Goal: Task Accomplishment & Management: Complete application form

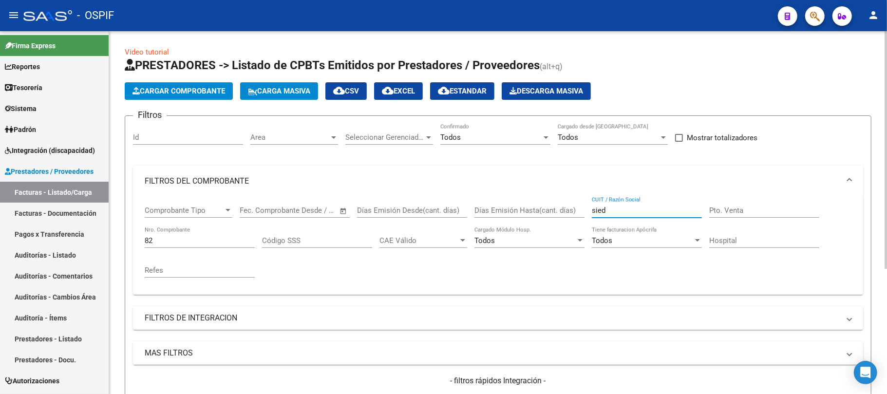
type input "sied"
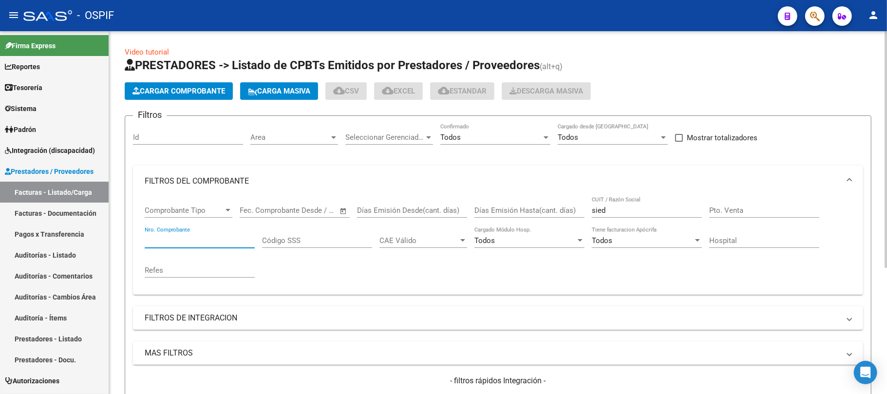
scroll to position [193, 0]
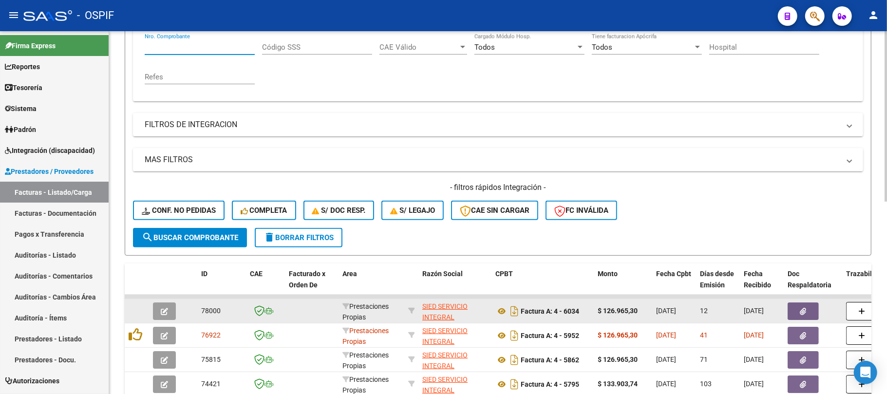
click at [801, 308] on icon "button" at bounding box center [803, 311] width 6 height 7
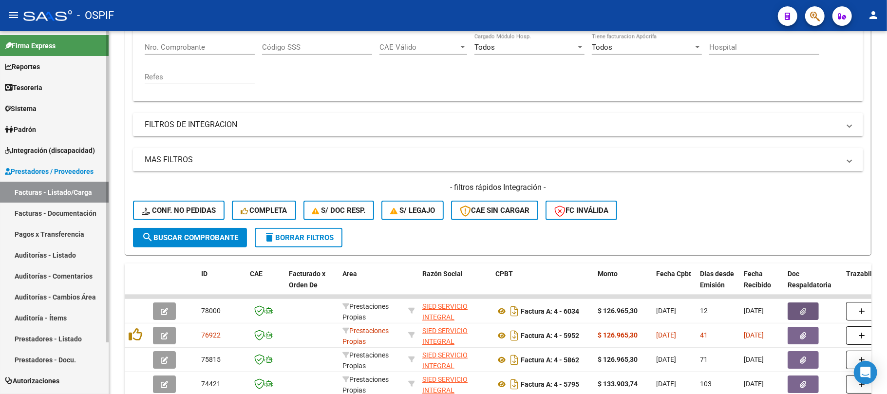
click at [49, 333] on link "Prestadores - Listado" at bounding box center [54, 338] width 109 height 21
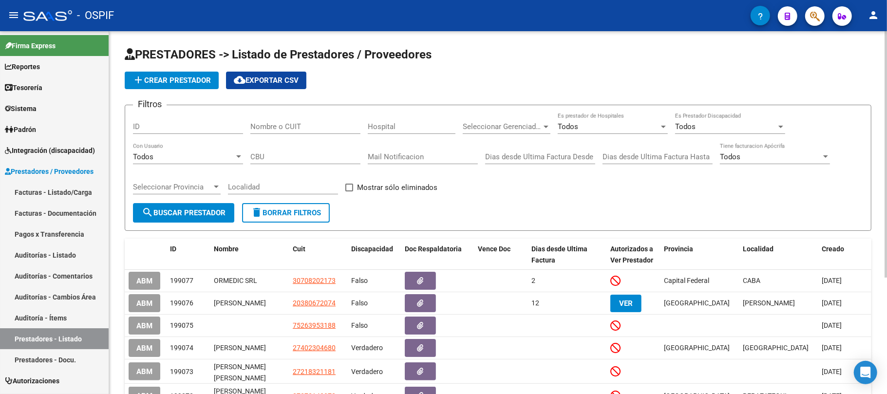
click at [182, 75] on button "add Crear Prestador" at bounding box center [172, 81] width 94 height 18
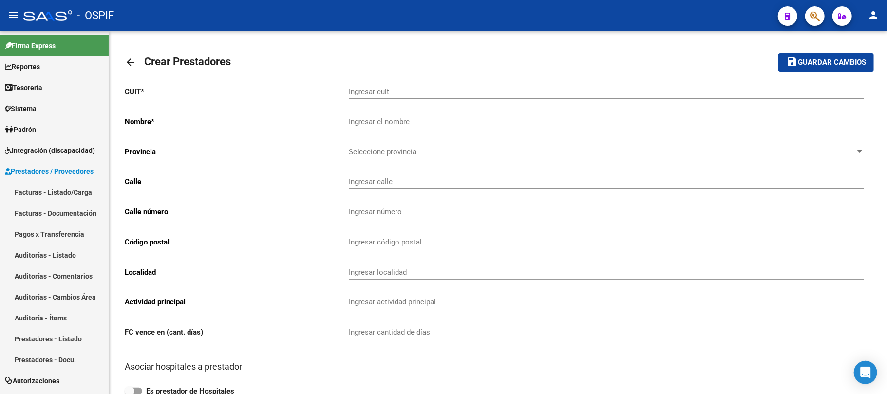
drag, startPoint x: 131, startPoint y: 60, endPoint x: 289, endPoint y: 382, distance: 358.2
click at [131, 60] on mat-icon "arrow_back" at bounding box center [131, 63] width 12 height 12
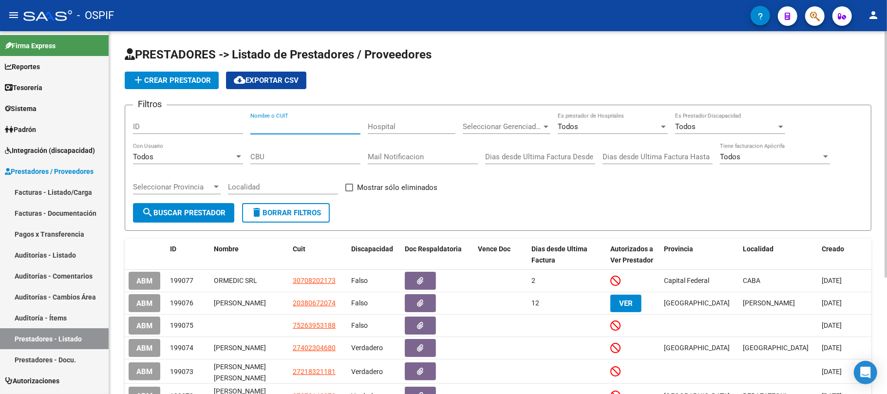
paste input "20- 40230468- 0"
click at [214, 211] on span "search Buscar Prestador" at bounding box center [184, 212] width 84 height 9
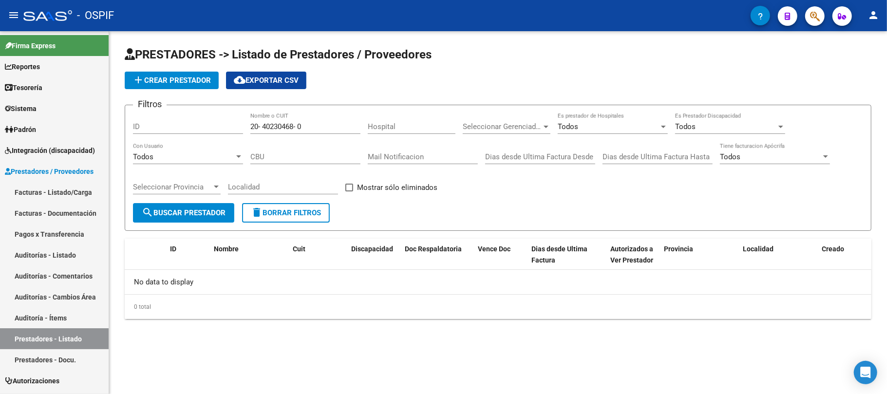
click at [299, 129] on input "20- 40230468- 0" at bounding box center [305, 126] width 110 height 9
click at [284, 125] on input "20402304680" at bounding box center [305, 126] width 110 height 9
type input "20402304680"
click at [168, 78] on span "add Crear Prestador" at bounding box center [172, 80] width 78 height 9
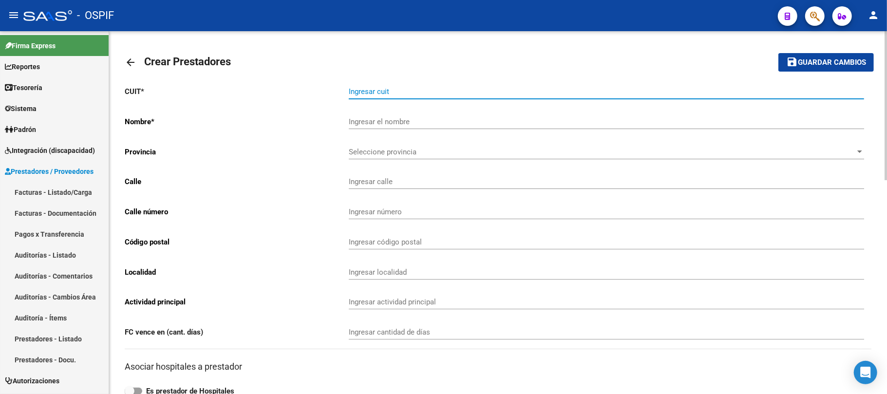
click at [412, 94] on input "Ingresar cuit" at bounding box center [606, 91] width 515 height 9
paste input "20-40230468-0"
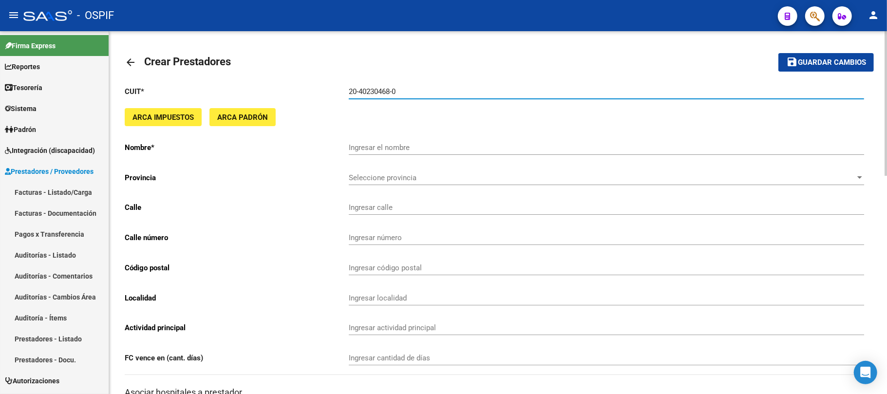
type input "20-40230468-0"
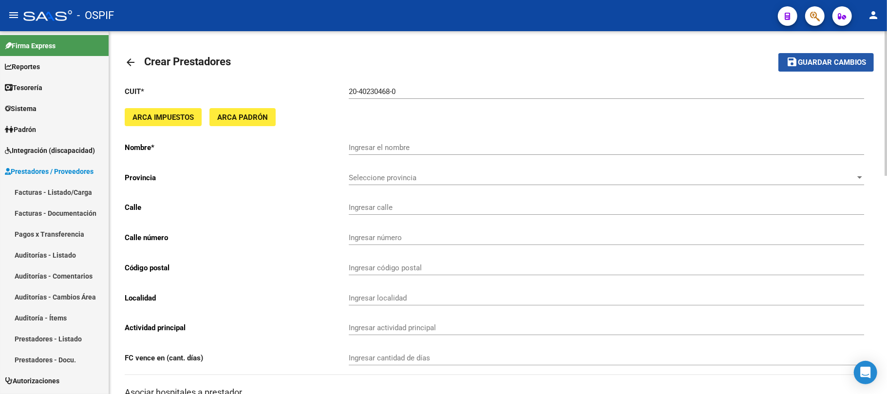
click at [819, 59] on span "Guardar cambios" at bounding box center [832, 62] width 68 height 9
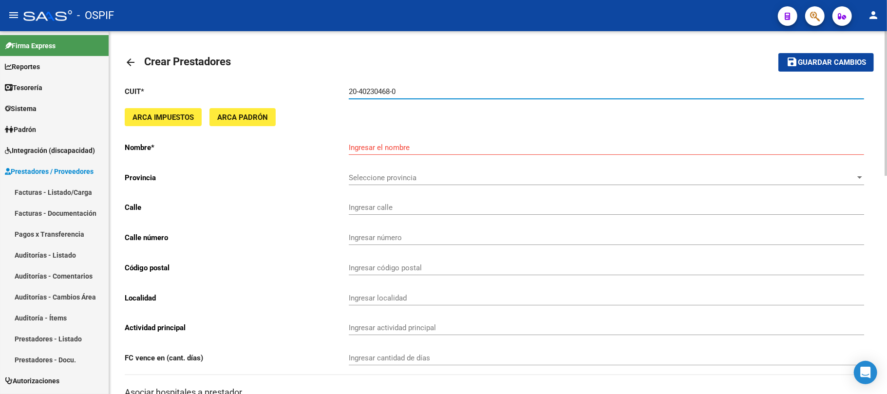
click at [357, 90] on input "20-40230468-0" at bounding box center [606, 91] width 515 height 9
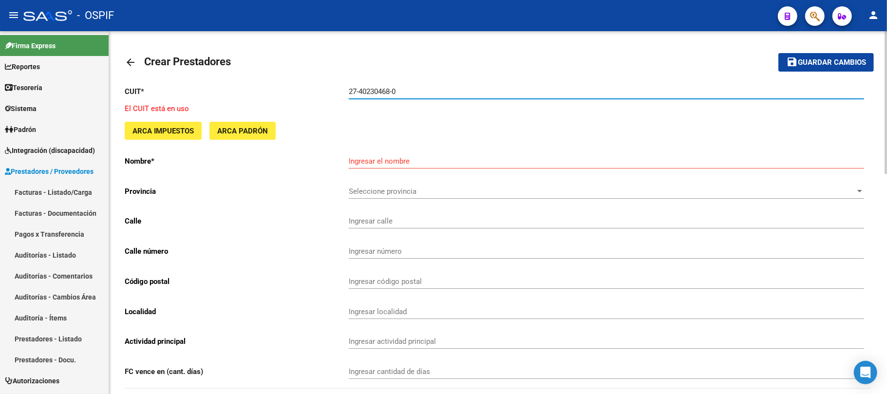
drag, startPoint x: 406, startPoint y: 89, endPoint x: 287, endPoint y: 90, distance: 118.9
click at [298, 90] on app-form-text-field "CUIT * 27-40230468-0 Ingresar cuit" at bounding box center [494, 91] width 739 height 9
type input "27-40230468-0"
click at [133, 61] on mat-icon "arrow_back" at bounding box center [131, 63] width 12 height 12
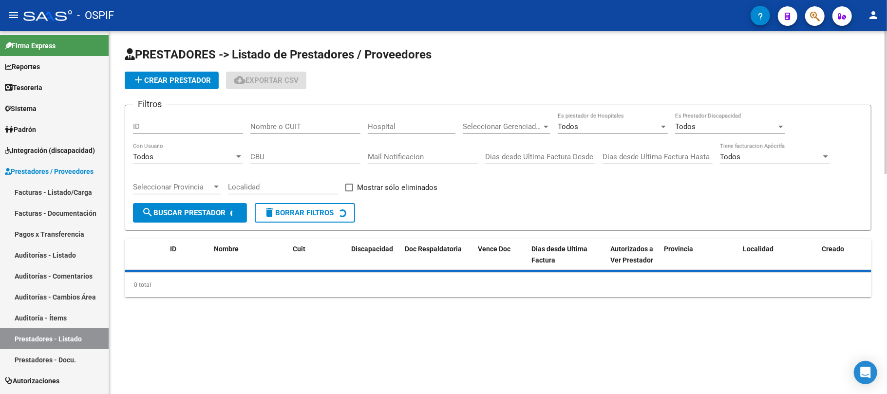
click at [133, 65] on app-list-header "PRESTADORES -> Listado de Prestadores / Proveedores add Crear Prestador cloud_d…" at bounding box center [498, 139] width 747 height 184
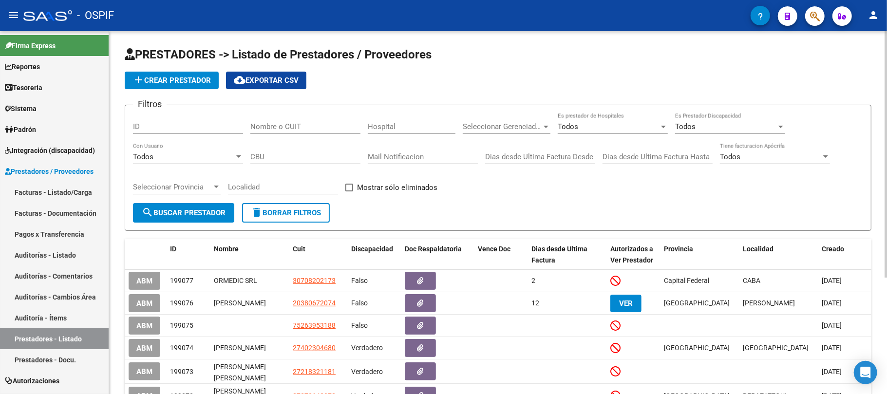
click at [294, 131] on div "Nombre o CUIT" at bounding box center [305, 123] width 110 height 21
paste input "27-40230468-0"
drag, startPoint x: 209, startPoint y: 200, endPoint x: 206, endPoint y: 207, distance: 7.9
click at [209, 201] on div "Seleccionar Provincia Seleccionar Provincia" at bounding box center [177, 188] width 88 height 30
drag, startPoint x: 206, startPoint y: 208, endPoint x: 197, endPoint y: 227, distance: 21.2
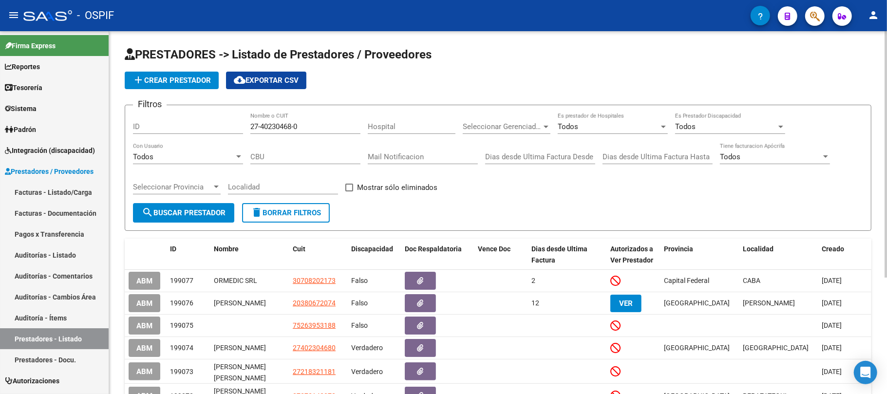
click at [205, 209] on span "search Buscar Prestador" at bounding box center [184, 212] width 84 height 9
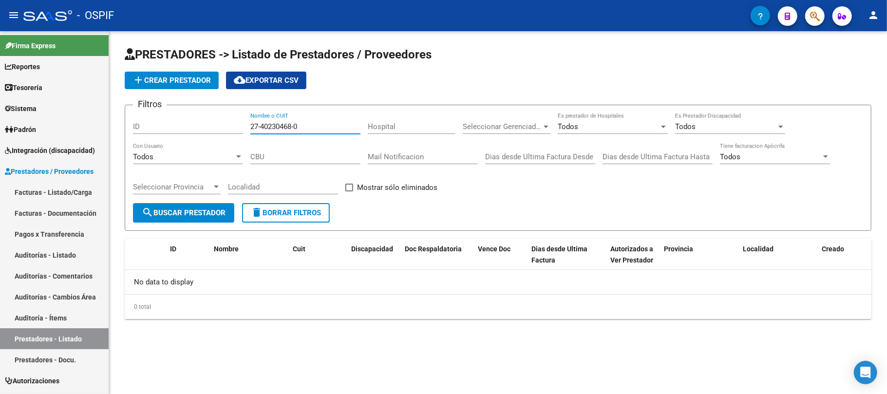
click at [297, 125] on input "27-40230468-0" at bounding box center [305, 126] width 110 height 9
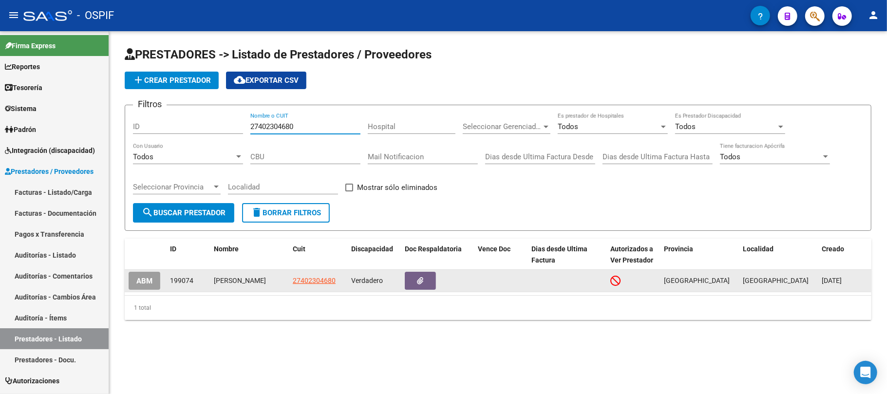
type input "27402304680"
click at [141, 276] on span "ABM" at bounding box center [144, 280] width 16 height 9
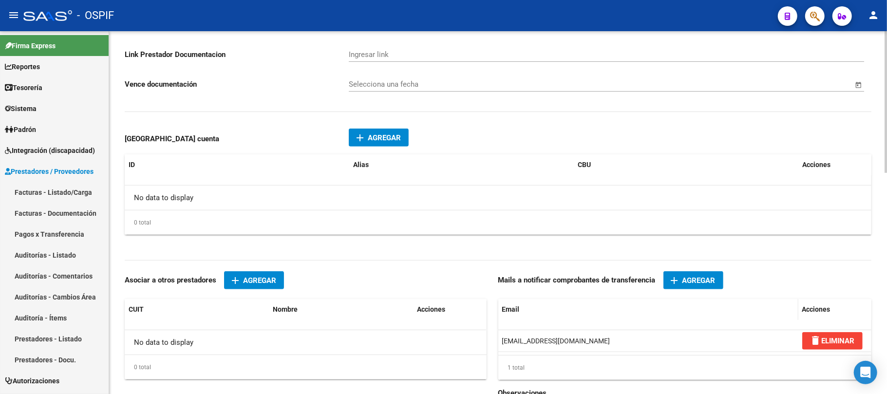
scroll to position [519, 0]
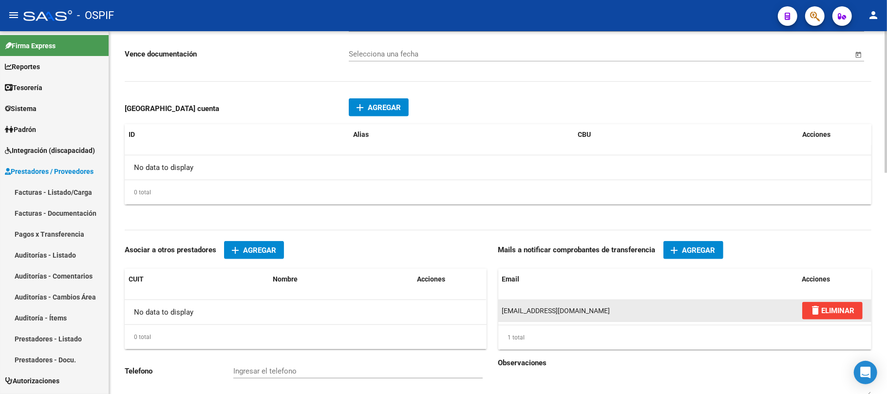
drag, startPoint x: 552, startPoint y: 322, endPoint x: 552, endPoint y: 316, distance: 6.4
click at [552, 322] on datatable-body-cell "[EMAIL_ADDRESS][DOMAIN_NAME]" at bounding box center [648, 310] width 300 height 21
click at [552, 315] on span "[EMAIL_ADDRESS][DOMAIN_NAME]" at bounding box center [556, 311] width 108 height 8
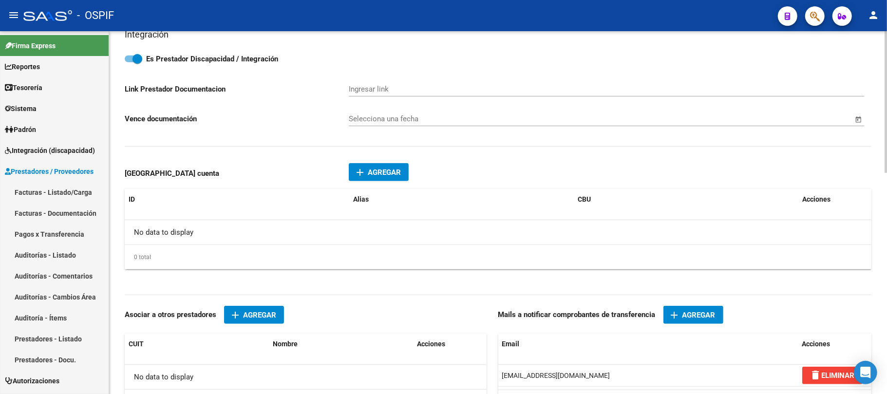
scroll to position [0, 0]
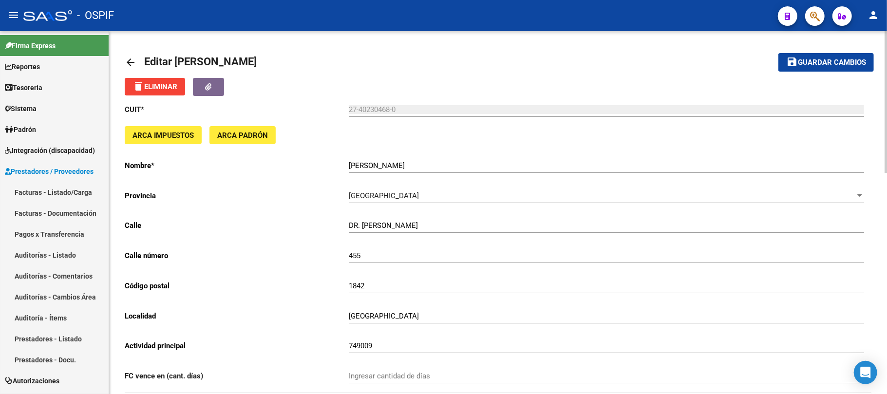
click at [806, 72] on mat-toolbar-row "save Guardar cambios" at bounding box center [796, 62] width 156 height 31
click at [816, 64] on span "Guardar cambios" at bounding box center [832, 62] width 68 height 9
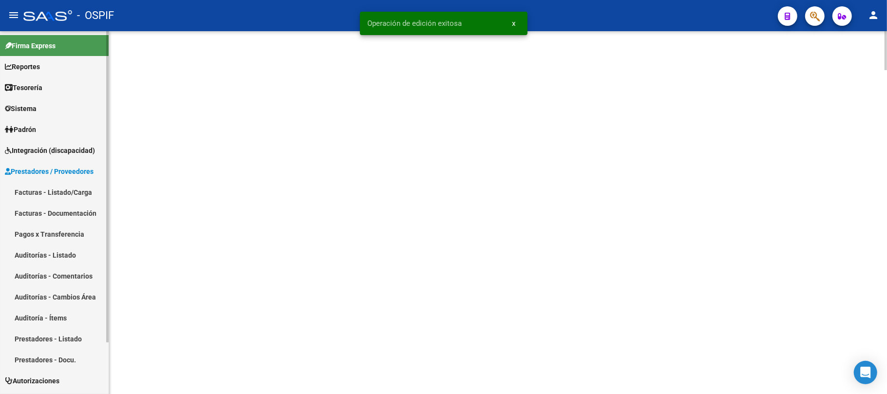
click at [45, 110] on link "Sistema" at bounding box center [54, 108] width 109 height 21
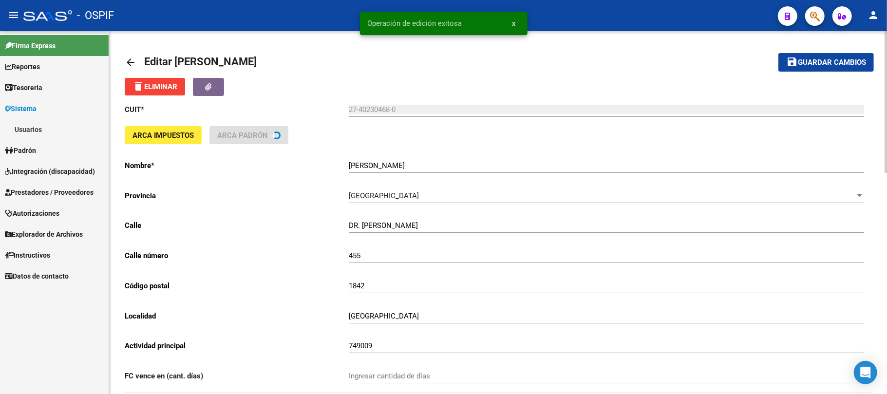
click at [45, 130] on link "Usuarios" at bounding box center [54, 129] width 109 height 21
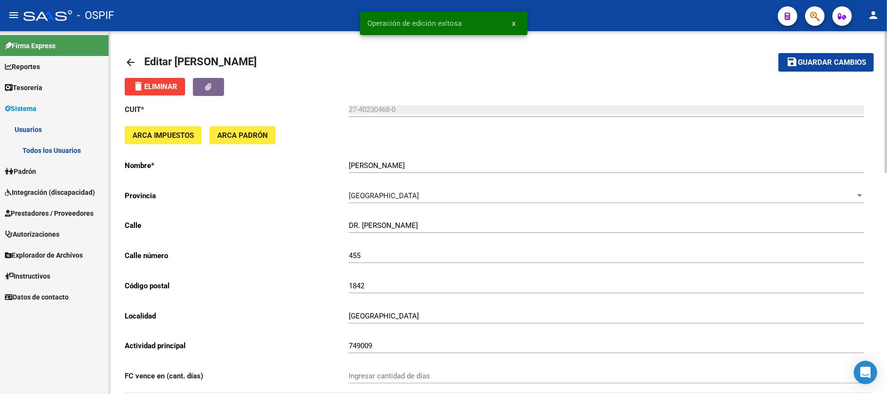
click at [40, 149] on link "Todos los Usuarios" at bounding box center [54, 150] width 109 height 21
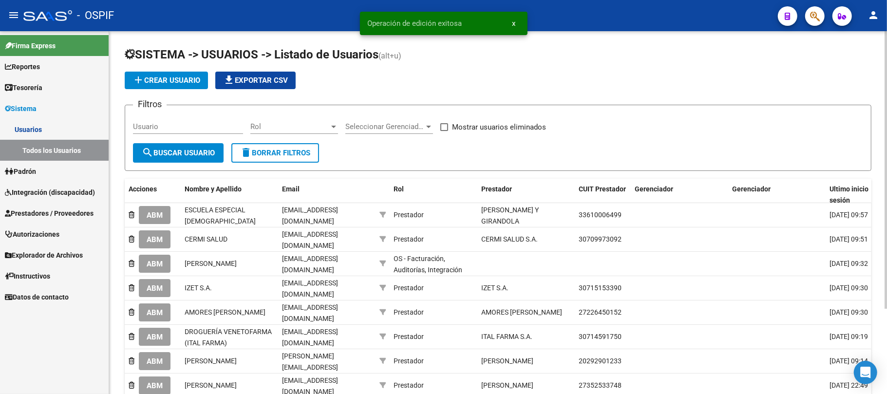
drag, startPoint x: 177, startPoint y: 89, endPoint x: 177, endPoint y: 82, distance: 6.8
click at [177, 86] on app-list-header "SISTEMA -> USUARIOS -> Listado de Usuarios (alt+u) add Crear Usuario file_downl…" at bounding box center [498, 109] width 747 height 124
click at [177, 82] on span "add Crear Usuario" at bounding box center [167, 80] width 68 height 9
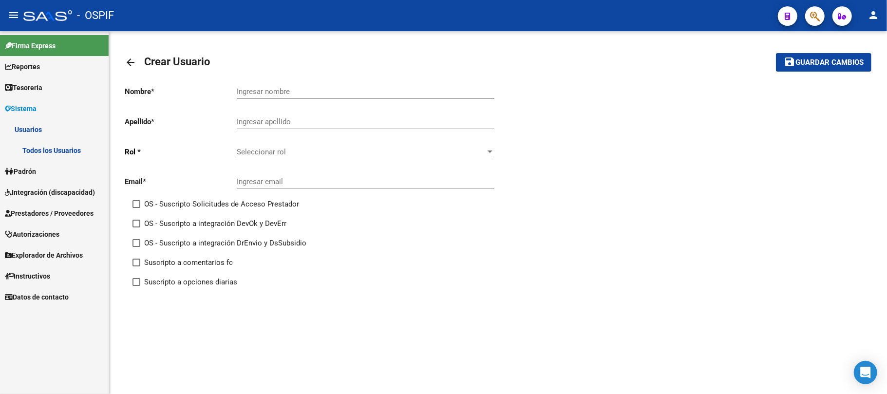
click at [275, 176] on div "Ingresar email" at bounding box center [366, 178] width 258 height 21
click at [280, 185] on input "Ingresar email" at bounding box center [366, 181] width 258 height 9
paste input "[EMAIL_ADDRESS][DOMAIN_NAME]"
type input "[EMAIL_ADDRESS][DOMAIN_NAME]"
click at [292, 160] on div "Seleccionar rol Seleccionar rol" at bounding box center [366, 153] width 258 height 30
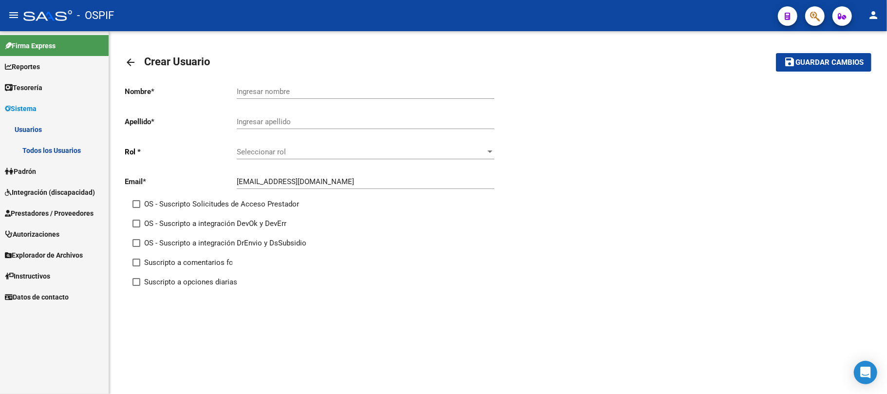
click at [292, 156] on span "Seleccionar rol" at bounding box center [361, 152] width 249 height 9
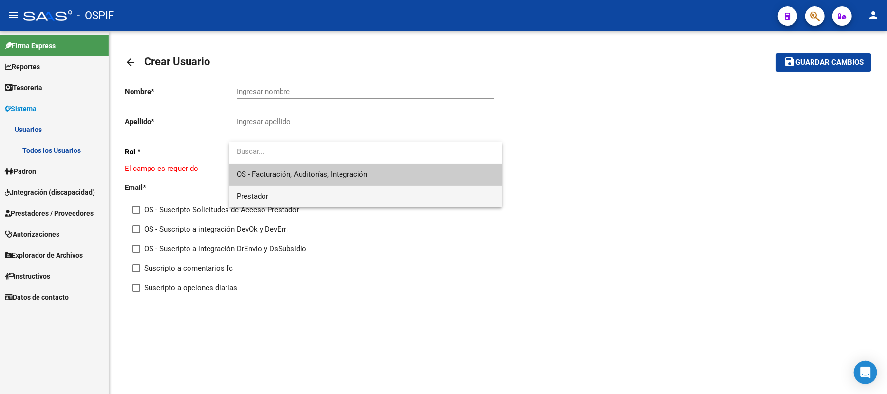
click at [302, 201] on span "Prestador" at bounding box center [366, 197] width 258 height 22
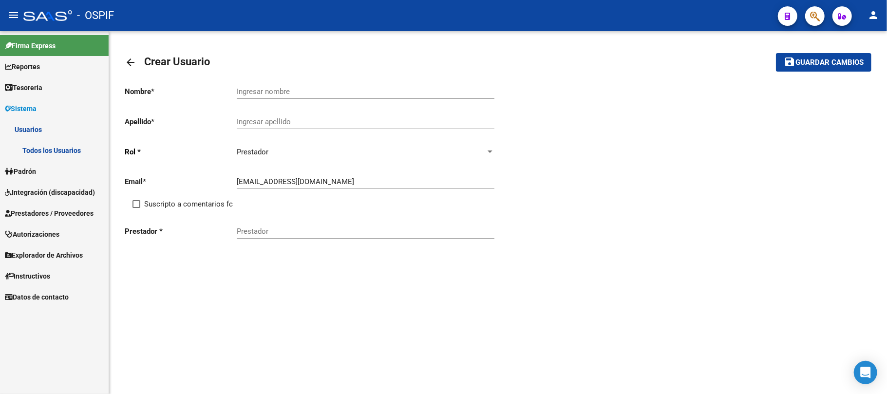
click at [302, 194] on div "[EMAIL_ADDRESS][DOMAIN_NAME] Ingresar email" at bounding box center [366, 183] width 258 height 30
click at [297, 221] on div "Prestador" at bounding box center [366, 228] width 258 height 21
click at [179, 193] on div "Email * [EMAIL_ADDRESS][DOMAIN_NAME] Ingresar email" at bounding box center [312, 183] width 374 height 30
click at [179, 199] on span "Suscripto a comentarios fc" at bounding box center [188, 204] width 89 height 12
click at [136, 208] on input "Suscripto a comentarios fc" at bounding box center [136, 208] width 0 height 0
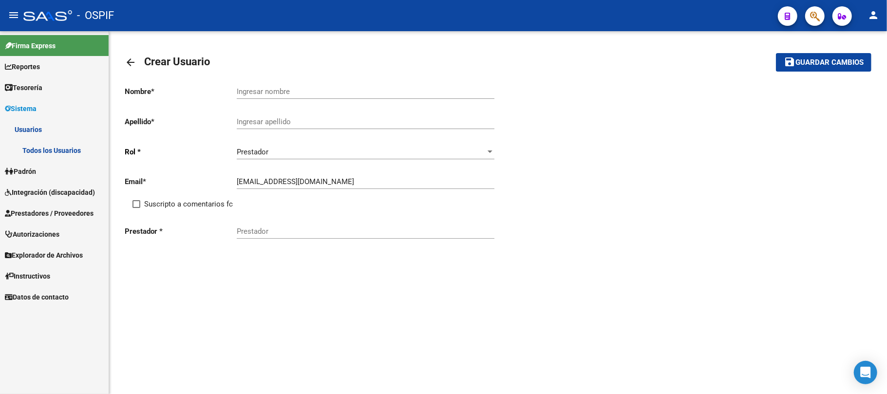
checkbox input "true"
click at [268, 230] on input "Prestador" at bounding box center [366, 231] width 258 height 9
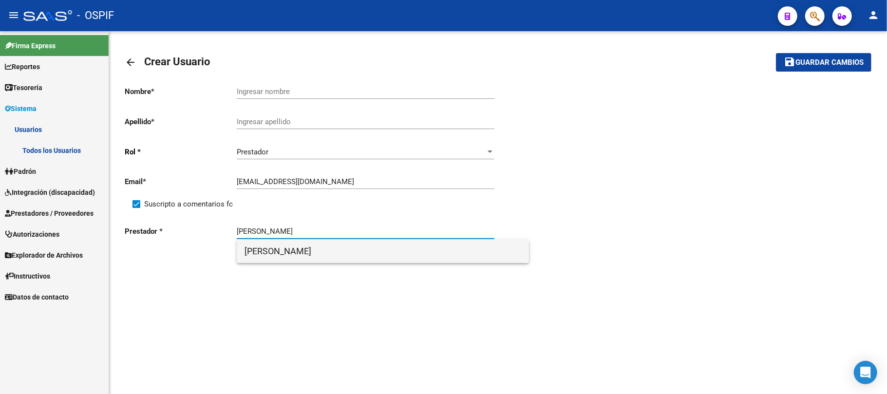
click at [334, 255] on span "[PERSON_NAME]" at bounding box center [383, 251] width 277 height 23
type input "[PERSON_NAME]"
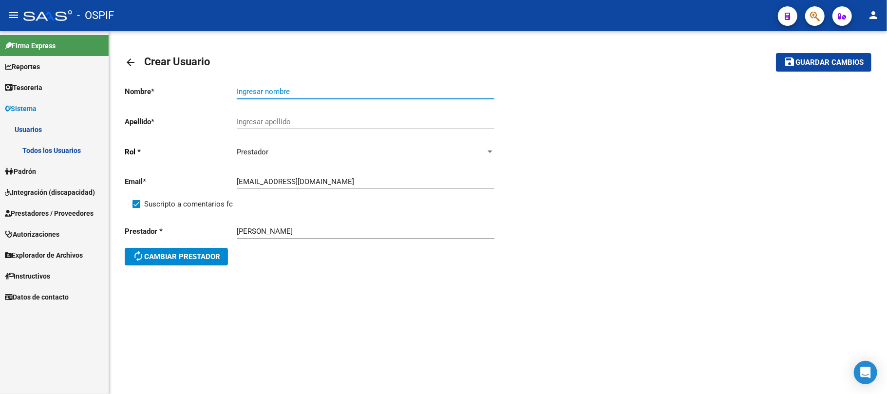
click at [340, 91] on input "Ingresar nombre" at bounding box center [366, 91] width 258 height 9
type input "[PERSON_NAME]"
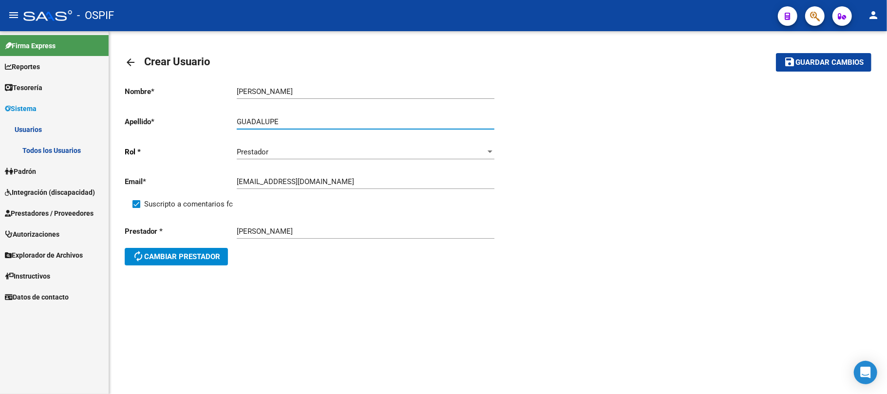
type input "GUADALUPE"
click at [852, 61] on span "Guardar cambios" at bounding box center [830, 62] width 68 height 9
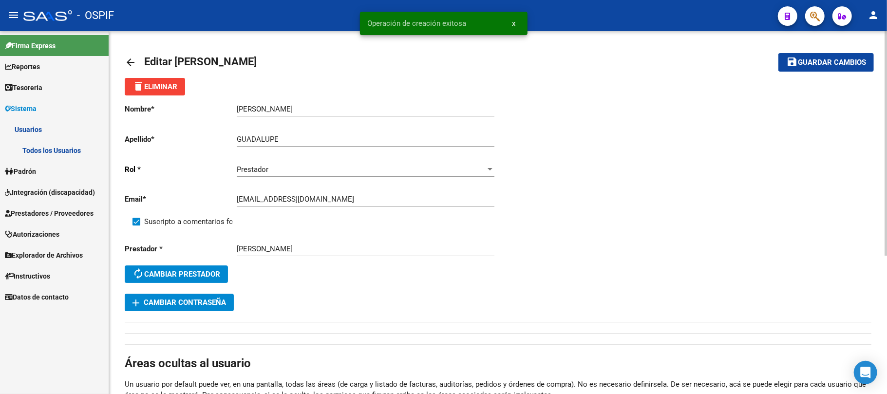
click at [193, 310] on button "add Cambiar Contraseña" at bounding box center [179, 303] width 109 height 18
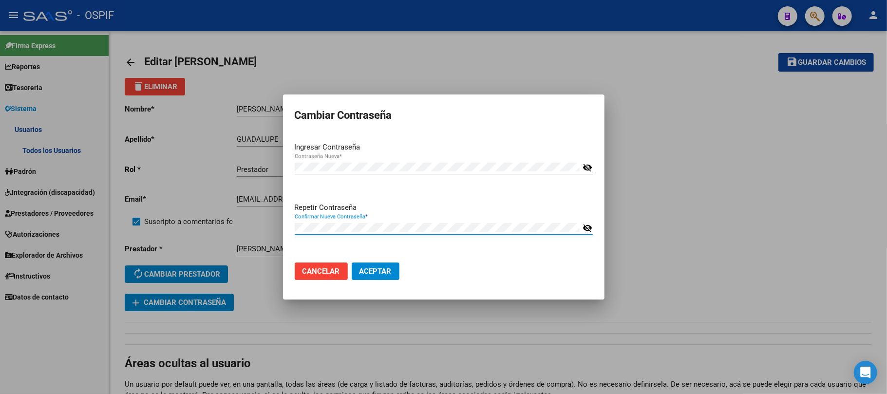
click at [352, 263] on button "Aceptar" at bounding box center [376, 272] width 48 height 18
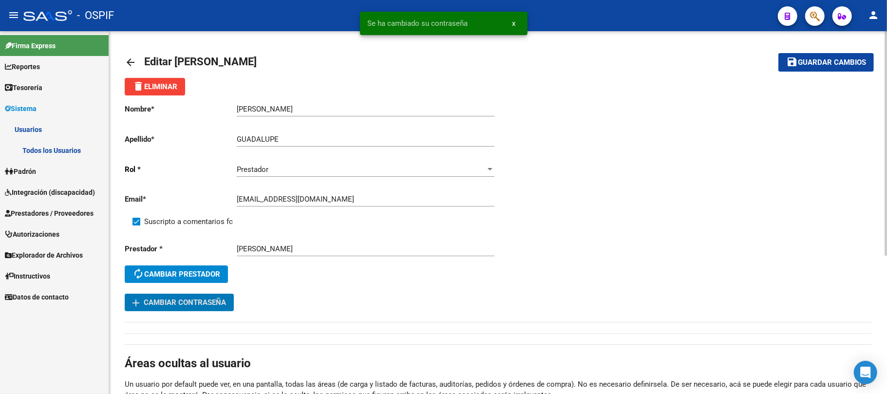
drag, startPoint x: 833, startPoint y: 67, endPoint x: 836, endPoint y: 61, distance: 7.0
click at [834, 65] on button "save Guardar cambios" at bounding box center [825, 62] width 95 height 18
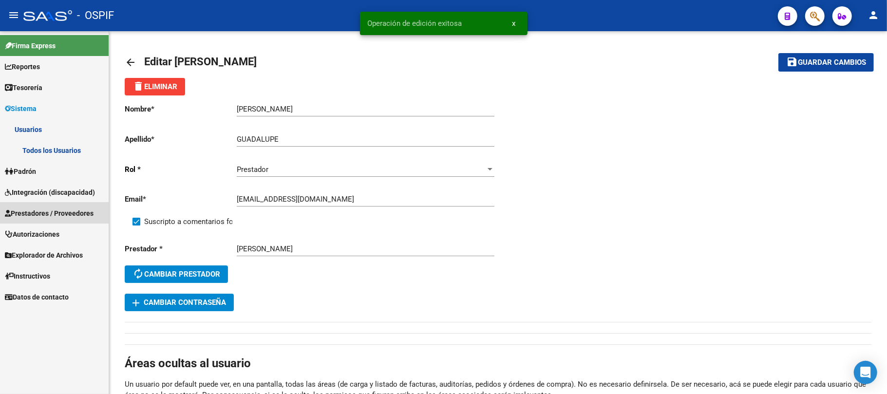
drag, startPoint x: 66, startPoint y: 216, endPoint x: 60, endPoint y: 226, distance: 11.4
click at [66, 215] on span "Prestadores / Proveedores" at bounding box center [49, 213] width 89 height 11
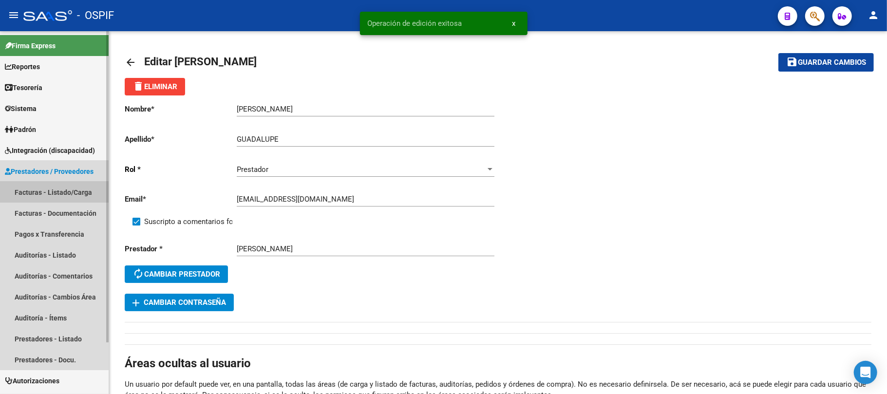
click at [65, 188] on link "Facturas - Listado/Carga" at bounding box center [54, 192] width 109 height 21
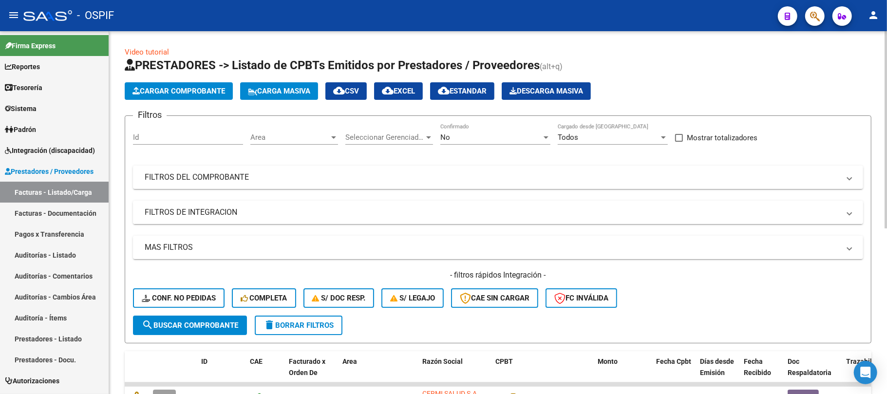
click at [322, 212] on mat-panel-title "FILTROS DE INTEGRACION" at bounding box center [492, 212] width 695 height 11
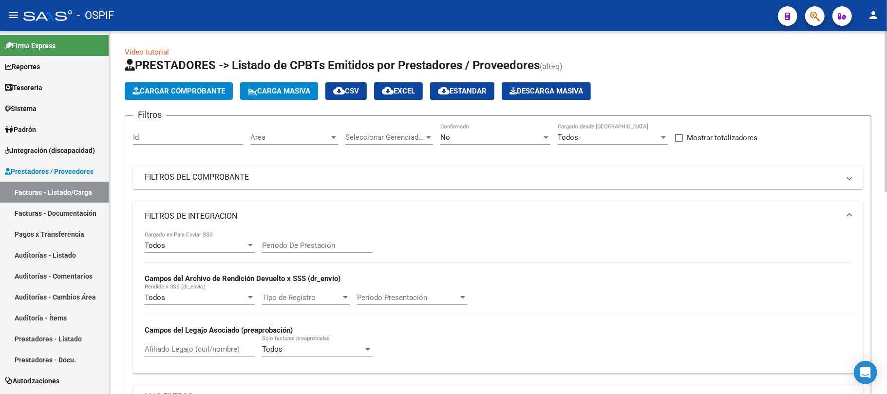
click at [225, 353] on input "Afiliado Legajo (cuil/nombre)" at bounding box center [200, 349] width 110 height 9
paste input "52645271"
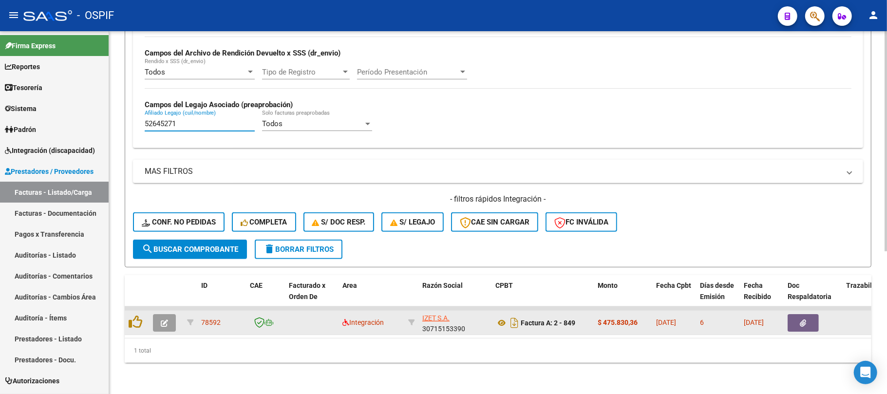
type input "52645271"
click at [160, 320] on button "button" at bounding box center [164, 323] width 23 height 18
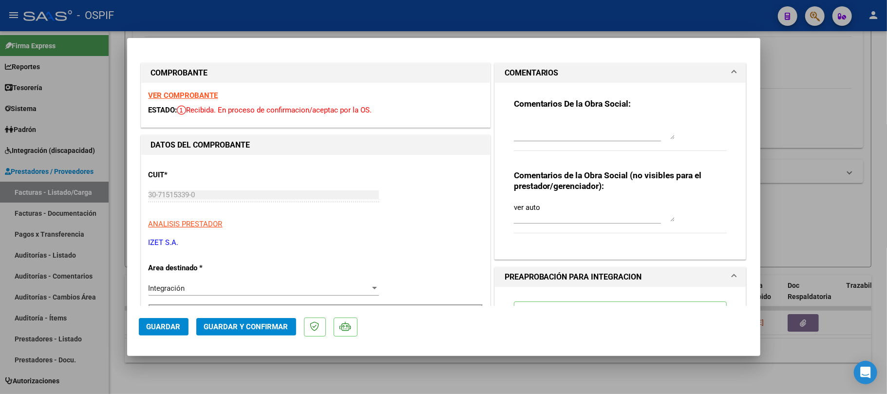
click at [583, 131] on textarea at bounding box center [594, 129] width 161 height 19
type textarea "Realizar Nota de crédito: prestación autorizada hasta junio."
drag, startPoint x: 547, startPoint y: 211, endPoint x: 377, endPoint y: 218, distance: 169.7
click at [172, 327] on span "Guardar" at bounding box center [164, 326] width 34 height 9
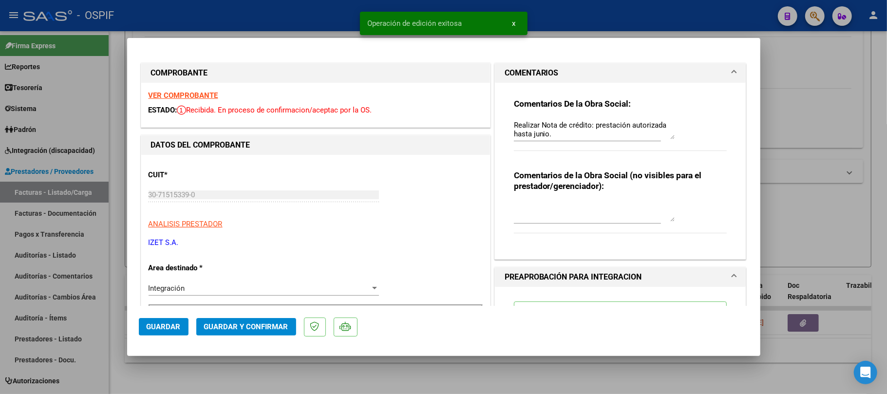
click at [208, 365] on div at bounding box center [443, 197] width 887 height 394
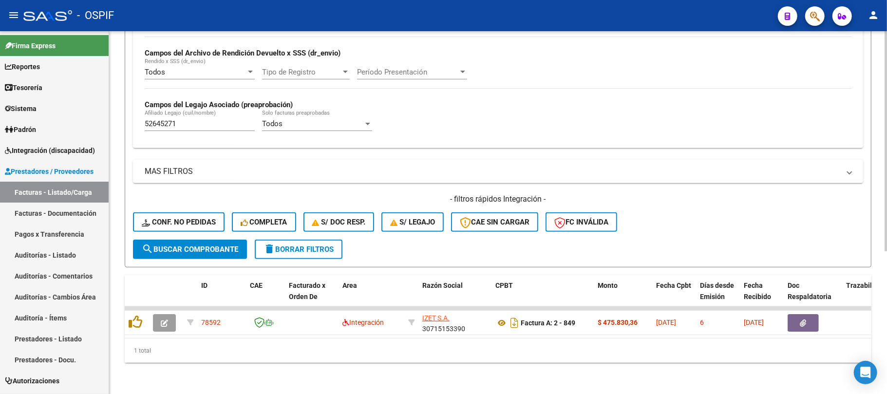
click at [297, 245] on span "delete Borrar Filtros" at bounding box center [299, 249] width 70 height 9
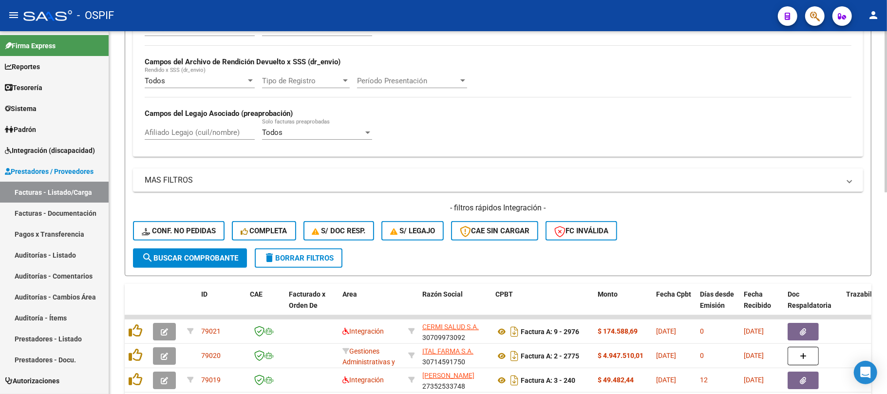
scroll to position [235, 0]
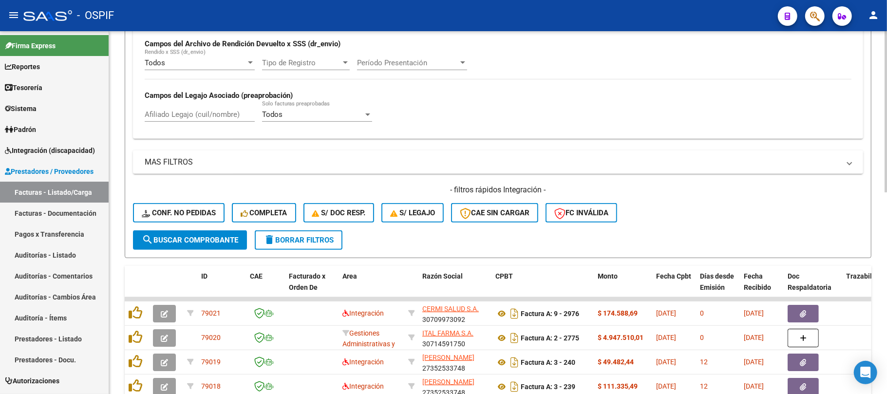
click at [290, 233] on button "delete Borrar Filtros" at bounding box center [299, 239] width 88 height 19
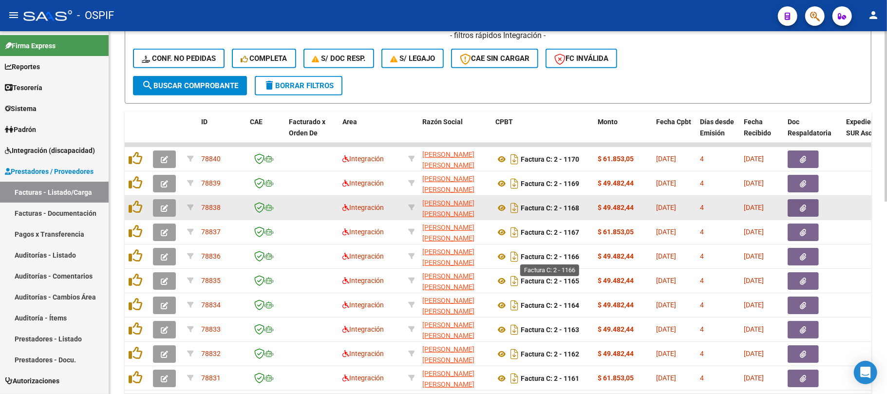
scroll to position [410, 0]
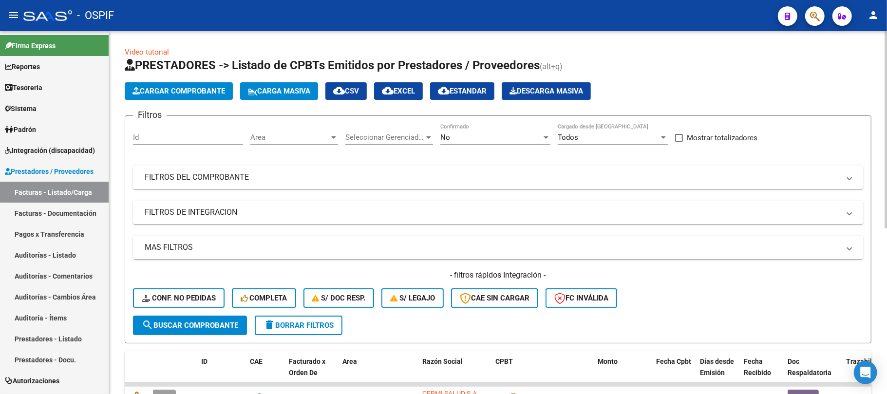
click at [306, 332] on button "delete Borrar Filtros" at bounding box center [299, 325] width 88 height 19
click at [394, 180] on mat-panel-title "FILTROS DEL COMPROBANTE" at bounding box center [492, 177] width 695 height 11
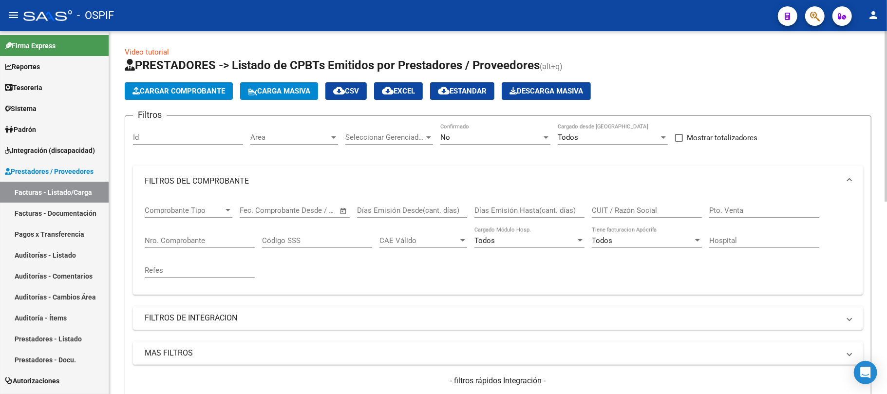
click at [515, 143] on div "No Confirmado" at bounding box center [495, 134] width 110 height 21
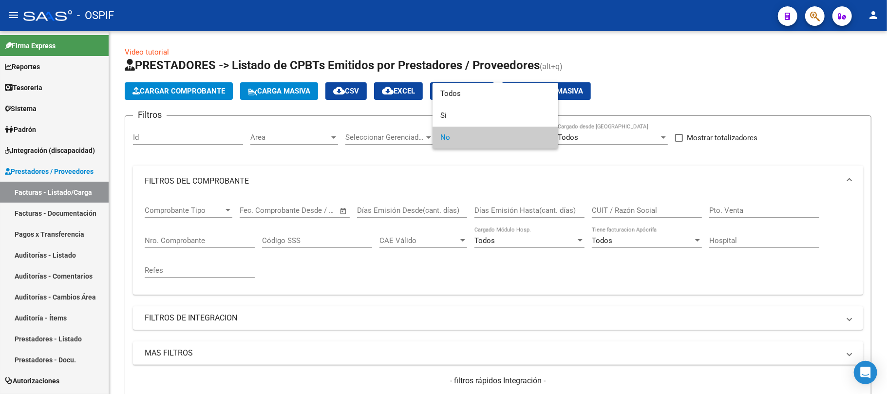
click at [360, 269] on div at bounding box center [443, 197] width 887 height 394
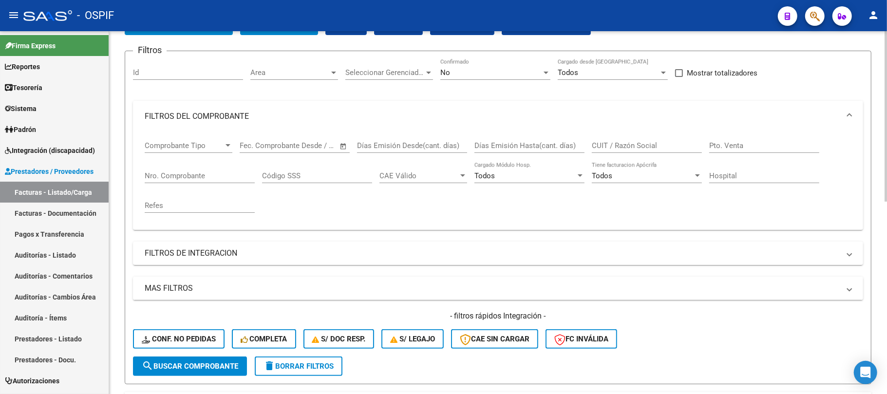
scroll to position [260, 0]
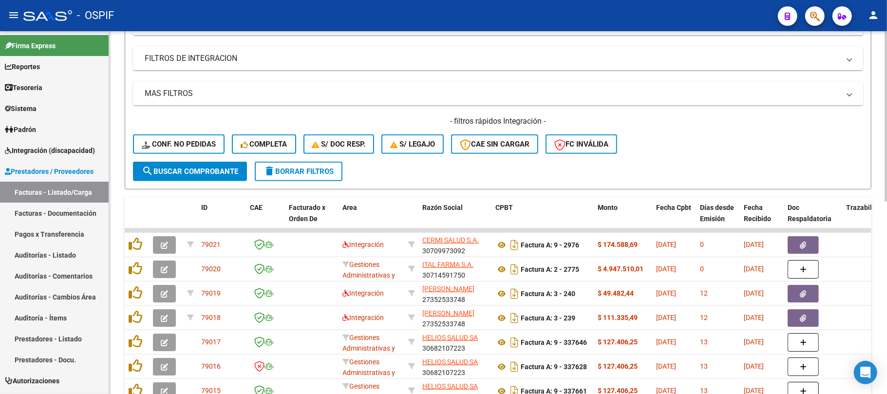
click at [298, 180] on button "delete Borrar Filtros" at bounding box center [299, 171] width 88 height 19
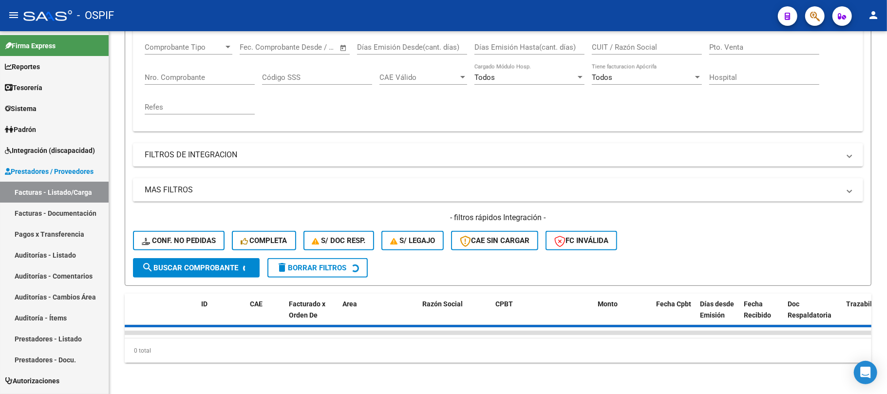
scroll to position [172, 0]
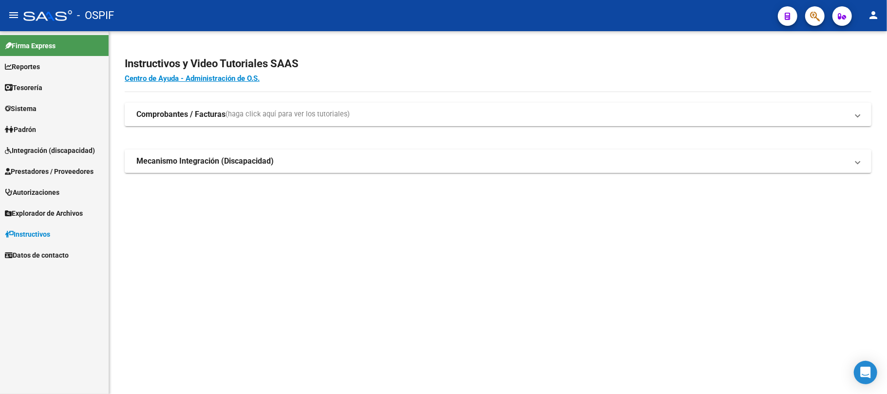
click at [28, 166] on span "Prestadores / Proveedores" at bounding box center [49, 171] width 89 height 11
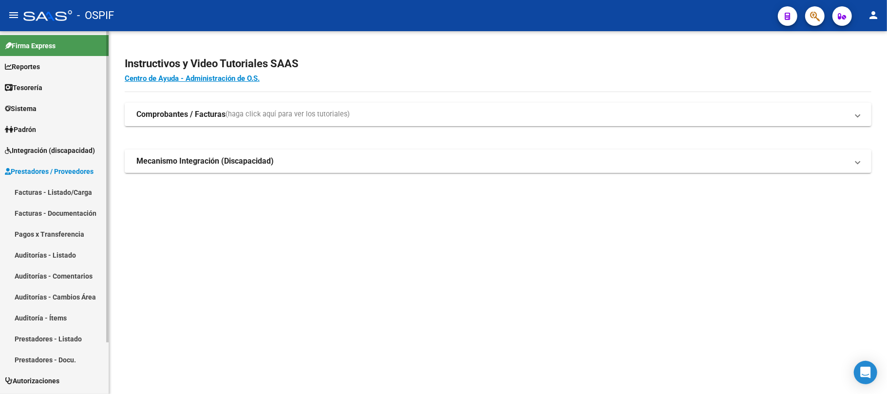
click at [29, 184] on link "Facturas - Listado/Carga" at bounding box center [54, 192] width 109 height 21
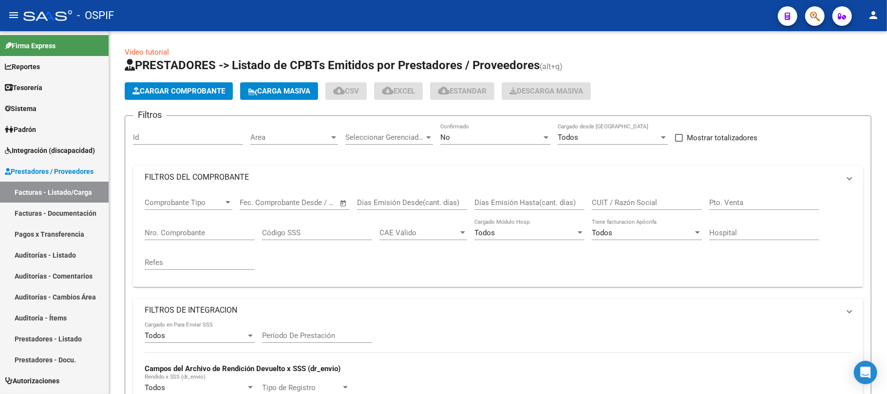
click at [218, 185] on mat-expansion-panel-header "FILTROS DEL COMPROBANTE" at bounding box center [498, 177] width 730 height 23
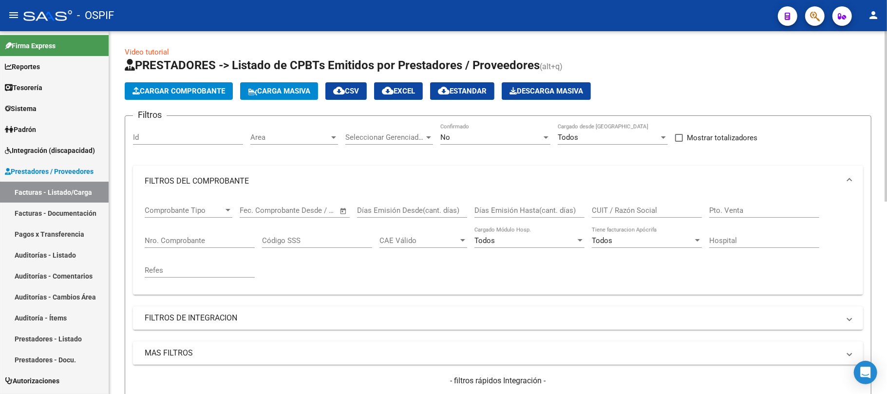
click at [217, 235] on div "Nro. Comprobante" at bounding box center [200, 237] width 110 height 21
type input "86807"
click at [457, 129] on div "No Confirmado" at bounding box center [495, 134] width 110 height 21
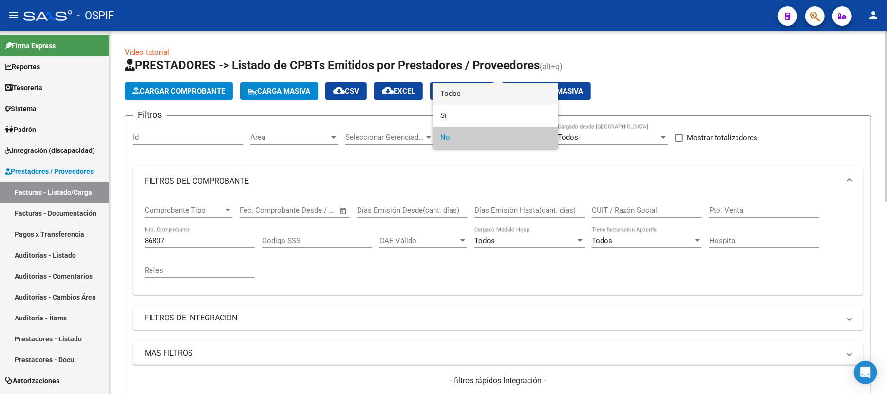
click at [479, 98] on span "Todos" at bounding box center [495, 94] width 110 height 22
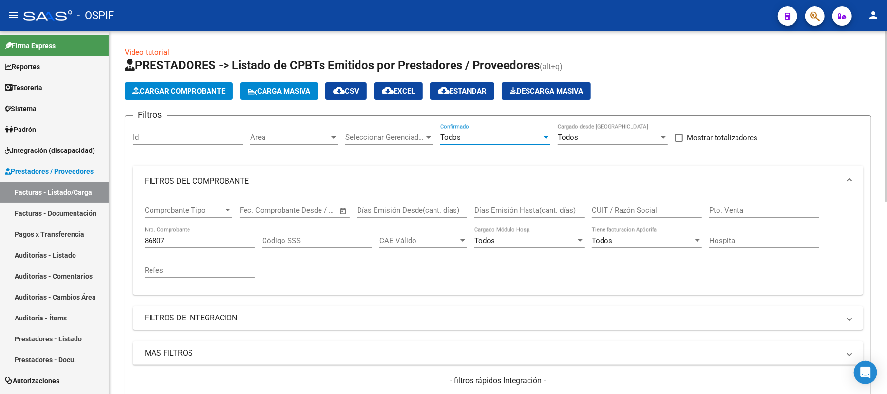
scroll to position [130, 0]
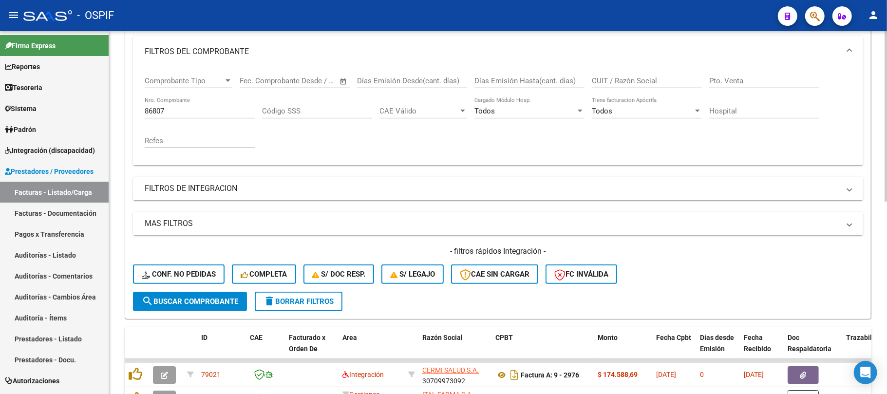
click at [217, 295] on form "Filtros Id Area Area Seleccionar Gerenciador Seleccionar Gerenciador Todos Conf…" at bounding box center [498, 153] width 747 height 334
click at [217, 295] on button "search Buscar Comprobante" at bounding box center [190, 301] width 114 height 19
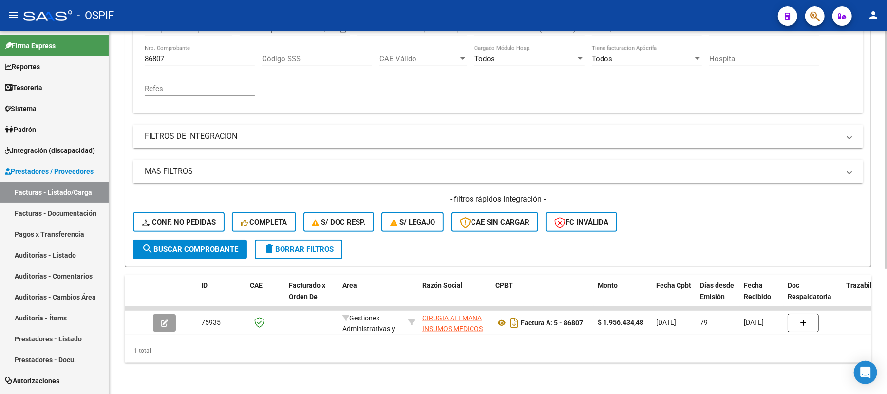
scroll to position [61, 0]
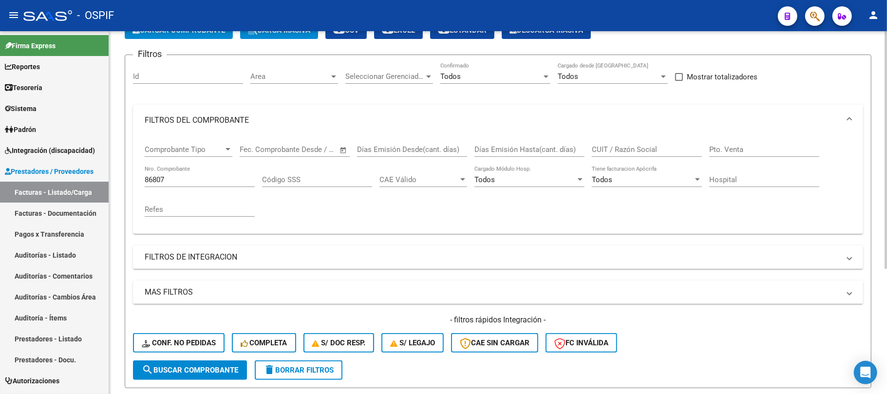
click at [644, 149] on input "CUIT / Razón Social" at bounding box center [647, 149] width 110 height 9
type input "camsi"
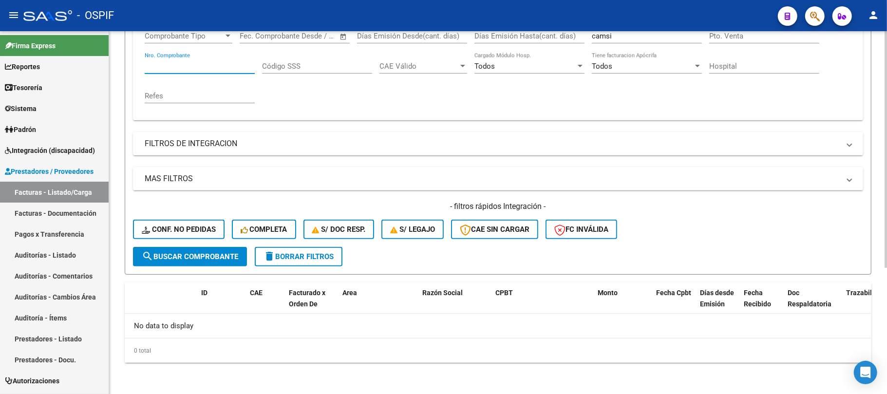
scroll to position [174, 0]
paste input "1305"
type input "1305"
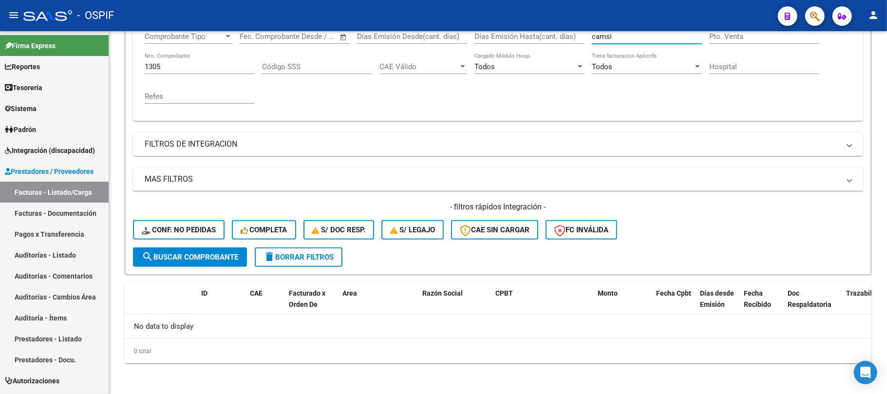
drag, startPoint x: 622, startPoint y: 35, endPoint x: 474, endPoint y: 6, distance: 150.9
click at [486, 7] on div "menu - OSPIF person Firma Express Reportes Egresos Devengados Comprobantes Reci…" at bounding box center [443, 197] width 887 height 394
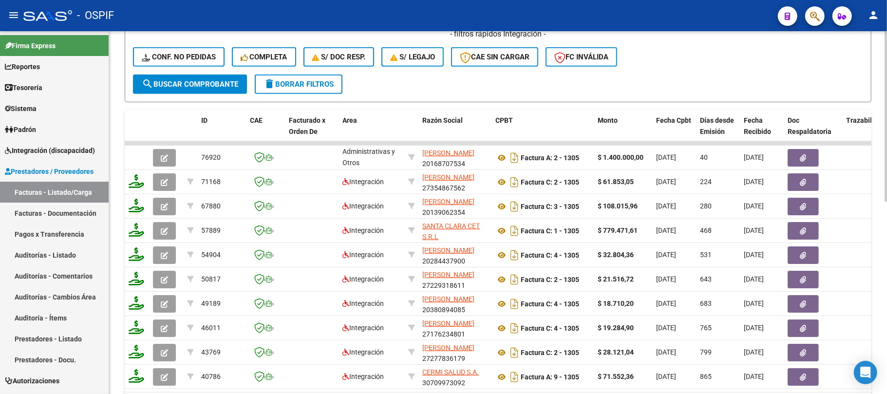
scroll to position [22, 0]
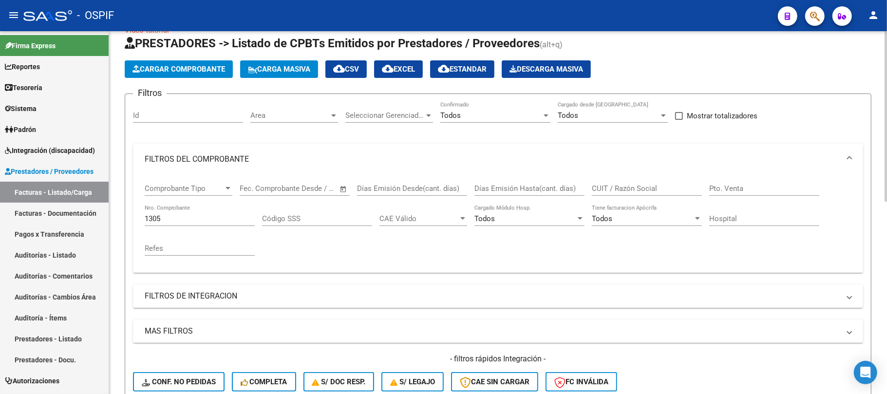
drag, startPoint x: 228, startPoint y: 211, endPoint x: 208, endPoint y: 216, distance: 20.7
click at [228, 217] on div "1305 Nro. Comprobante" at bounding box center [200, 215] width 110 height 21
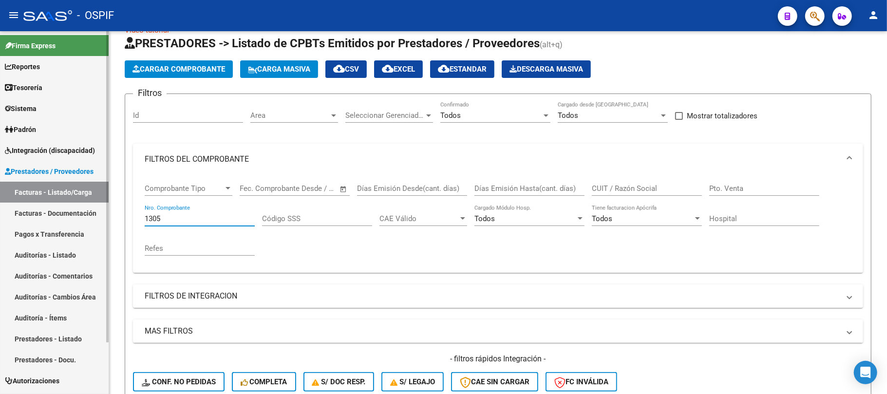
drag, startPoint x: 208, startPoint y: 216, endPoint x: 39, endPoint y: 182, distance: 173.0
click at [0, 220] on mat-sidenav-container "Firma Express Reportes Egresos Devengados Comprobantes Recibidos Facturación Ap…" at bounding box center [443, 212] width 887 height 363
paste input "56"
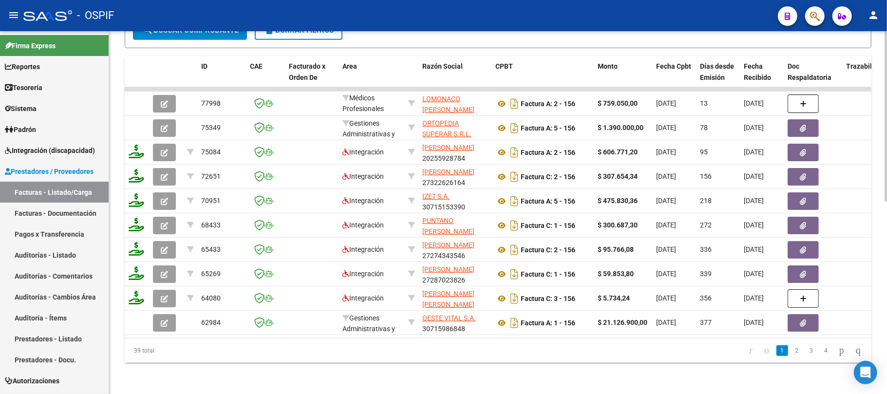
scroll to position [20, 0]
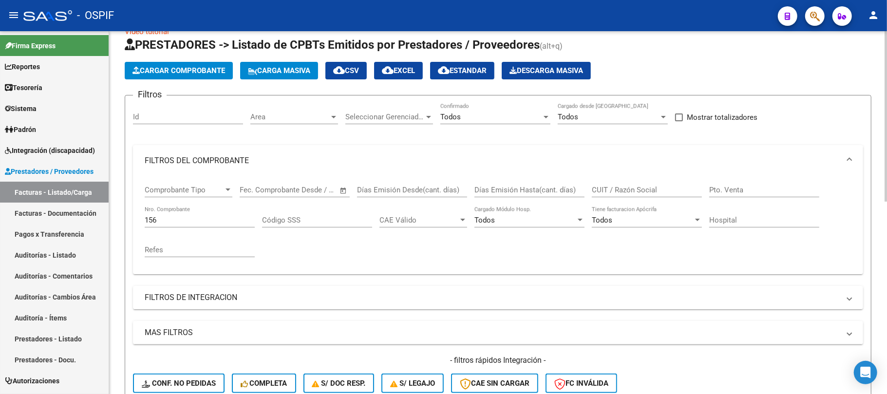
click at [71, 209] on mat-sidenav-container "Firma Express Reportes Egresos Devengados Comprobantes Recibidos Facturación Ap…" at bounding box center [443, 212] width 887 height 363
paste input "8"
paste input "158"
drag, startPoint x: 189, startPoint y: 219, endPoint x: 219, endPoint y: 244, distance: 38.7
click at [26, 218] on mat-sidenav-container "Firma Express Reportes Egresos Devengados Comprobantes Recibidos Facturación Ap…" at bounding box center [443, 212] width 887 height 363
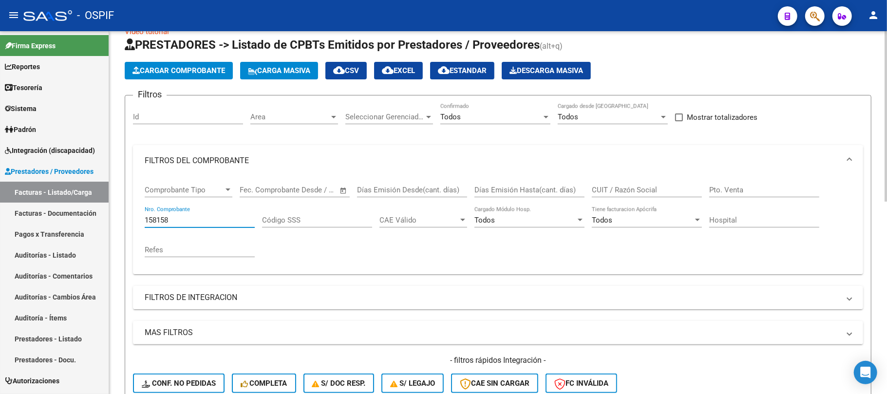
paste input "number"
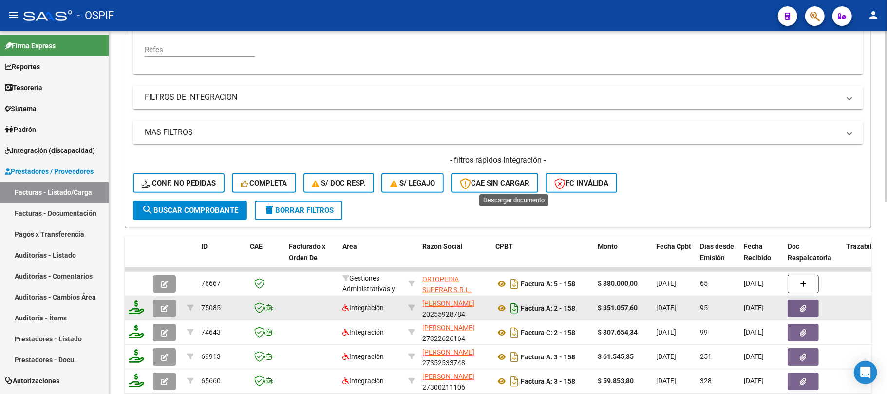
scroll to position [12, 0]
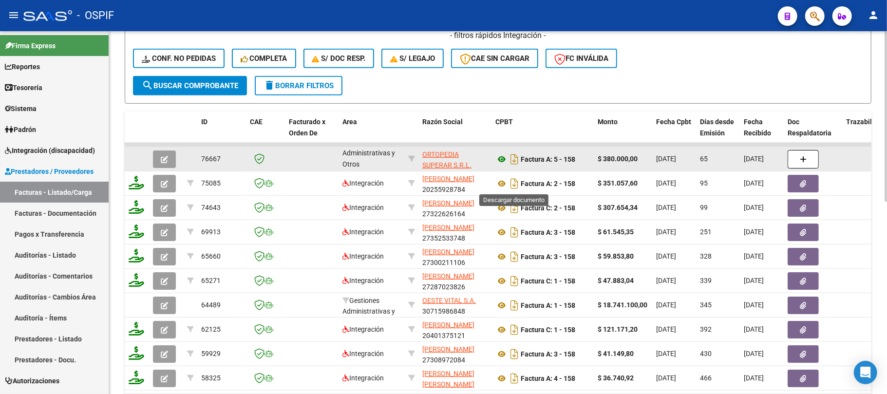
type input "158"
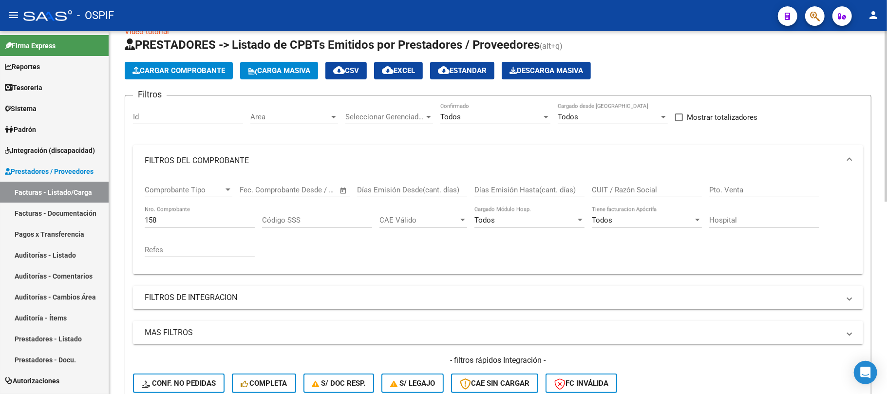
scroll to position [86, 0]
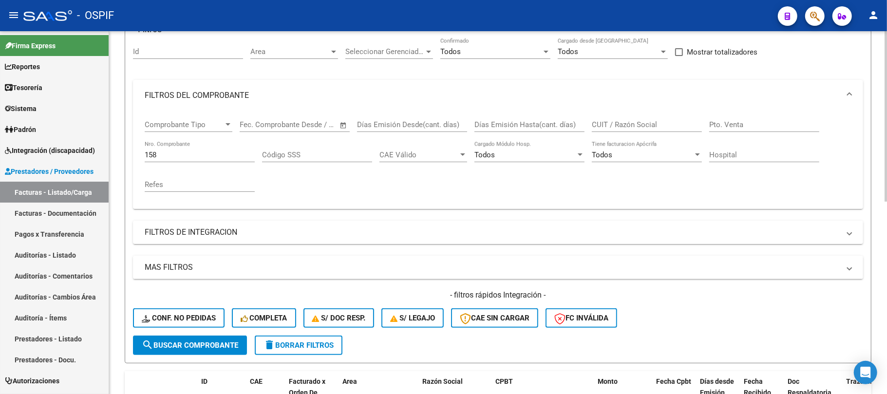
click at [296, 341] on span "delete Borrar Filtros" at bounding box center [299, 345] width 70 height 9
click at [244, 106] on mat-expansion-panel-header "FILTROS DEL COMPROBANTE" at bounding box center [498, 95] width 730 height 31
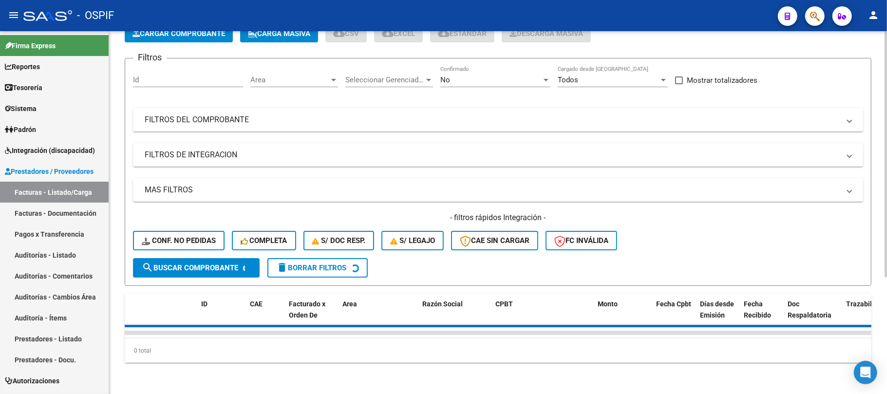
click at [244, 132] on div "Start date – End date Fec. Comprobante Desde / Hasta" at bounding box center [289, 142] width 98 height 21
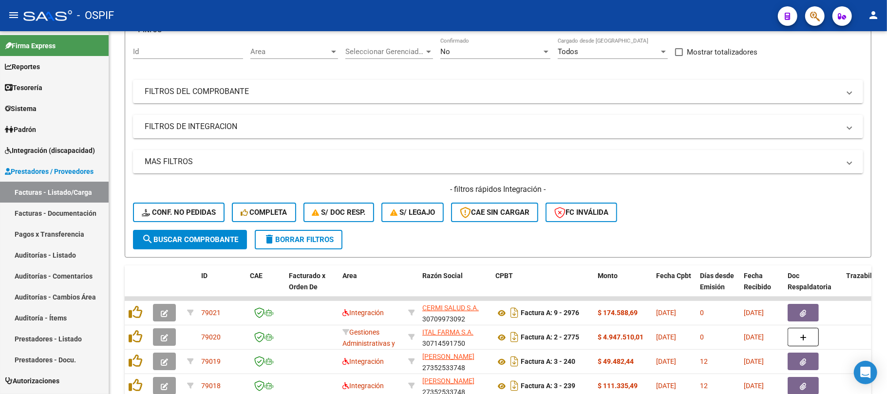
scroll to position [304, 0]
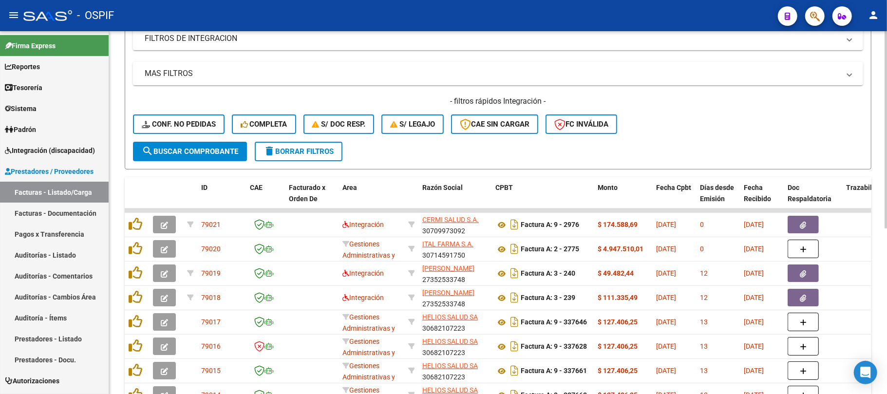
click at [324, 157] on button "delete Borrar Filtros" at bounding box center [299, 151] width 88 height 19
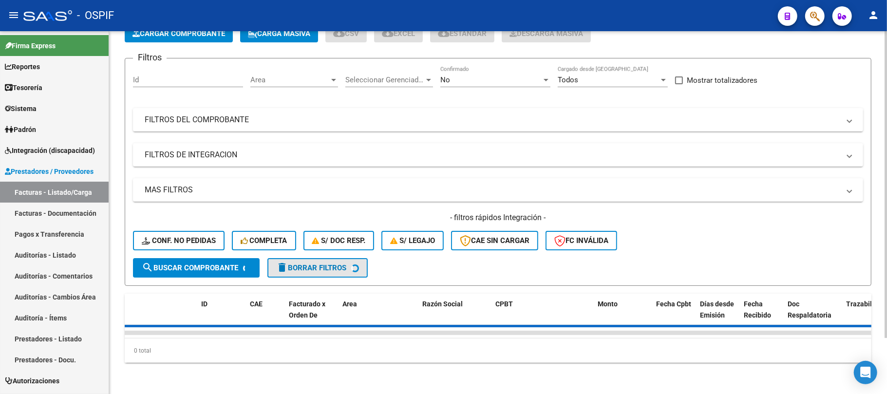
scroll to position [66, 0]
click at [515, 168] on div "Filtros Id Area Area Seleccionar Gerenciador Seleccionar Gerenciador No Confirm…" at bounding box center [498, 162] width 730 height 192
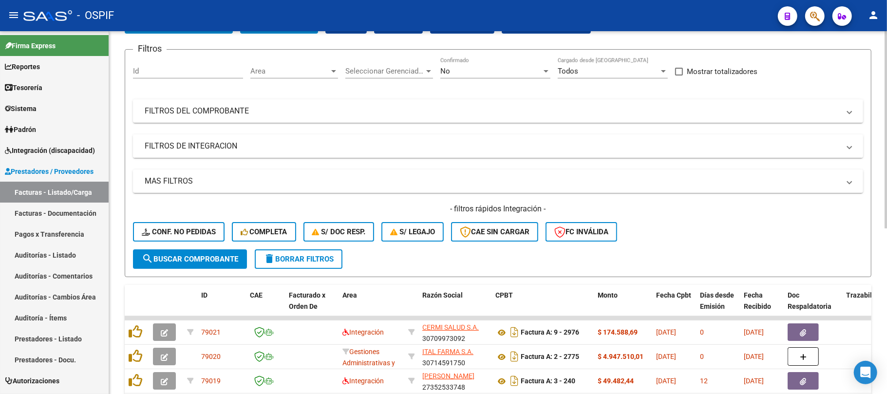
scroll to position [0, 0]
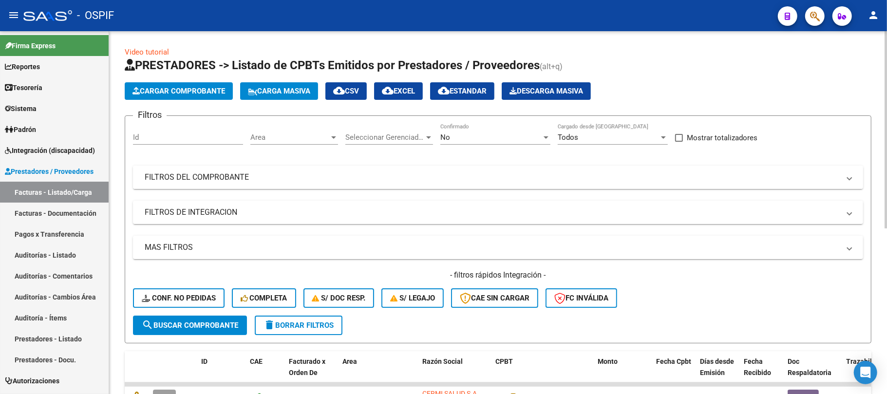
click at [659, 180] on mat-panel-title "FILTROS DEL COMPROBANTE" at bounding box center [492, 177] width 695 height 11
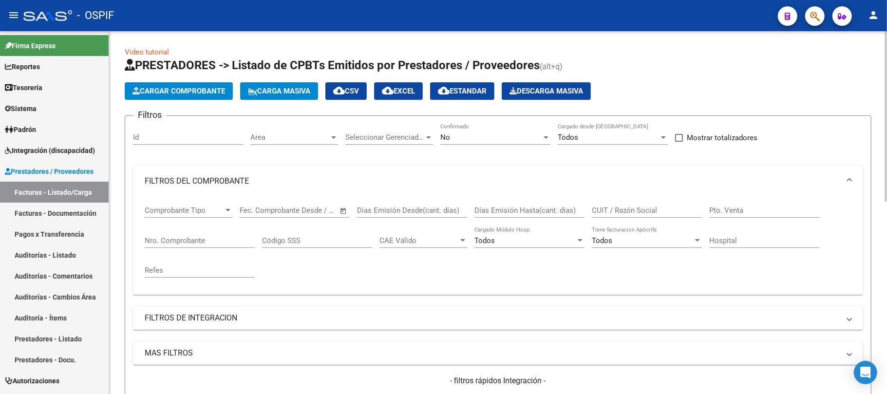
click at [652, 207] on input "CUIT / Razón Social" at bounding box center [647, 210] width 110 height 9
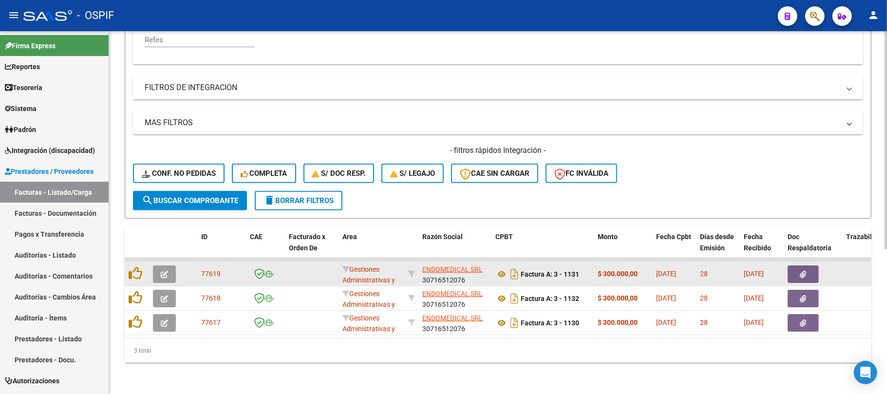
type input "endomedical"
click at [176, 265] on div at bounding box center [166, 274] width 26 height 18
click at [172, 265] on button "button" at bounding box center [164, 274] width 23 height 18
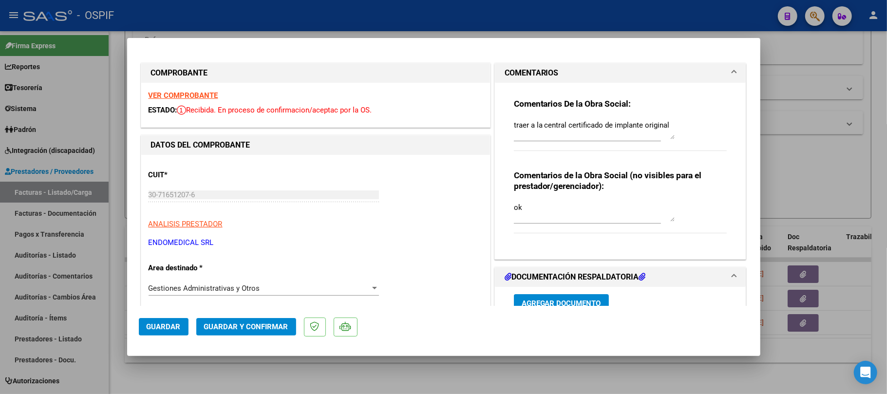
click at [597, 131] on textarea "traer a la central certificado de implante original" at bounding box center [594, 129] width 161 height 19
click at [198, 320] on button "Guardar y Confirmar" at bounding box center [246, 327] width 100 height 18
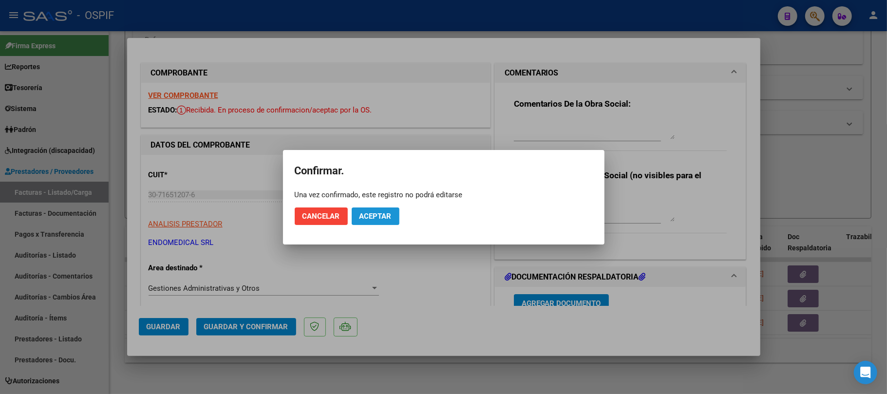
click at [365, 218] on span "Aceptar" at bounding box center [376, 216] width 32 height 9
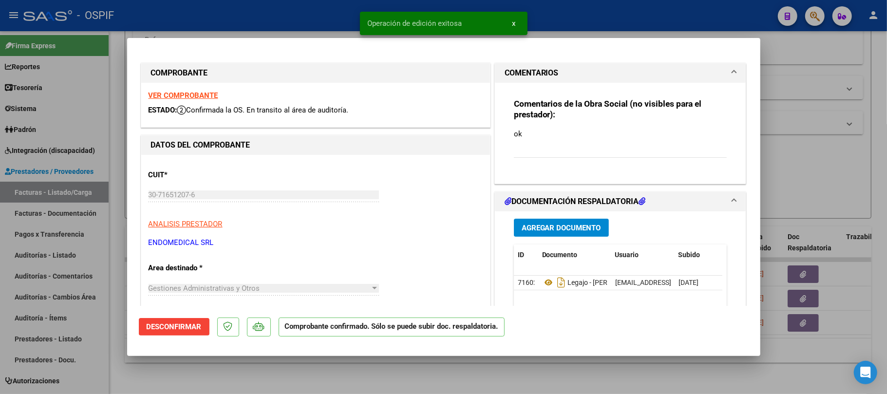
click at [375, 379] on div at bounding box center [443, 197] width 887 height 394
type input "$ 0,00"
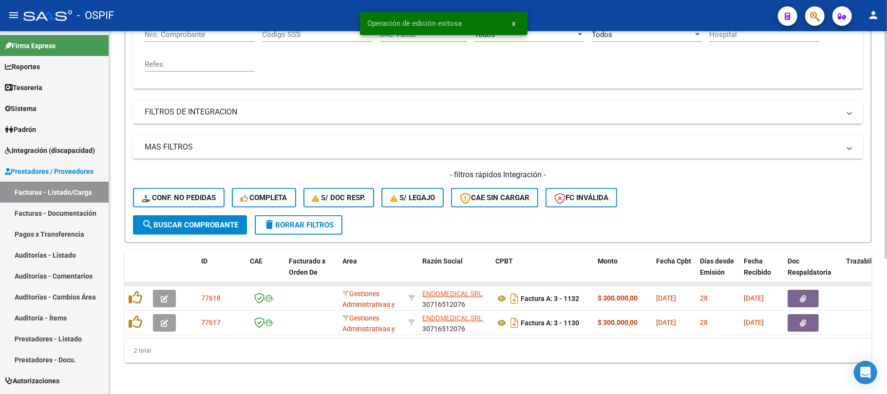
scroll to position [215, 0]
click at [166, 282] on datatable-body-cell at bounding box center [166, 284] width 34 height 4
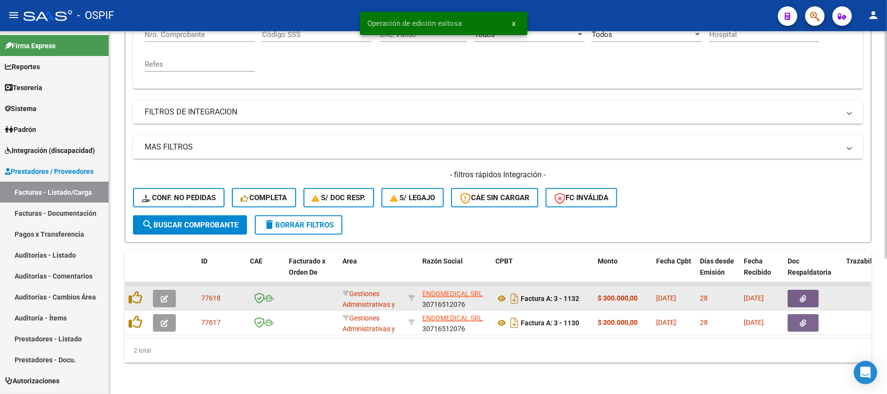
click at [166, 295] on icon "button" at bounding box center [164, 298] width 7 height 7
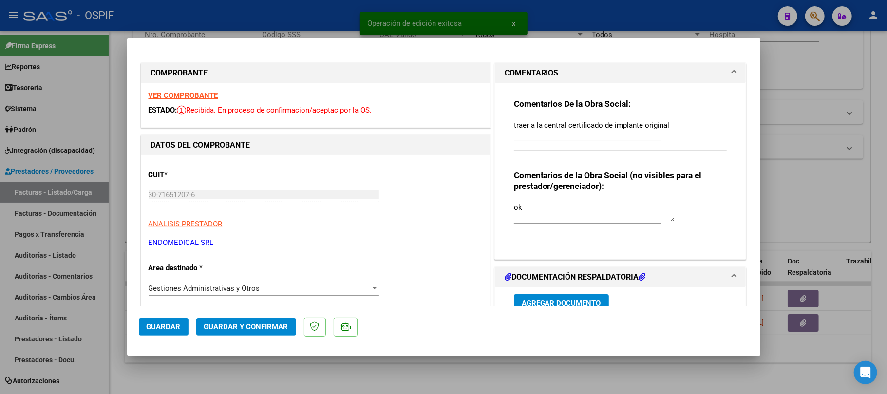
click at [579, 128] on textarea "traer a la central certificado de implante original" at bounding box center [594, 129] width 161 height 19
click at [254, 332] on button "Guardar y Confirmar" at bounding box center [246, 327] width 100 height 18
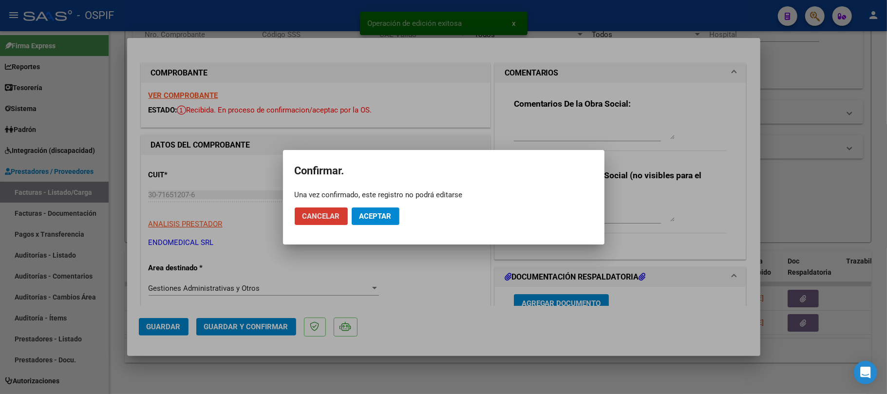
click at [385, 227] on mat-dialog-actions "Cancelar Aceptar" at bounding box center [444, 216] width 298 height 33
click at [385, 222] on button "Aceptar" at bounding box center [376, 217] width 48 height 18
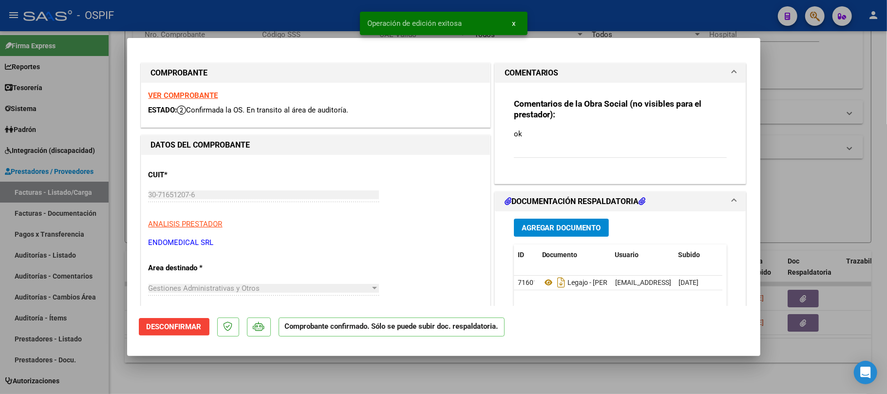
drag, startPoint x: 387, startPoint y: 375, endPoint x: 178, endPoint y: 289, distance: 225.7
click at [386, 375] on div at bounding box center [443, 197] width 887 height 394
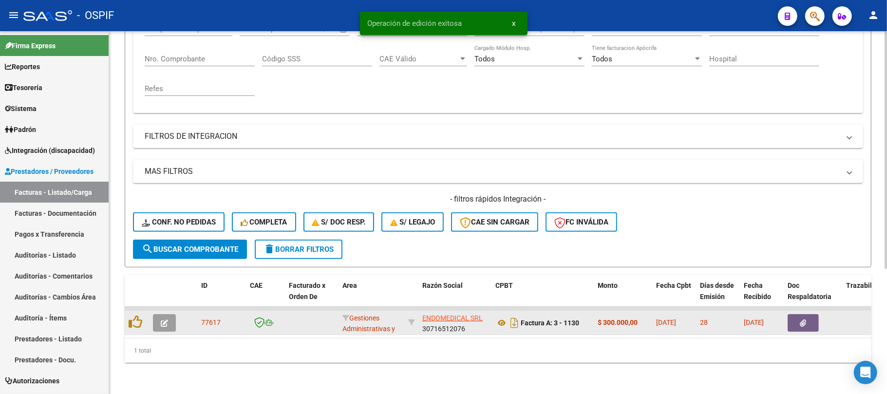
scroll to position [191, 0]
click at [167, 320] on icon "button" at bounding box center [164, 323] width 7 height 7
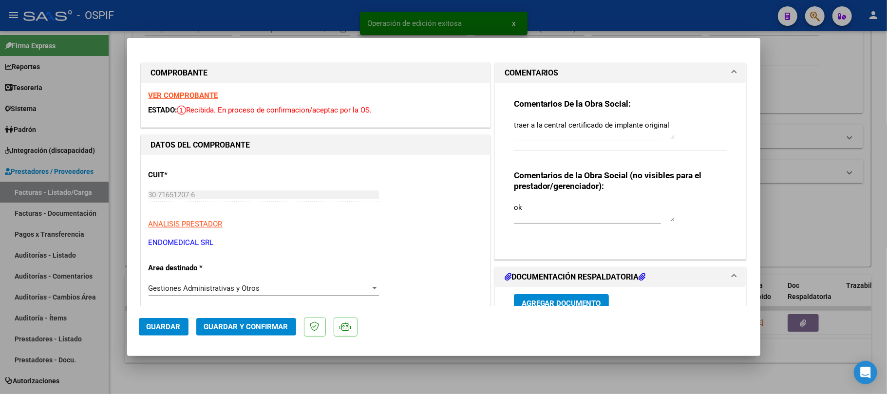
click at [552, 137] on textarea "traer a la central certificado de implante original" at bounding box center [594, 129] width 161 height 19
click at [563, 127] on textarea "traer a la central certificado de implante original" at bounding box center [594, 129] width 161 height 19
click at [272, 322] on span "Guardar y Confirmar" at bounding box center [246, 326] width 84 height 9
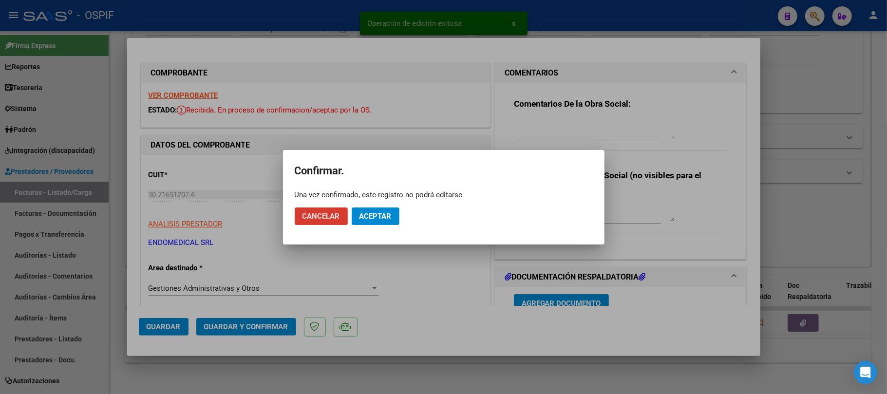
click at [375, 217] on span "Aceptar" at bounding box center [376, 216] width 32 height 9
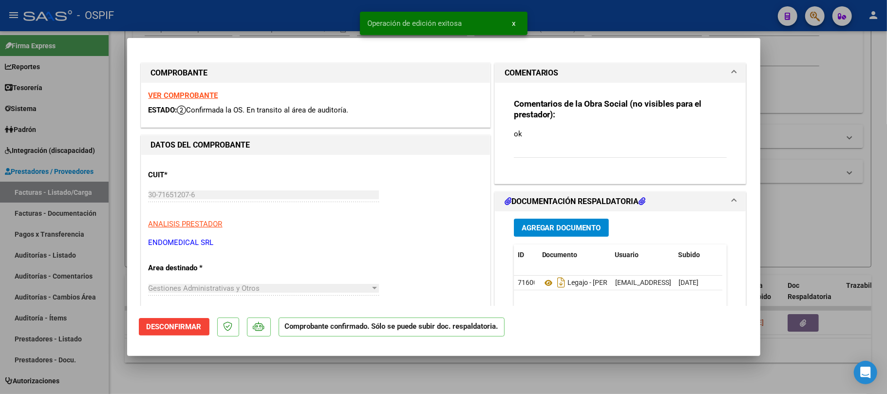
click at [402, 375] on div at bounding box center [443, 197] width 887 height 394
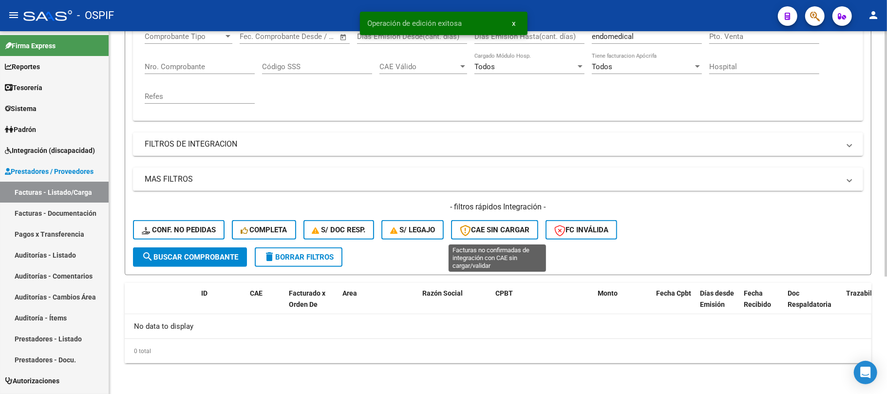
scroll to position [44, 0]
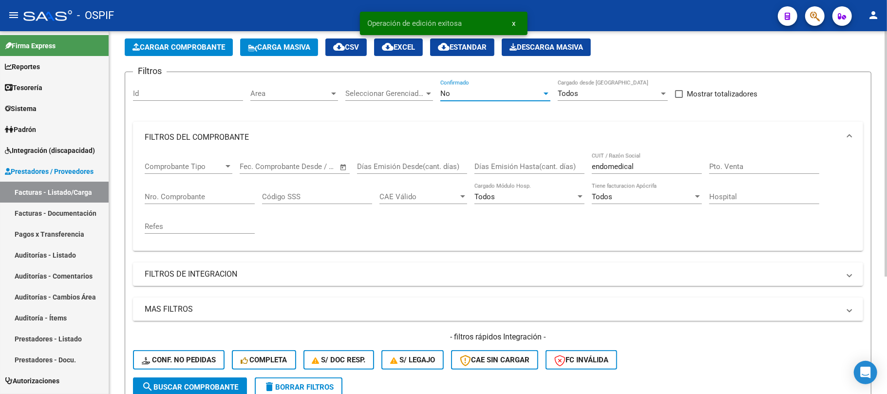
click at [511, 90] on div "No" at bounding box center [490, 93] width 101 height 9
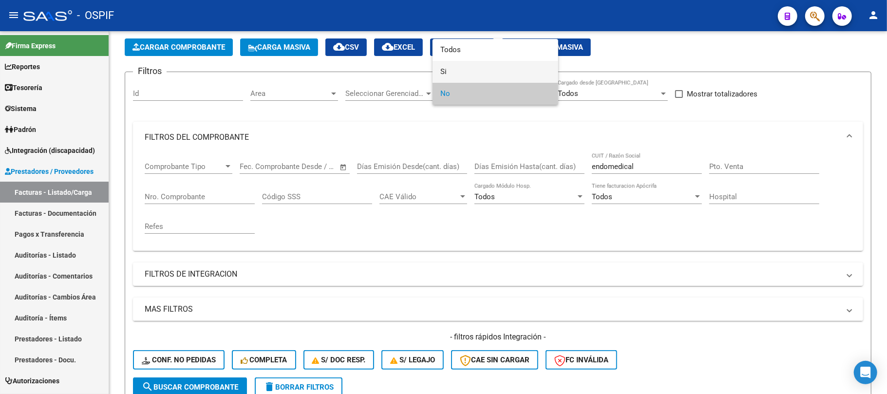
click at [469, 71] on span "Si" at bounding box center [495, 72] width 110 height 22
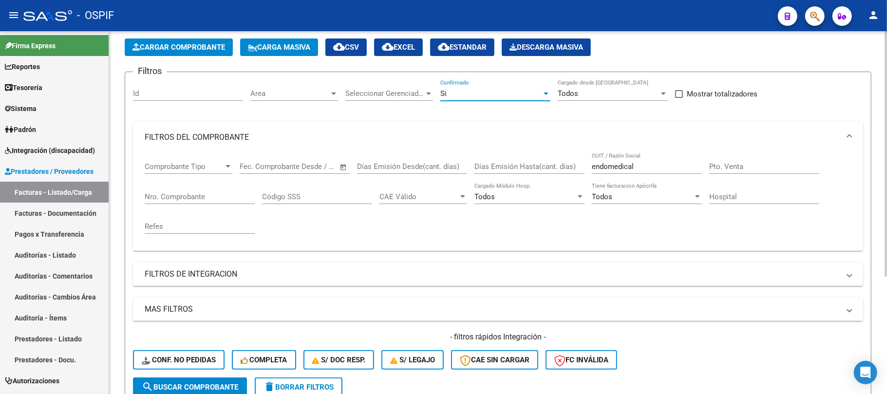
click at [188, 383] on span "search Buscar Comprobante" at bounding box center [190, 387] width 96 height 9
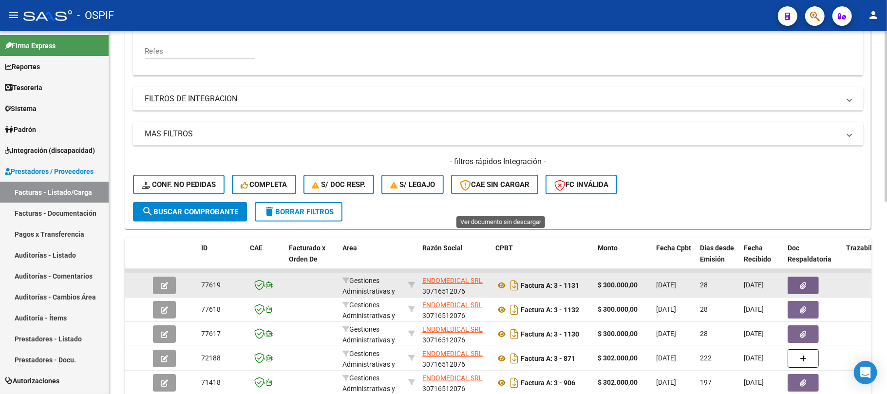
scroll to position [347, 0]
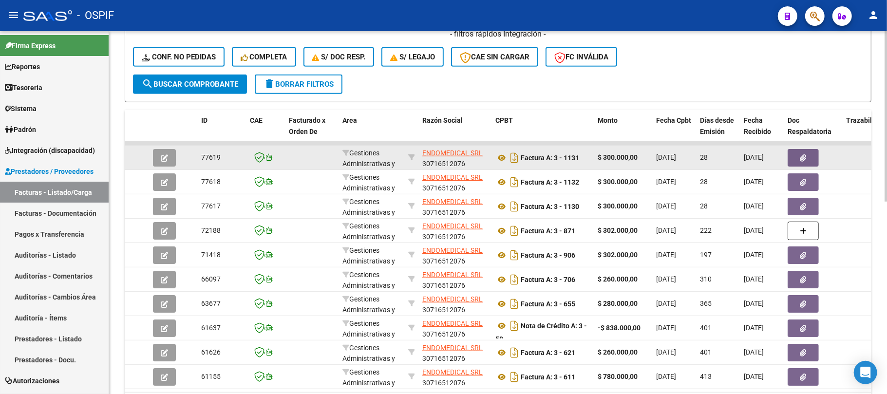
click at [486, 151] on div "ENDOMEDICAL SRL 30716512076" at bounding box center [454, 158] width 65 height 20
drag, startPoint x: 445, startPoint y: 154, endPoint x: 423, endPoint y: 156, distance: 22.5
click at [423, 156] on div "ENDOMEDICAL SRL 30716512076" at bounding box center [454, 158] width 65 height 20
copy div "ENDOMEDICAL SRL"
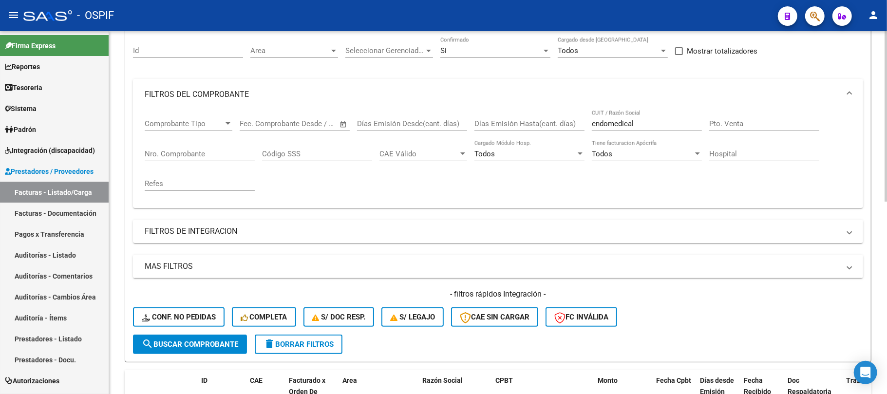
scroll to position [22, 0]
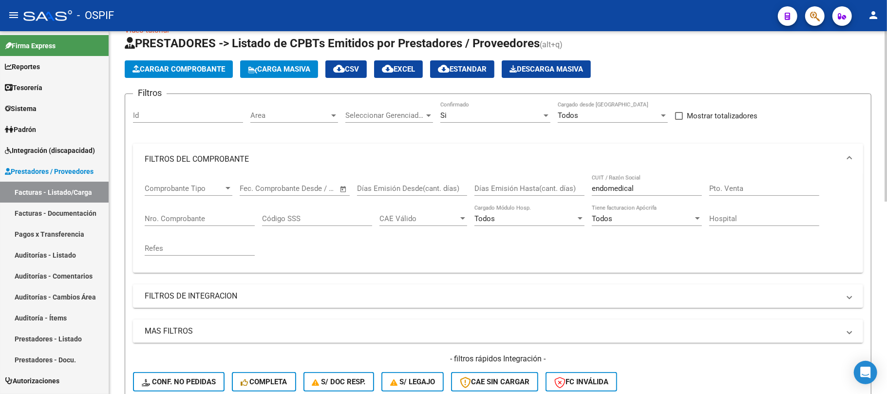
click at [568, 186] on div "Comprobante Tipo Comprobante Tipo Start date – End date Fec. Comprobante Desde …" at bounding box center [498, 220] width 707 height 90
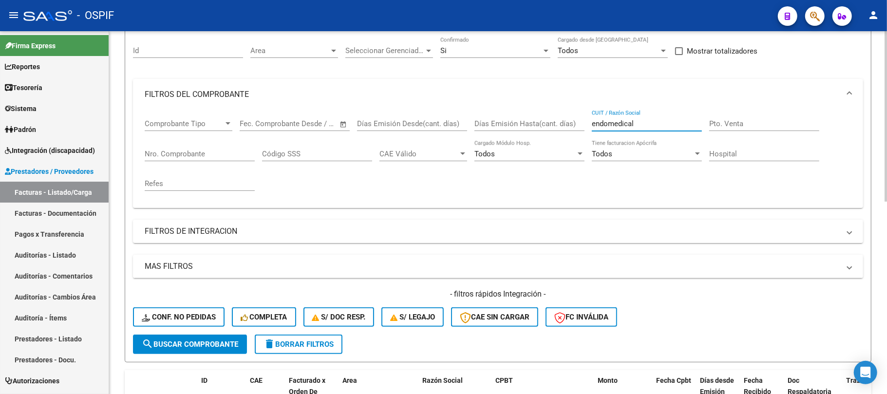
click at [326, 345] on span "delete Borrar Filtros" at bounding box center [299, 344] width 70 height 9
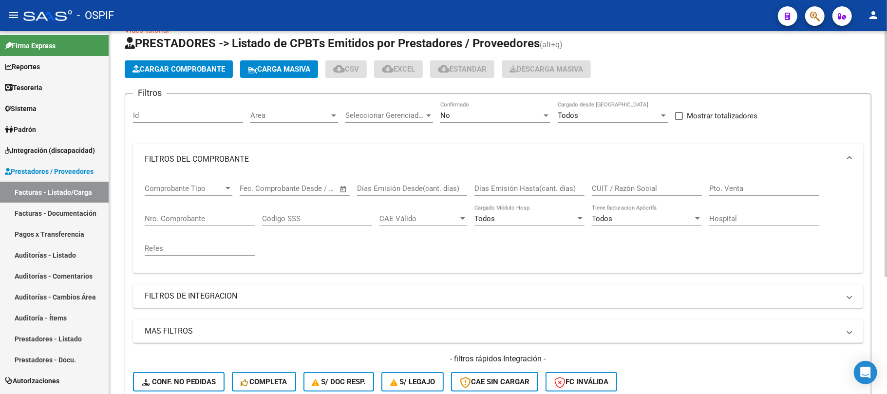
click at [529, 119] on div "No" at bounding box center [490, 115] width 101 height 9
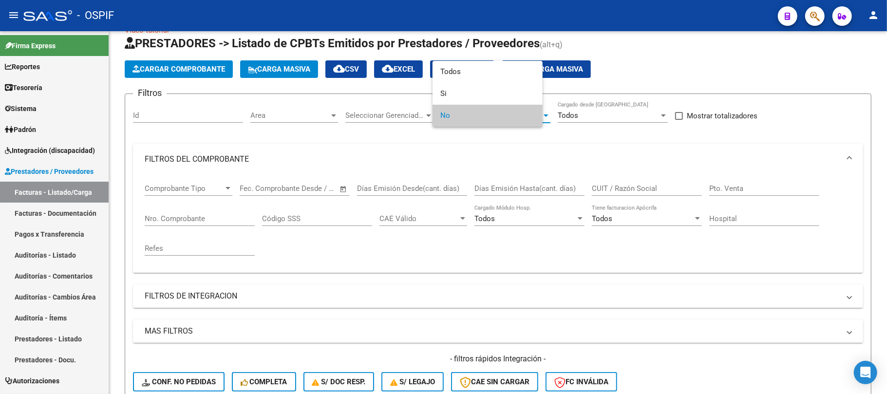
click at [528, 115] on span "No" at bounding box center [487, 116] width 95 height 22
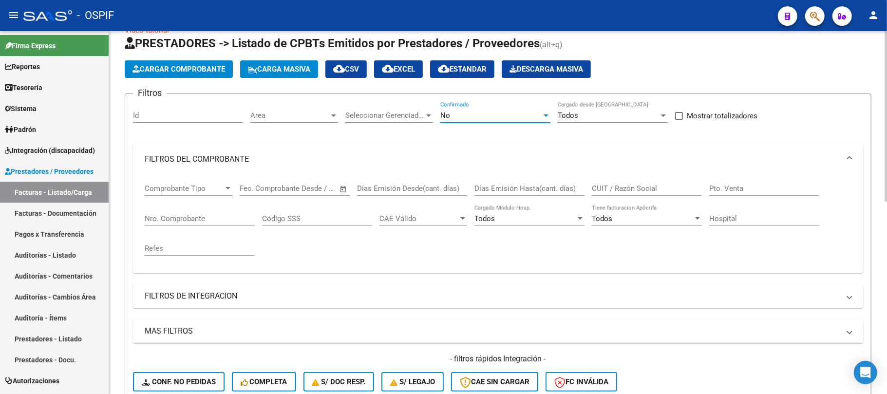
click at [519, 115] on div "No" at bounding box center [490, 115] width 101 height 9
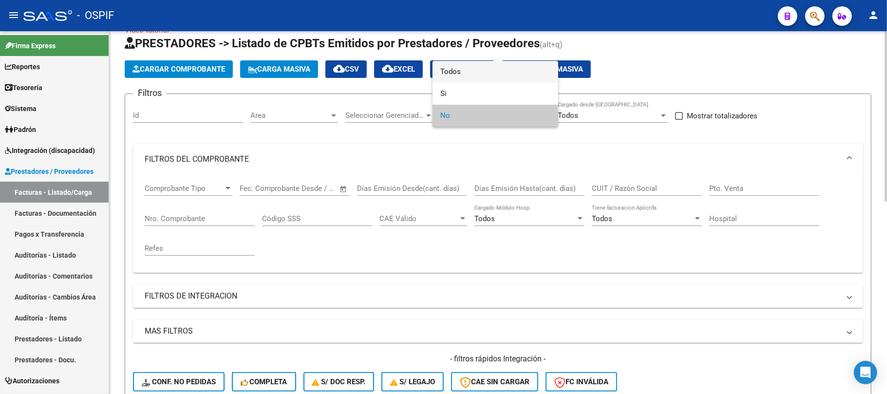
click at [463, 74] on span "Todos" at bounding box center [495, 72] width 110 height 22
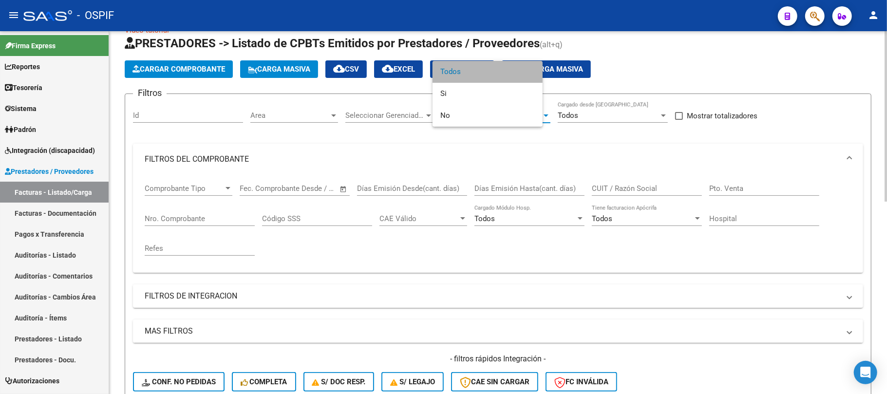
click at [197, 207] on div "Nro. Comprobante" at bounding box center [200, 215] width 110 height 21
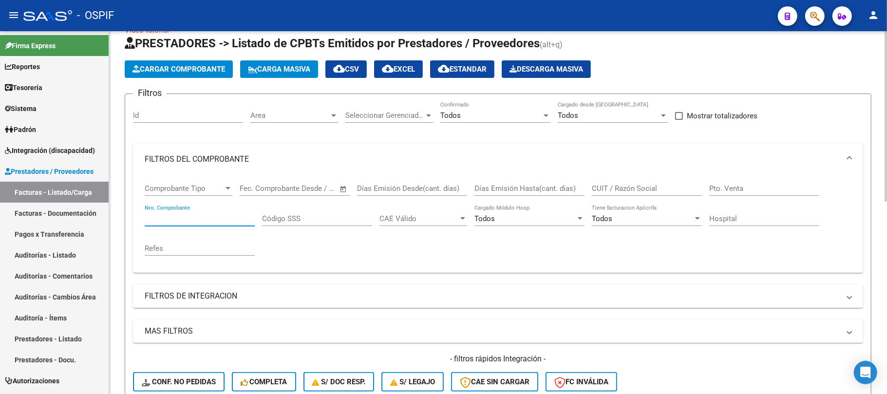
click at [196, 213] on div "Nro. Comprobante" at bounding box center [200, 215] width 110 height 21
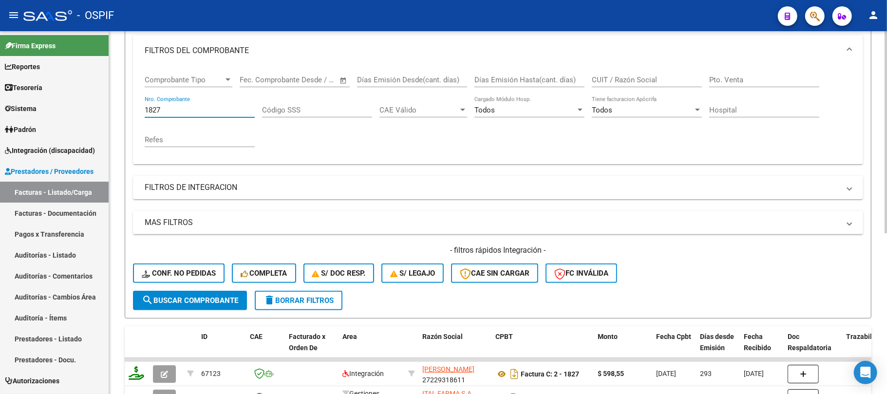
scroll to position [288, 0]
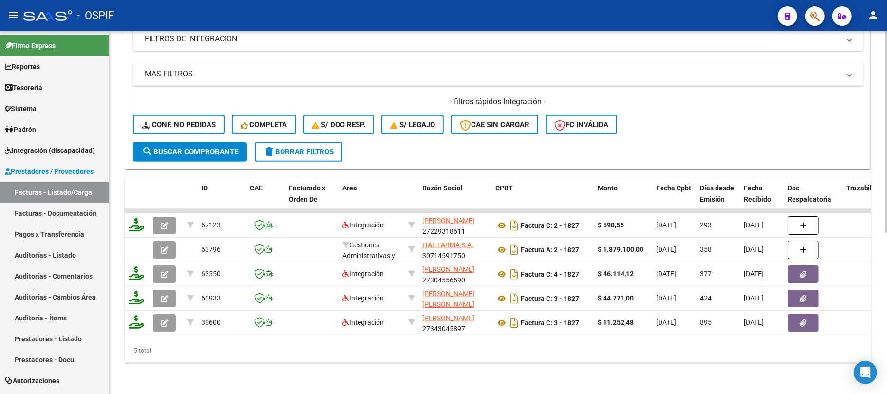
type input "1827"
click at [291, 152] on form "Filtros Id Area Area Seleccionar Gerenciador Seleccionar Gerenciador Todos Conf…" at bounding box center [498, 3] width 747 height 334
click at [292, 152] on form "Filtros Id Area Area Seleccionar Gerenciador Seleccionar Gerenciador Todos Conf…" at bounding box center [498, 3] width 747 height 334
click at [300, 148] on span "delete Borrar Filtros" at bounding box center [299, 152] width 70 height 9
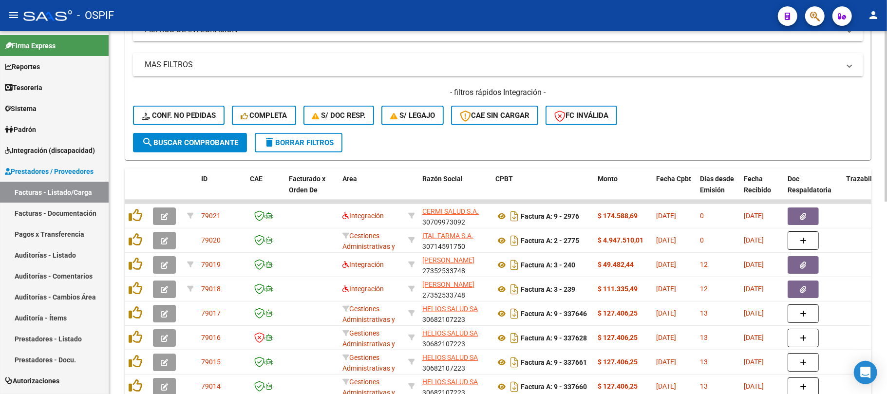
scroll to position [0, 0]
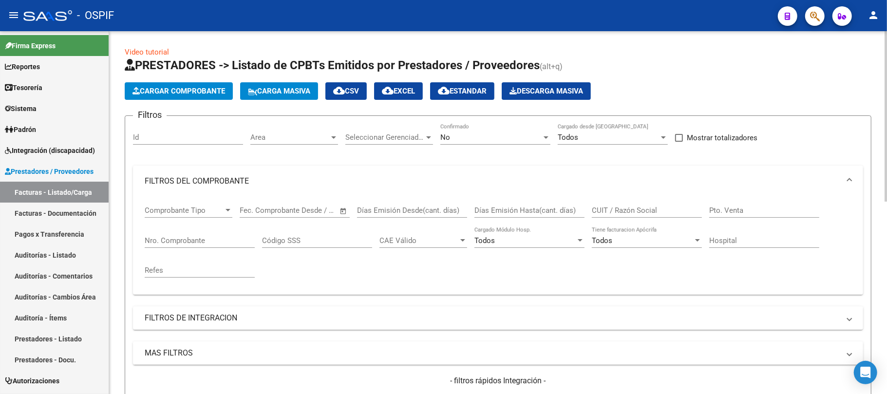
click at [495, 145] on div "No Confirmado" at bounding box center [495, 139] width 110 height 30
click at [496, 140] on div "No" at bounding box center [490, 137] width 101 height 9
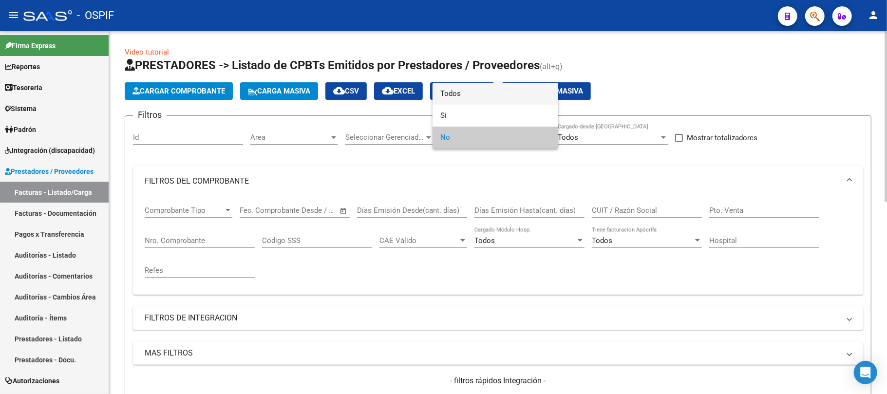
click at [485, 99] on span "Todos" at bounding box center [495, 94] width 110 height 22
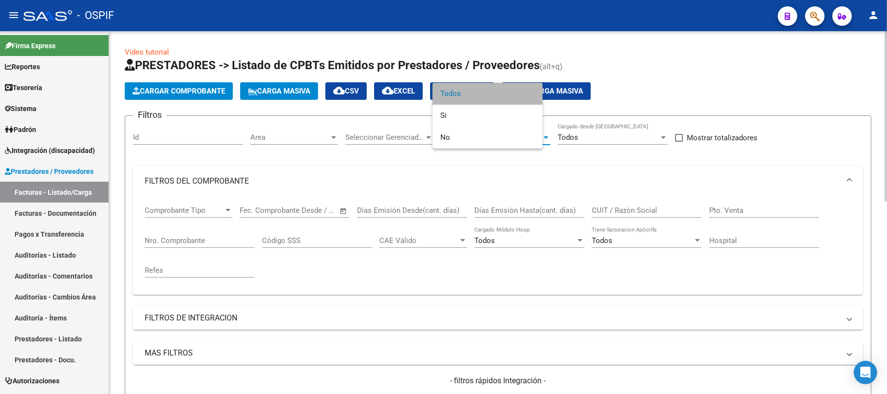
click at [630, 218] on div "CUIT / Razón Social" at bounding box center [647, 212] width 110 height 30
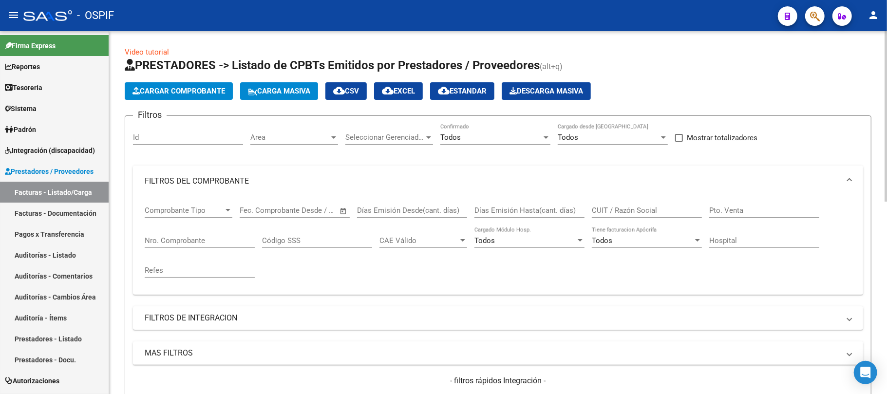
click at [632, 212] on input "CUIT / Razón Social" at bounding box center [647, 210] width 110 height 9
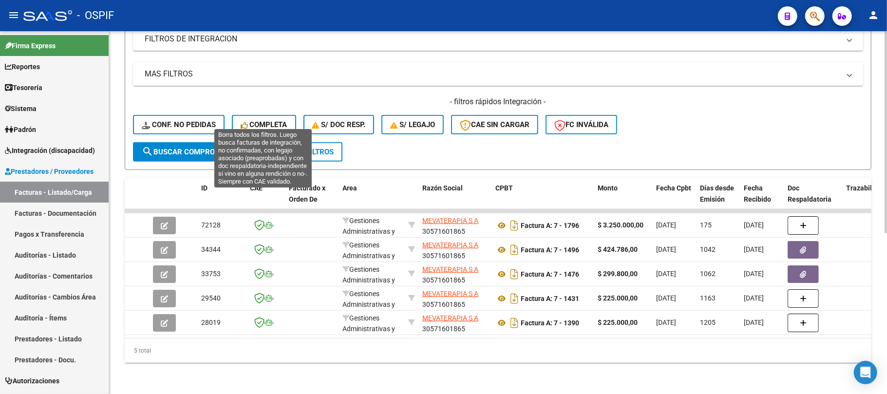
type input "mevaterapia"
click at [287, 148] on span "delete Borrar Filtros" at bounding box center [299, 152] width 70 height 9
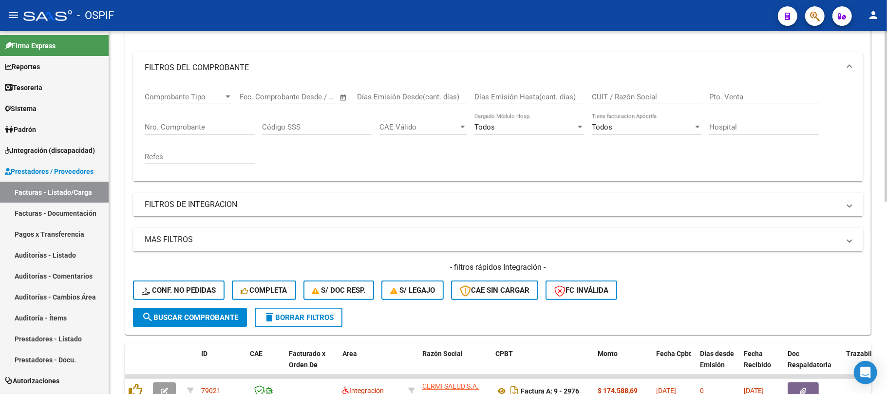
scroll to position [28, 0]
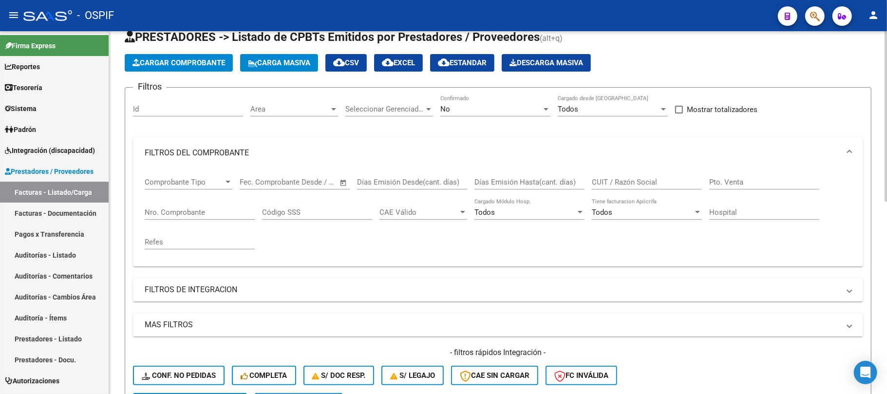
click at [525, 114] on div "No Confirmado" at bounding box center [495, 105] width 110 height 21
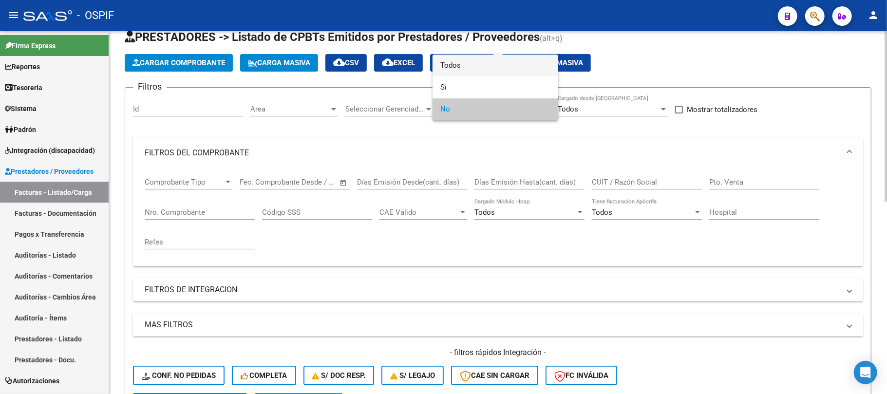
click at [490, 67] on span "Todos" at bounding box center [495, 66] width 110 height 22
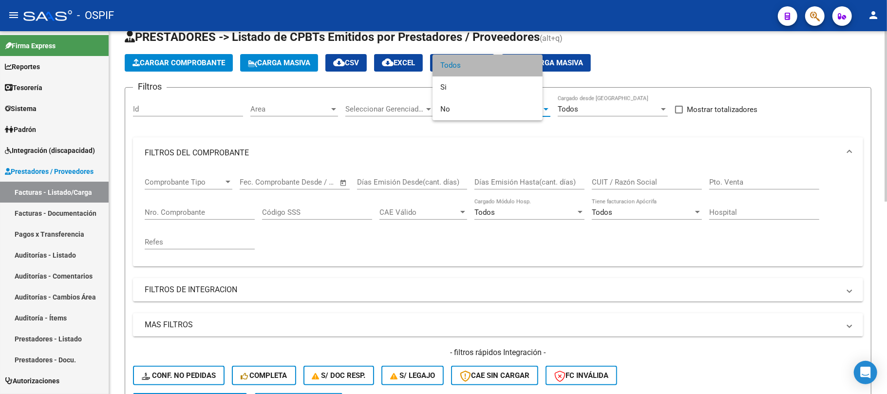
click at [189, 211] on input "Nro. Comprobante" at bounding box center [200, 212] width 110 height 9
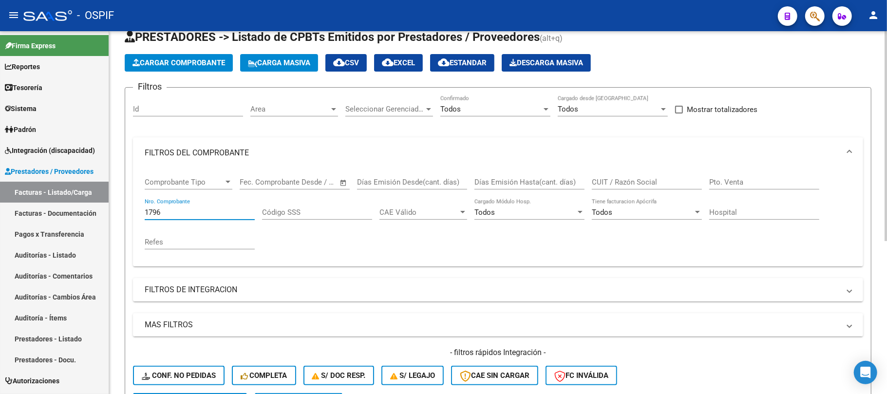
scroll to position [264, 0]
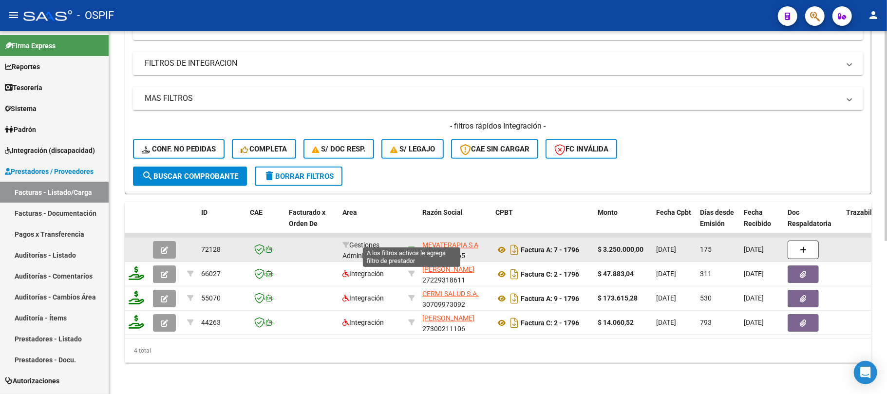
type input "1796"
click at [412, 246] on icon at bounding box center [411, 249] width 7 height 7
type input "30571601865"
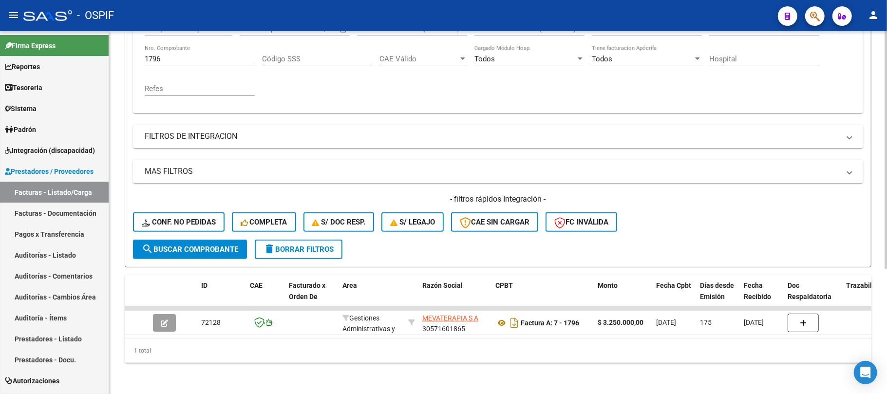
scroll to position [69, 0]
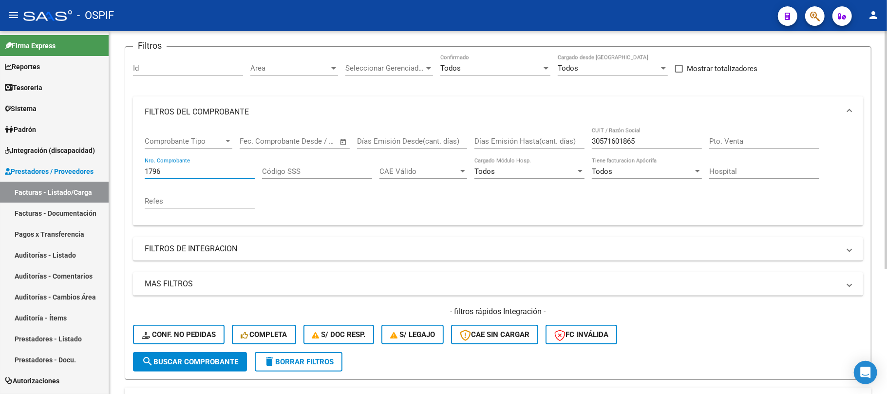
drag, startPoint x: 194, startPoint y: 169, endPoint x: 134, endPoint y: 84, distance: 103.1
click at [91, 169] on mat-sidenav-container "Firma Express Reportes Egresos Devengados Comprobantes Recibidos Facturación Ap…" at bounding box center [443, 212] width 887 height 363
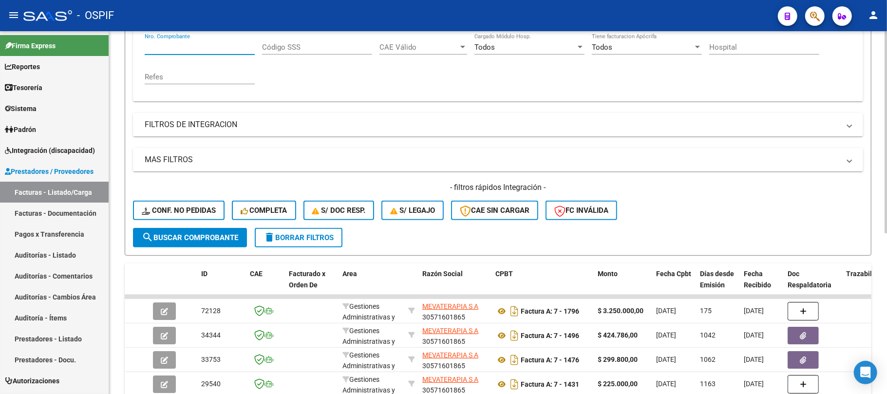
click at [310, 229] on button "delete Borrar Filtros" at bounding box center [299, 237] width 88 height 19
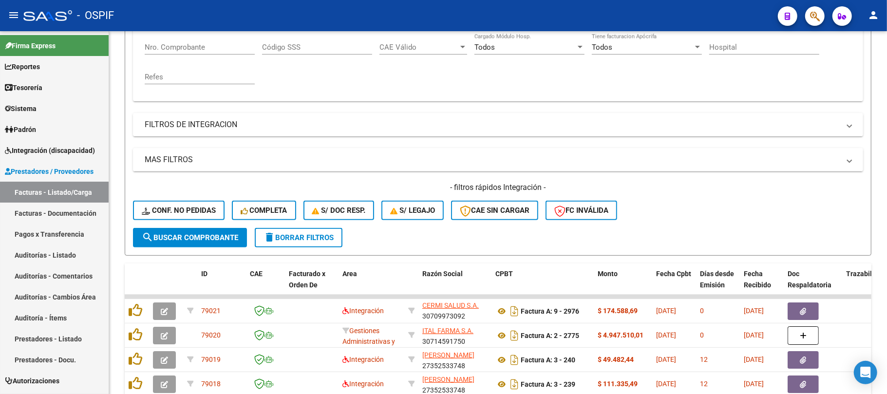
scroll to position [0, 0]
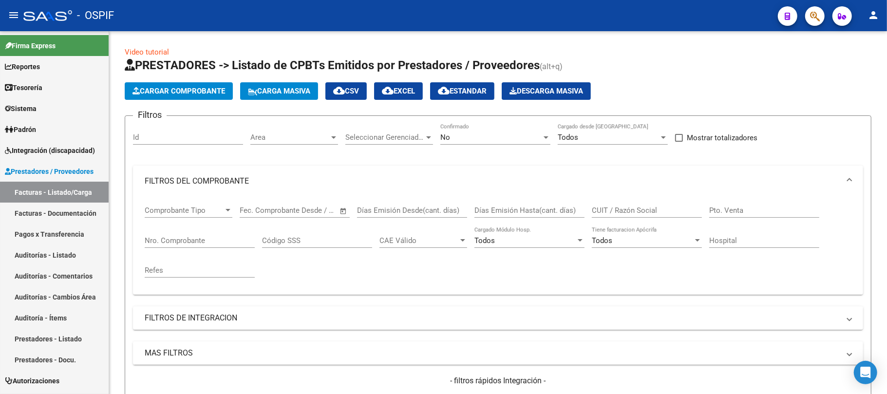
click at [459, 143] on div "No Confirmado" at bounding box center [495, 134] width 110 height 21
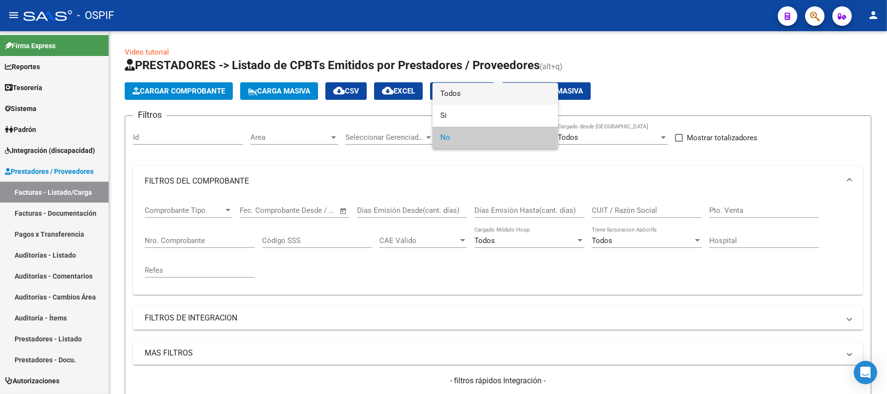
click at [472, 100] on span "Todos" at bounding box center [495, 94] width 110 height 22
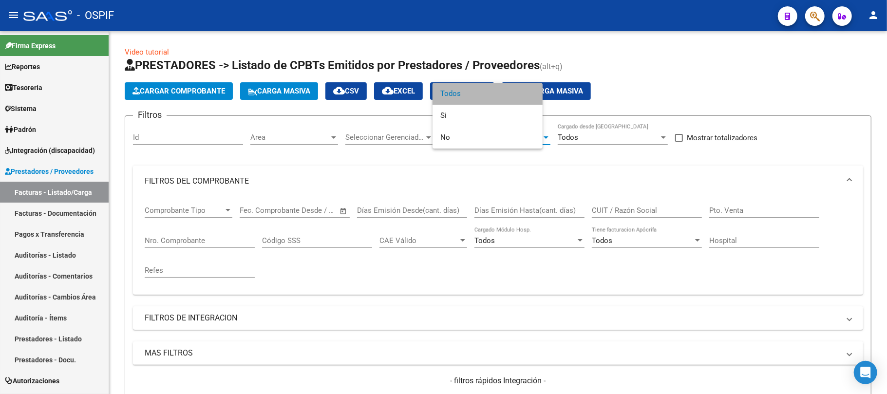
click at [615, 207] on input "CUIT / Razón Social" at bounding box center [647, 210] width 110 height 9
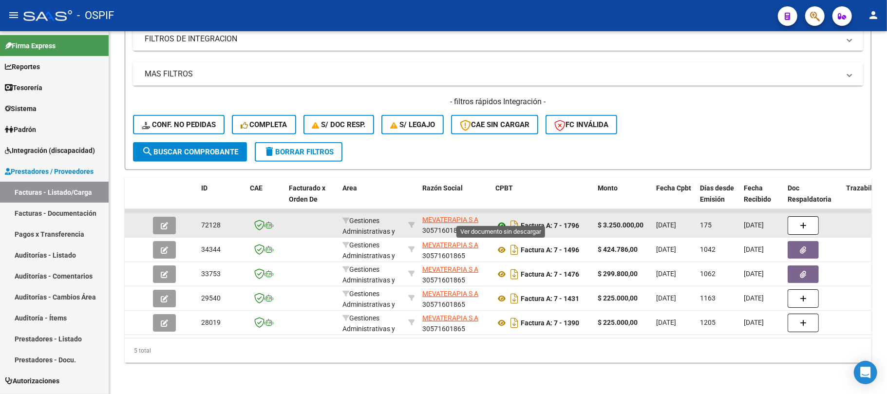
type input "mevaterapia"
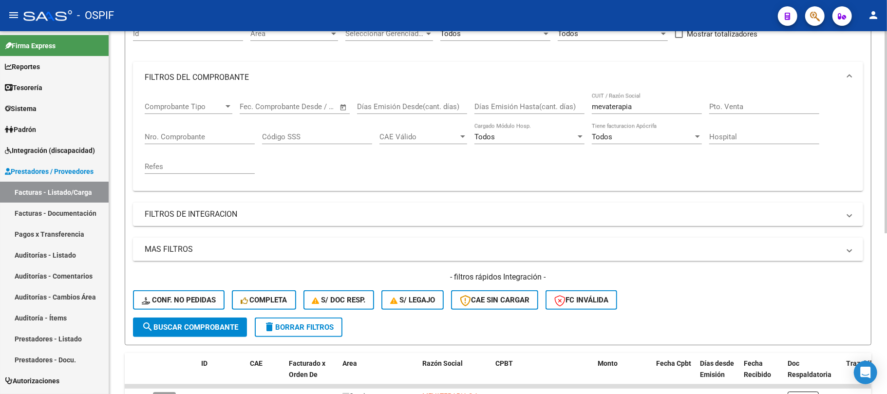
scroll to position [94, 0]
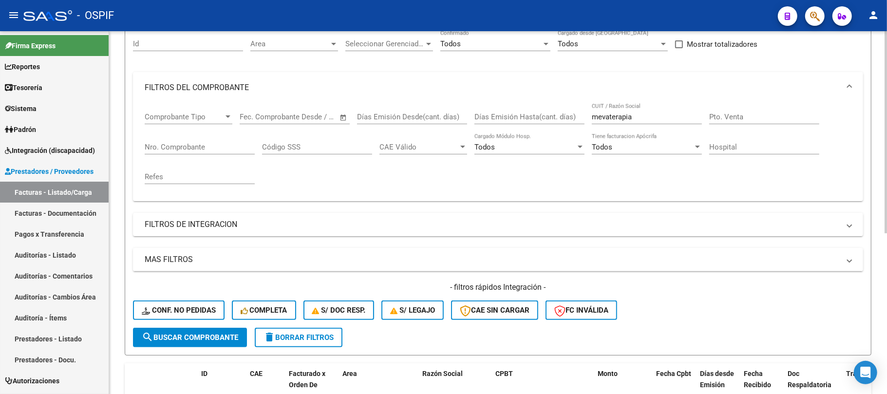
click at [635, 121] on input "mevaterapia" at bounding box center [647, 117] width 110 height 9
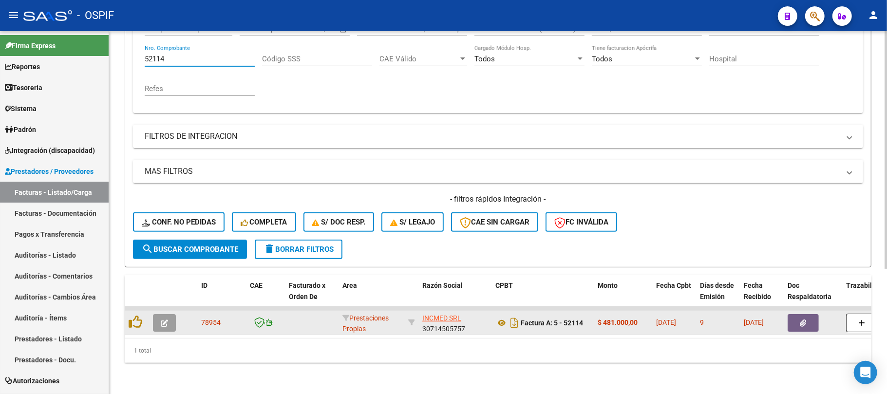
click at [168, 314] on button "button" at bounding box center [164, 323] width 23 height 18
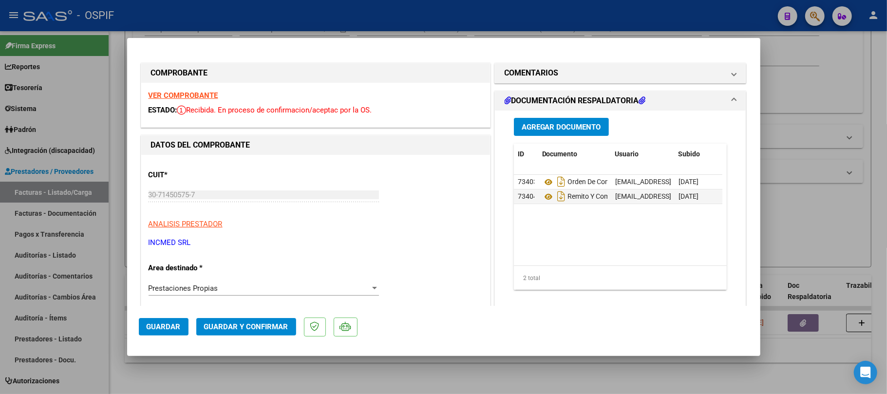
click at [261, 314] on mat-dialog-actions "Guardar Guardar y Confirmar" at bounding box center [444, 325] width 610 height 38
click at [257, 323] on span "Guardar y Confirmar" at bounding box center [246, 326] width 84 height 9
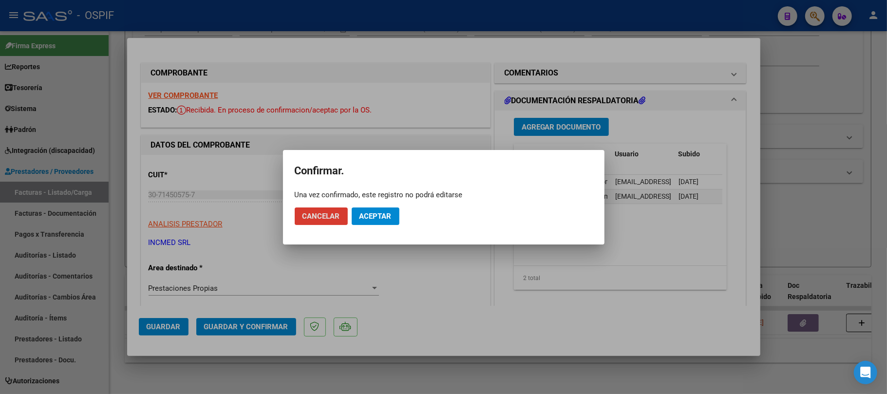
click at [381, 216] on span "Aceptar" at bounding box center [376, 216] width 32 height 9
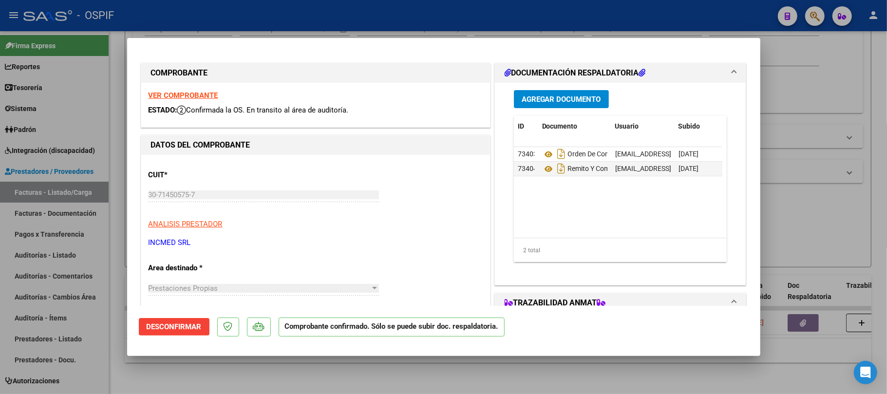
click at [406, 373] on div at bounding box center [443, 197] width 887 height 394
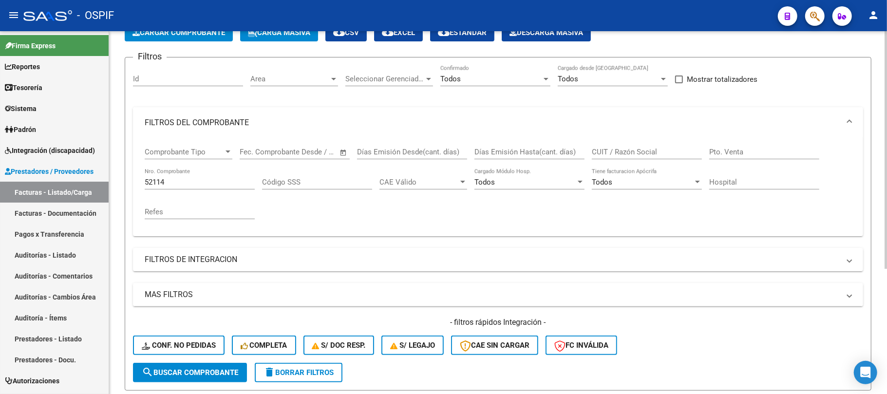
scroll to position [0, 0]
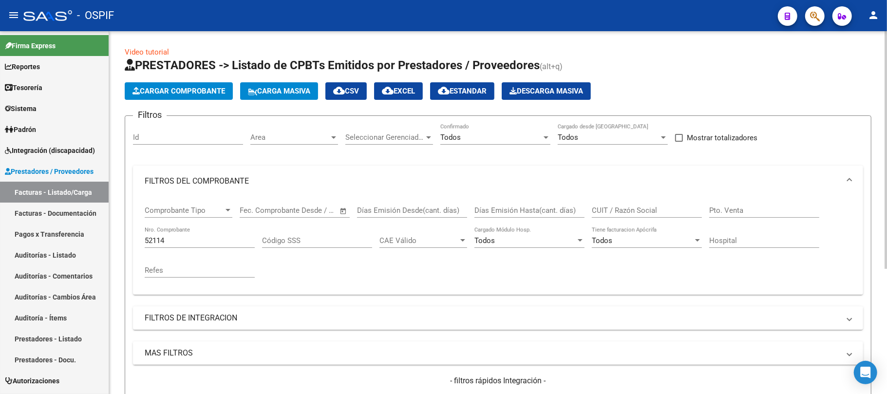
click at [185, 96] on button "Cargar Comprobante" at bounding box center [179, 91] width 108 height 18
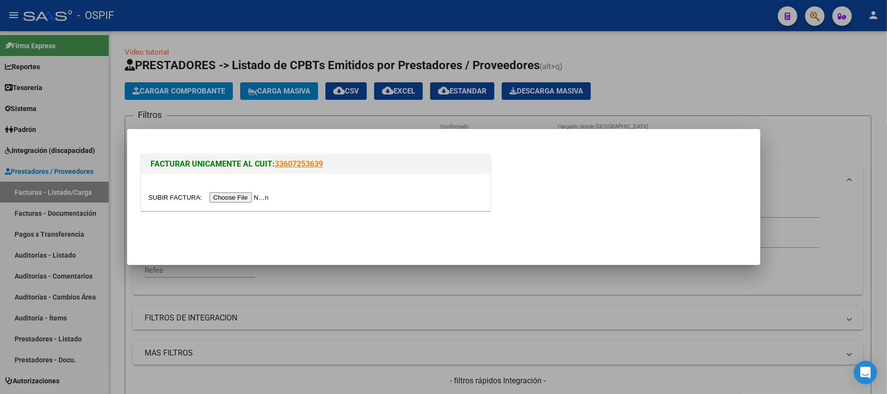
click at [267, 197] on input "file" at bounding box center [210, 197] width 123 height 10
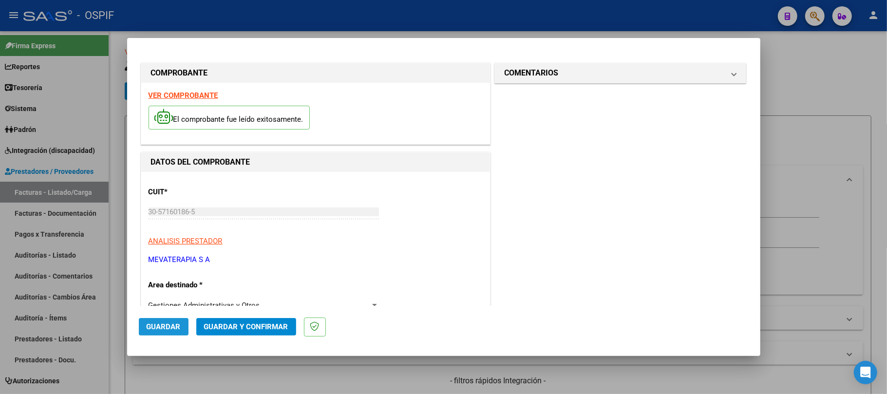
click at [162, 330] on span "Guardar" at bounding box center [164, 326] width 34 height 9
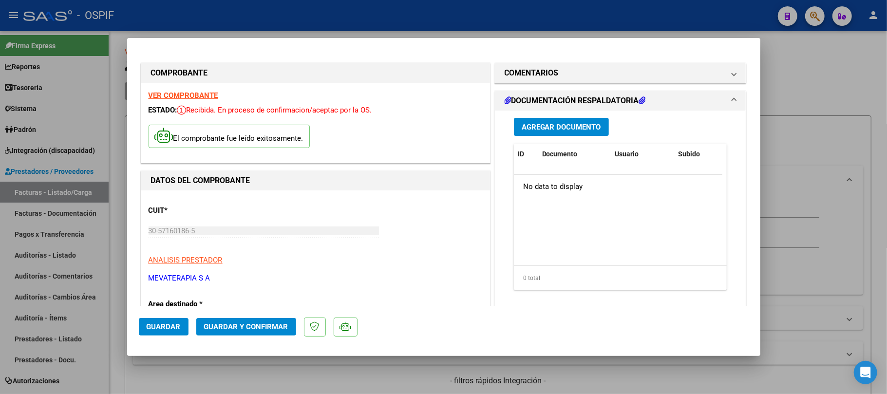
click at [166, 322] on span "Guardar" at bounding box center [164, 326] width 34 height 9
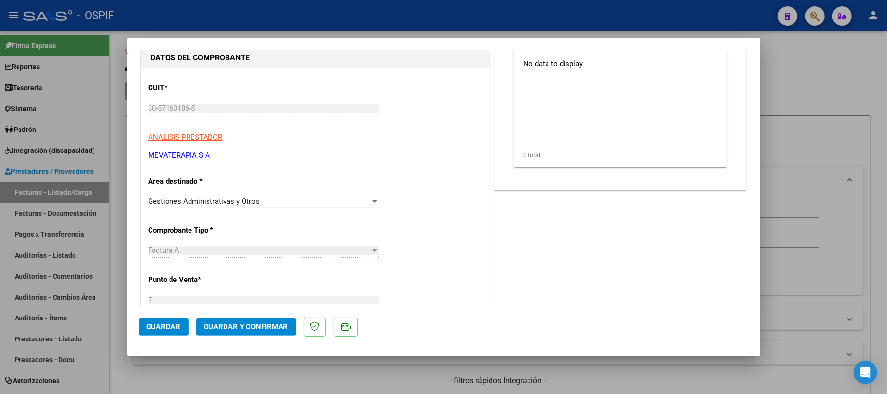
scroll to position [65, 0]
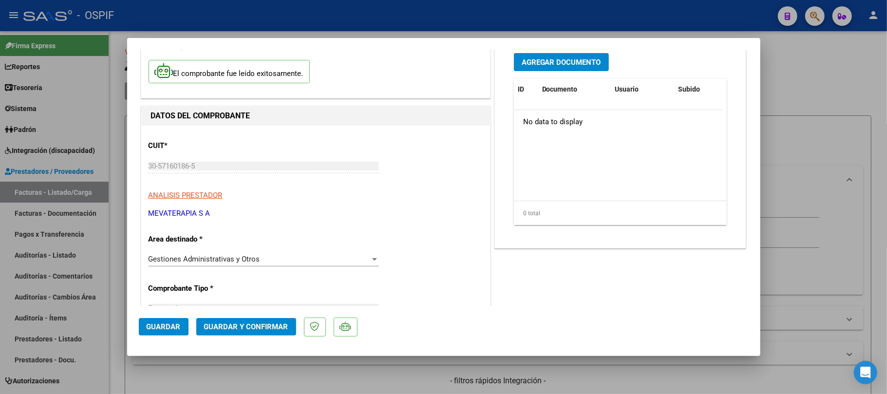
click at [162, 324] on span "Guardar" at bounding box center [164, 326] width 34 height 9
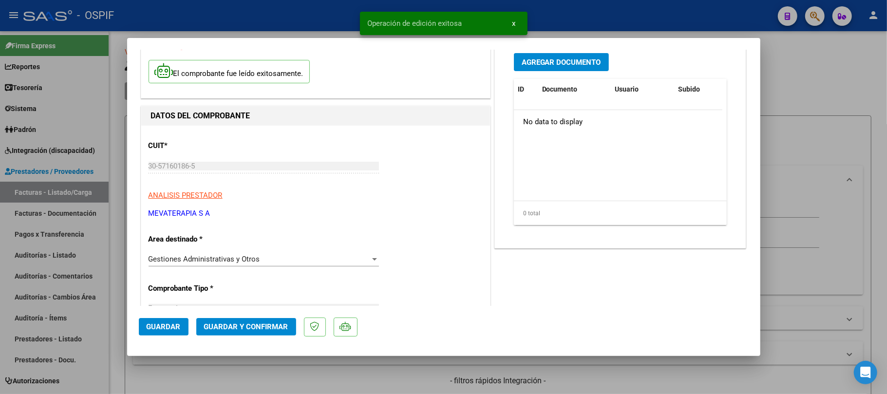
click at [259, 327] on span "Guardar y Confirmar" at bounding box center [246, 326] width 84 height 9
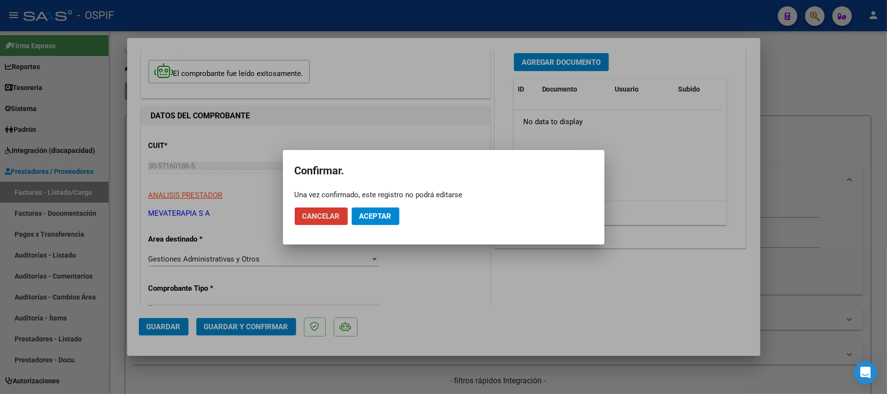
click at [371, 214] on span "Aceptar" at bounding box center [376, 216] width 32 height 9
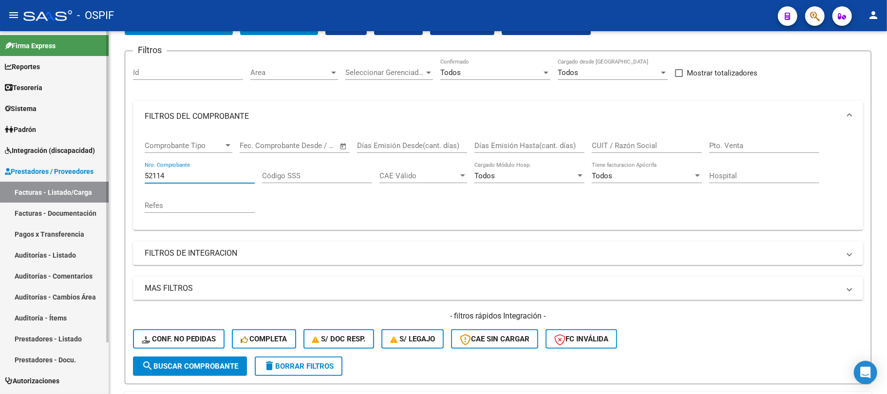
drag, startPoint x: 207, startPoint y: 179, endPoint x: 57, endPoint y: 180, distance: 149.6
click at [39, 178] on mat-sidenav-container "Firma Express Reportes Egresos Devengados Comprobantes Recibidos Facturación Ap…" at bounding box center [443, 212] width 887 height 363
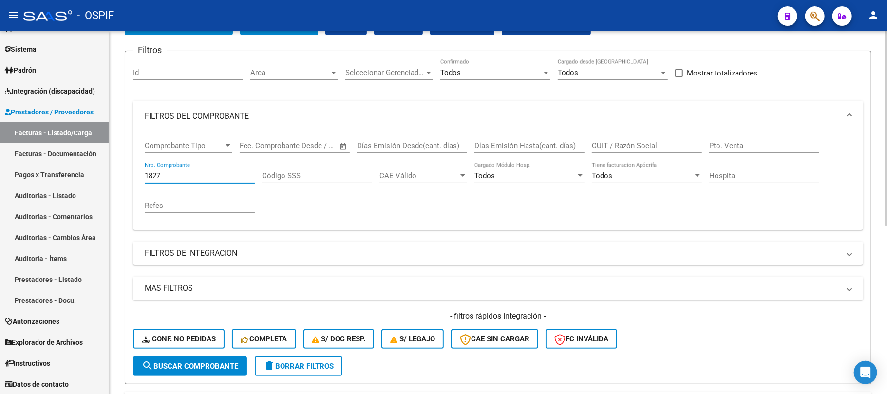
scroll to position [193, 0]
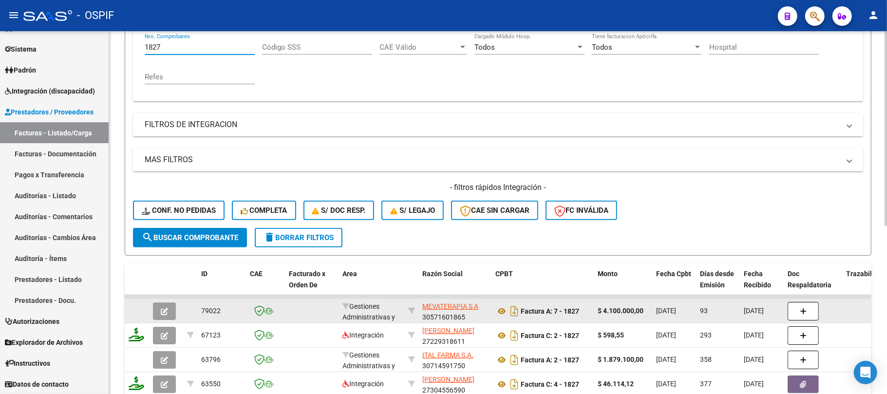
type input "1827"
drag, startPoint x: 456, startPoint y: 307, endPoint x: 416, endPoint y: 306, distance: 39.9
copy div "MEVATERAPIA S A"
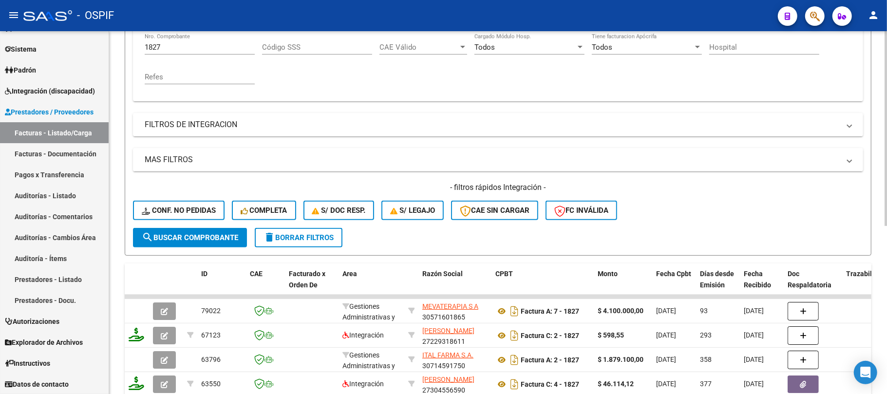
click at [361, 237] on form "Filtros Id Area Area Seleccionar Gerenciador Seleccionar Gerenciador Todos Conf…" at bounding box center [498, 89] width 747 height 334
click at [320, 240] on span "delete Borrar Filtros" at bounding box center [299, 237] width 70 height 9
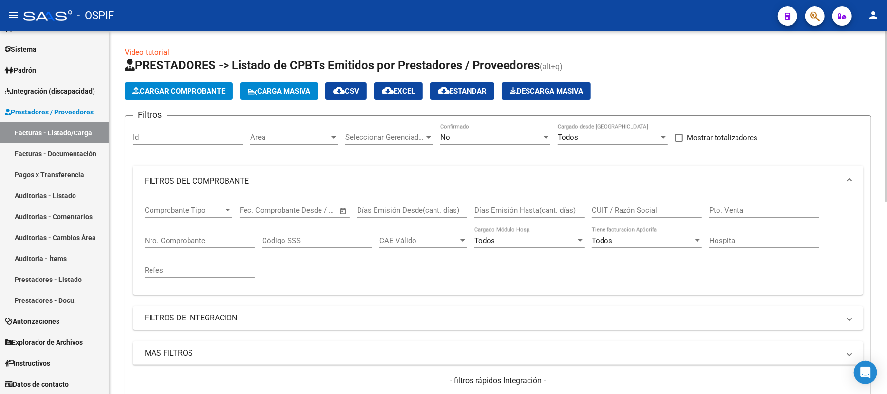
click at [512, 133] on div "No" at bounding box center [490, 137] width 101 height 9
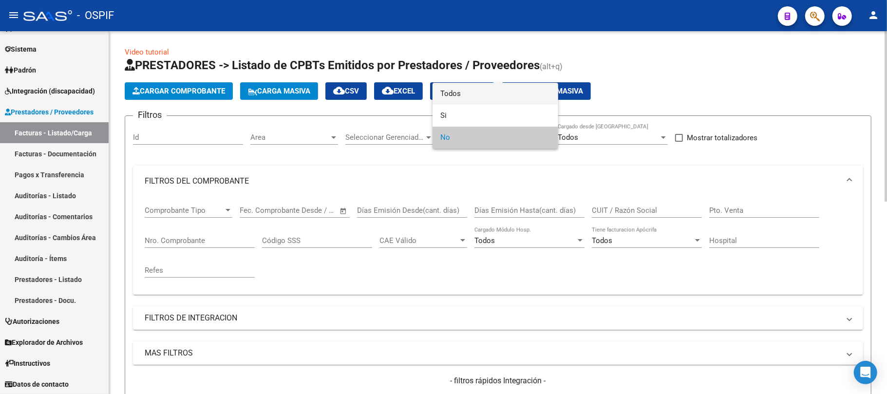
click at [487, 102] on span "Todos" at bounding box center [495, 94] width 110 height 22
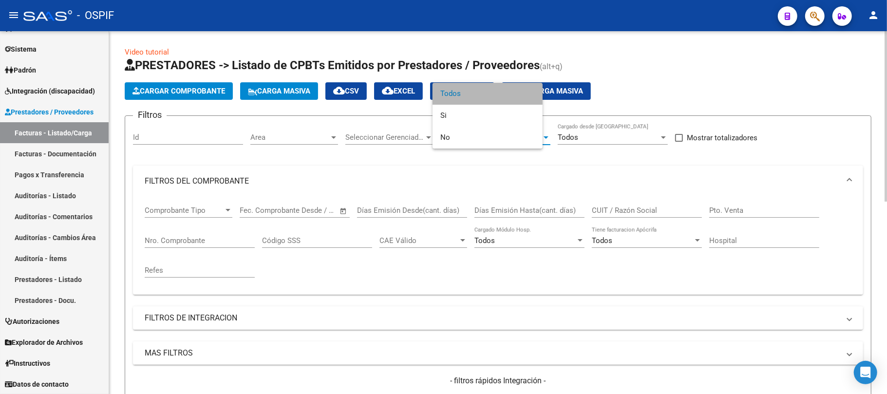
click at [619, 211] on input "CUIT / Razón Social" at bounding box center [647, 210] width 110 height 9
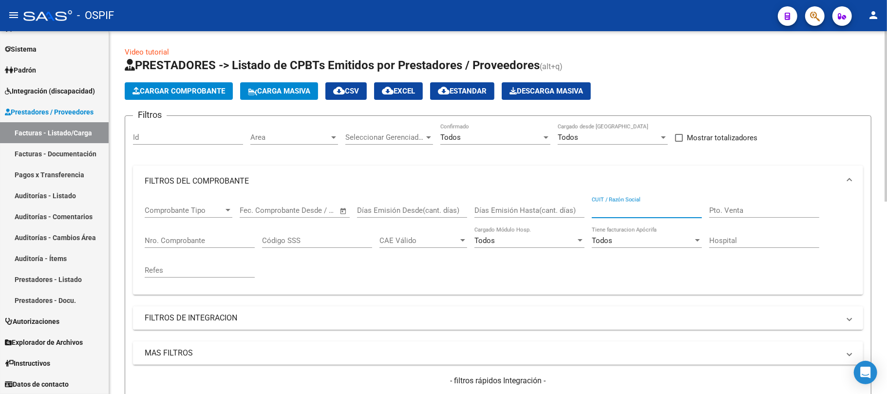
scroll to position [65, 0]
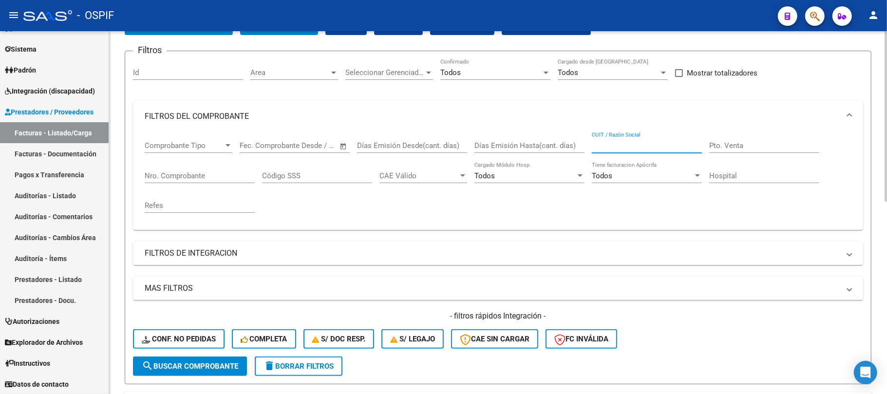
click at [513, 82] on div "Todos Confirmado" at bounding box center [495, 74] width 110 height 30
click at [517, 77] on div "Todos Confirmado" at bounding box center [495, 69] width 110 height 21
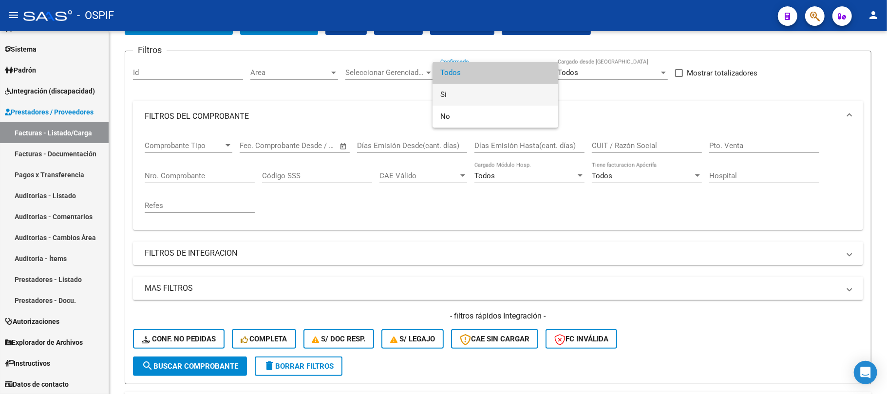
click at [516, 88] on span "Si" at bounding box center [495, 95] width 110 height 22
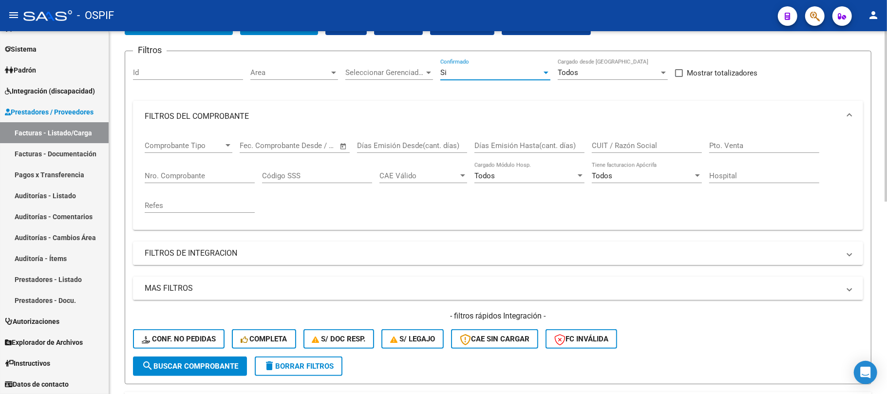
click at [285, 260] on mat-expansion-panel-header "FILTROS DE INTEGRACION" at bounding box center [498, 253] width 730 height 23
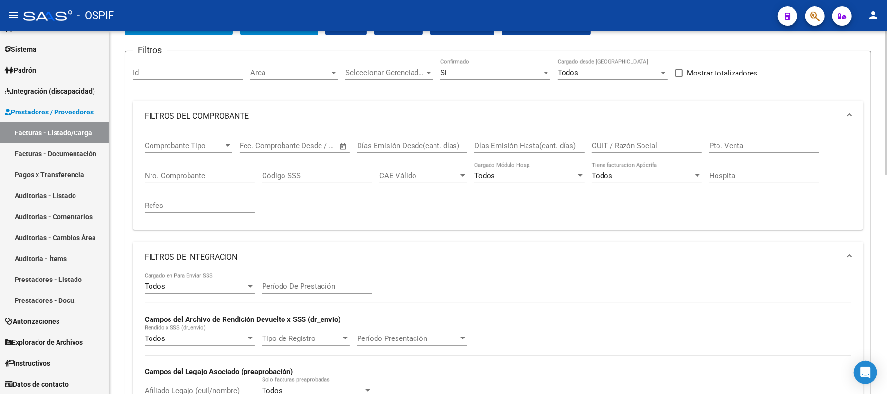
click at [287, 258] on mat-panel-title "FILTROS DE INTEGRACION" at bounding box center [492, 257] width 695 height 11
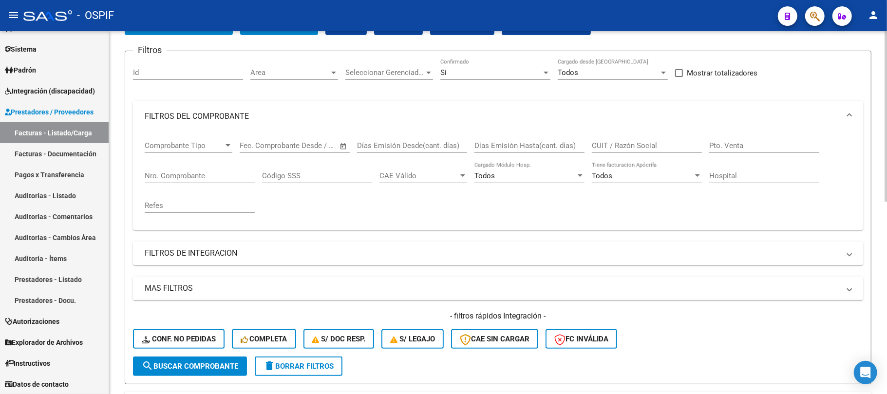
scroll to position [130, 0]
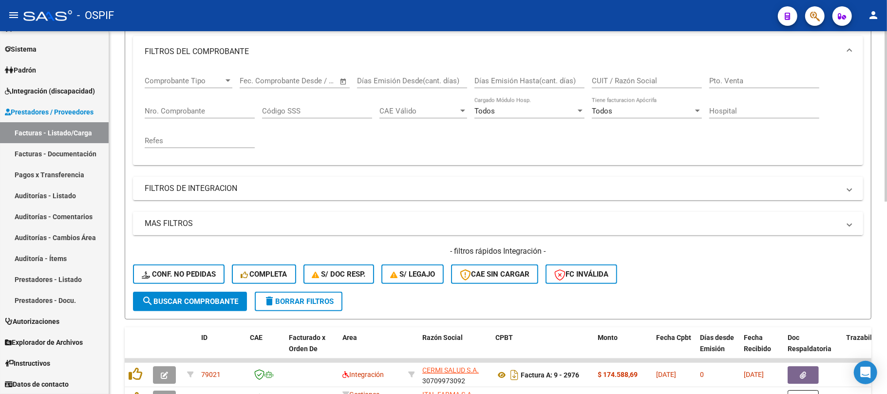
click at [234, 225] on mat-panel-title "MAS FILTROS" at bounding box center [492, 223] width 695 height 11
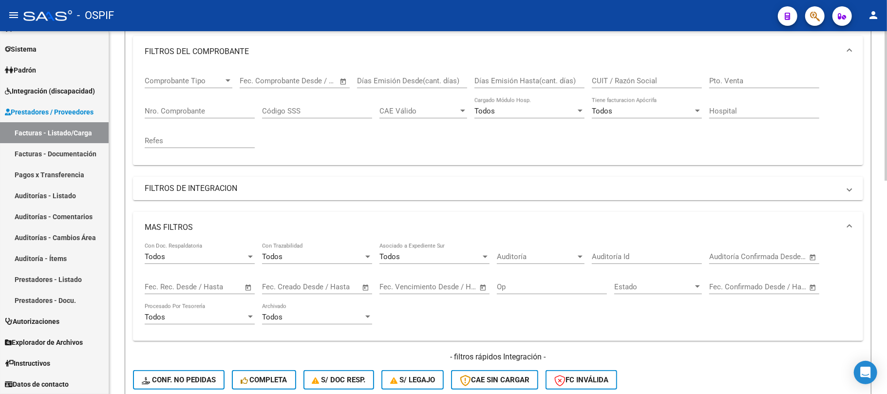
click at [719, 291] on input "text" at bounding box center [725, 287] width 32 height 9
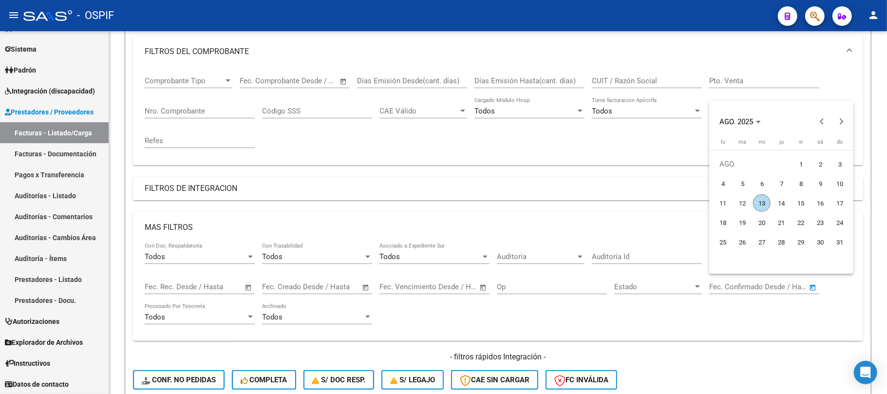
click at [758, 201] on span "13" at bounding box center [762, 203] width 18 height 18
type input "13/8/2025"
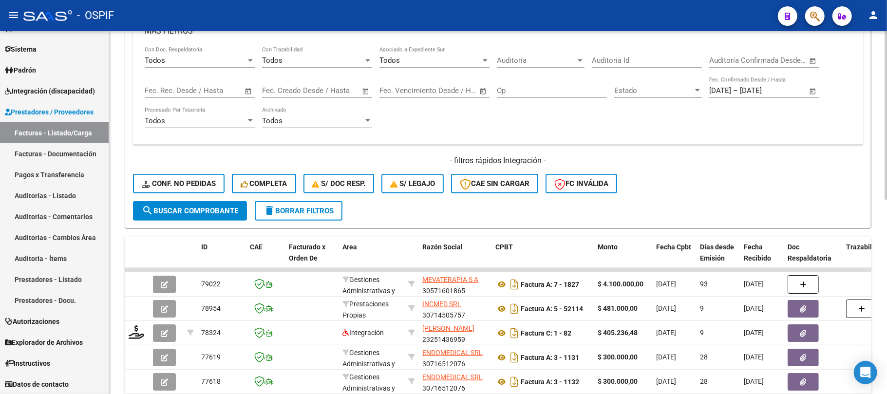
scroll to position [94, 0]
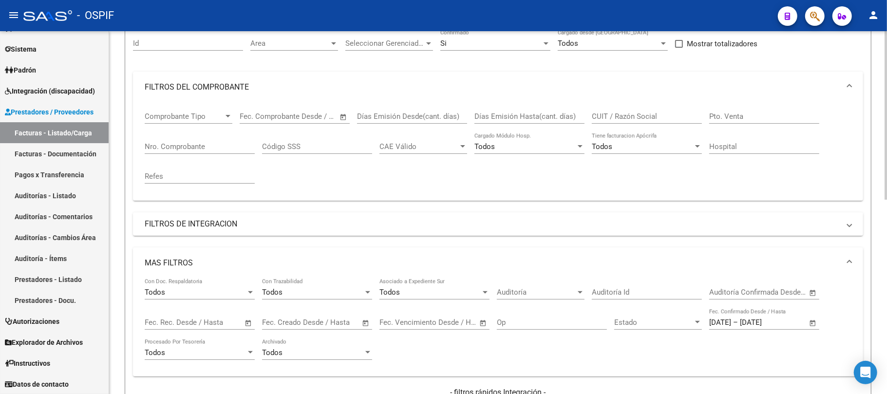
click at [809, 324] on span "Open calendar" at bounding box center [812, 322] width 23 height 23
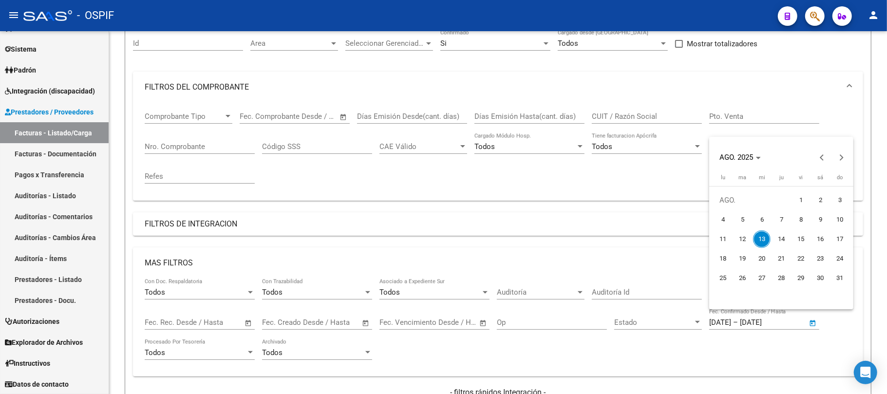
click at [737, 241] on span "12" at bounding box center [743, 239] width 18 height 18
type input "12/8/2025"
click at [737, 241] on span "12" at bounding box center [743, 239] width 18 height 18
type input "12/8/2025"
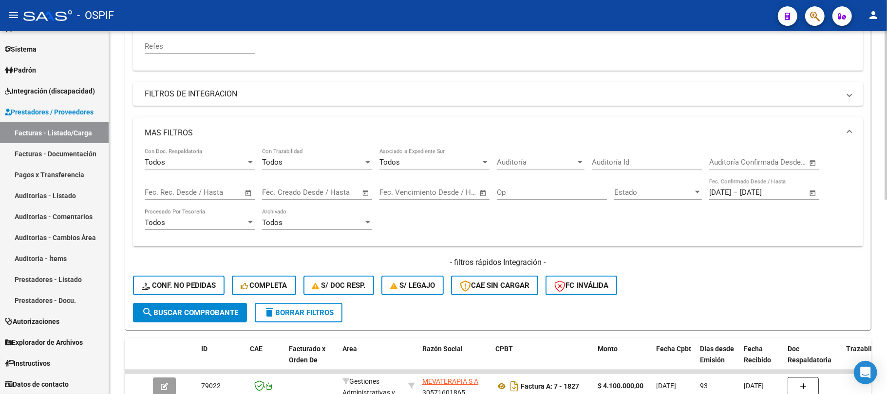
click at [188, 314] on span "search Buscar Comprobante" at bounding box center [190, 312] width 96 height 9
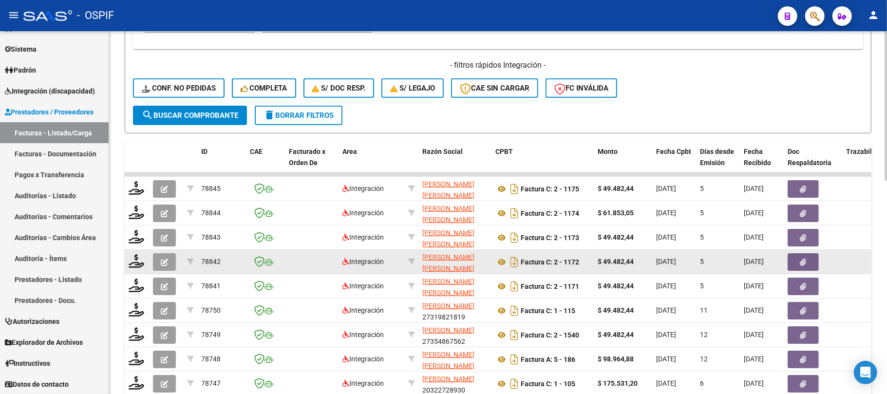
scroll to position [486, 0]
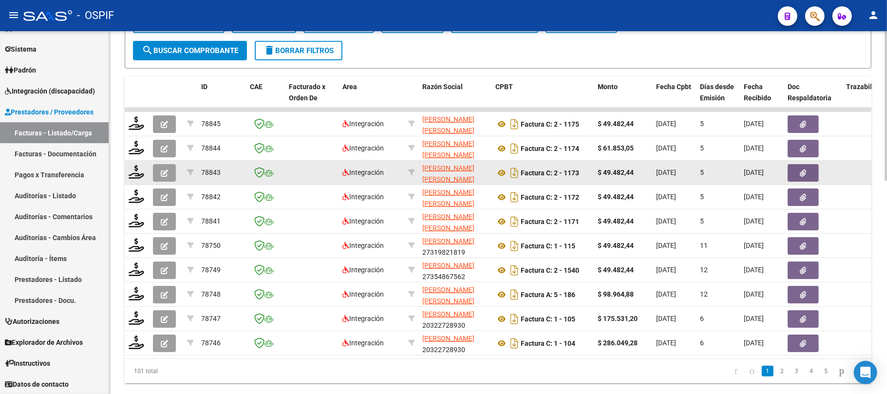
drag, startPoint x: 768, startPoint y: 380, endPoint x: 318, endPoint y: 176, distance: 494.0
click at [777, 377] on link "2" at bounding box center [783, 371] width 12 height 11
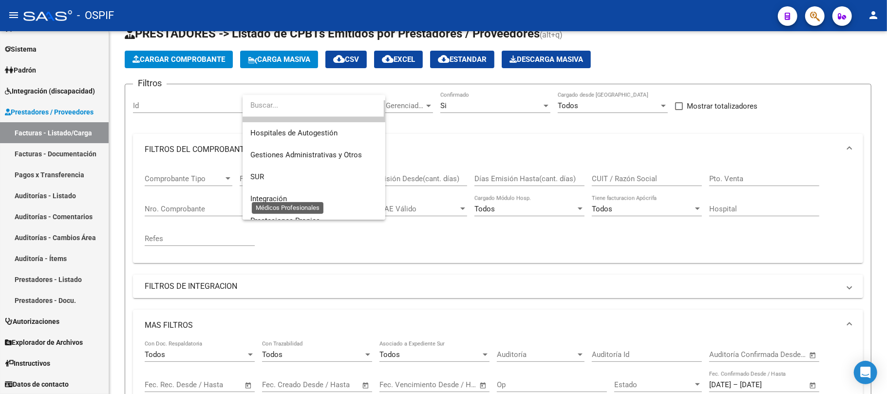
scroll to position [130, 0]
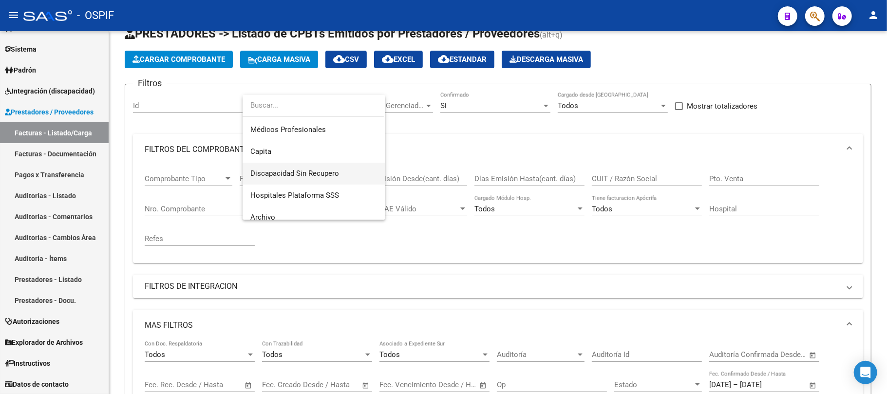
click at [301, 171] on span "Discapacidad Sin Recupero" at bounding box center [294, 173] width 89 height 9
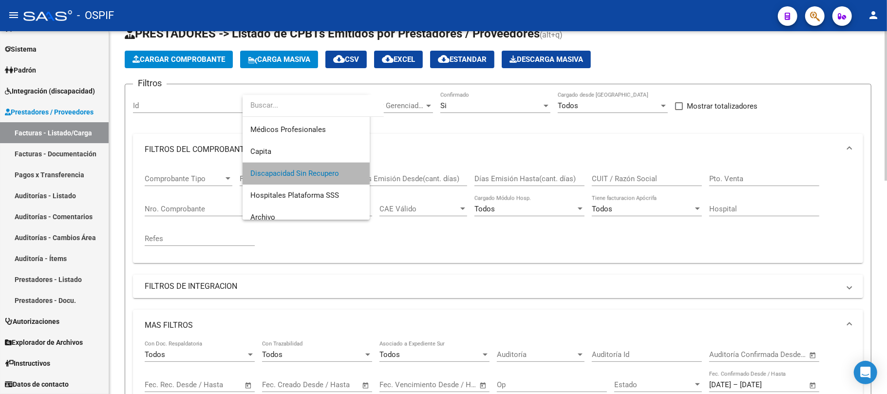
scroll to position [227, 0]
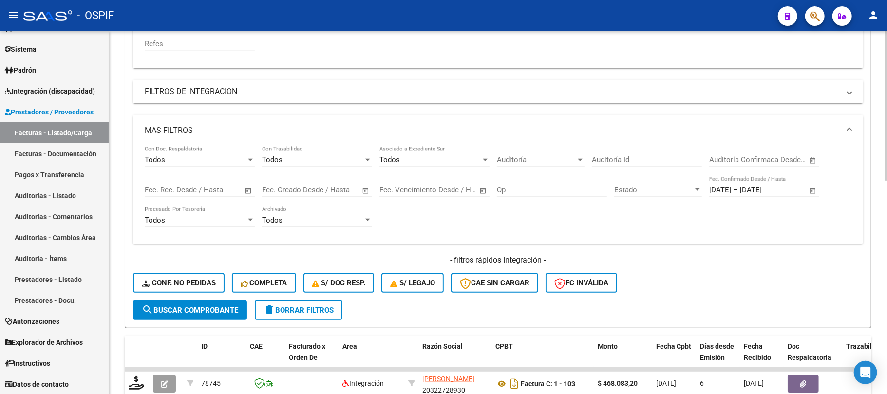
click at [205, 313] on span "search Buscar Comprobante" at bounding box center [190, 310] width 96 height 9
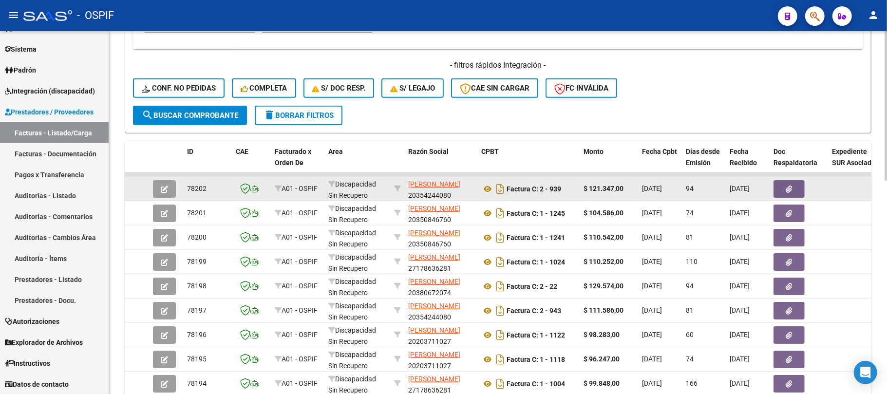
scroll to position [486, 0]
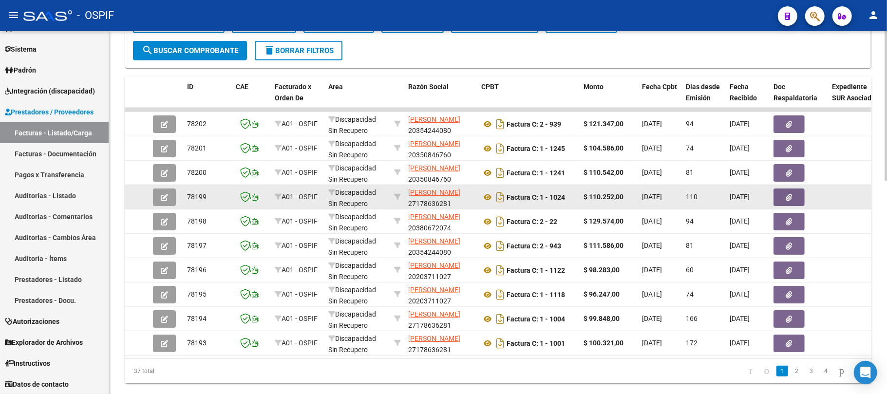
click at [283, 203] on datatable-body-cell "A01 - OSPIF" at bounding box center [298, 197] width 54 height 24
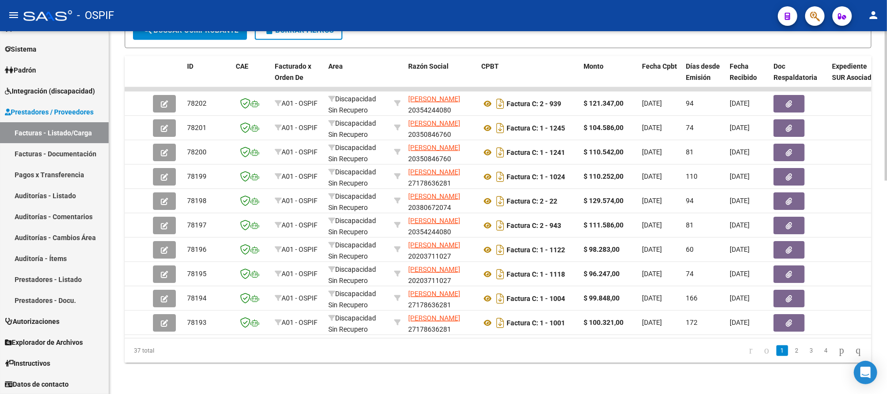
scroll to position [0, 0]
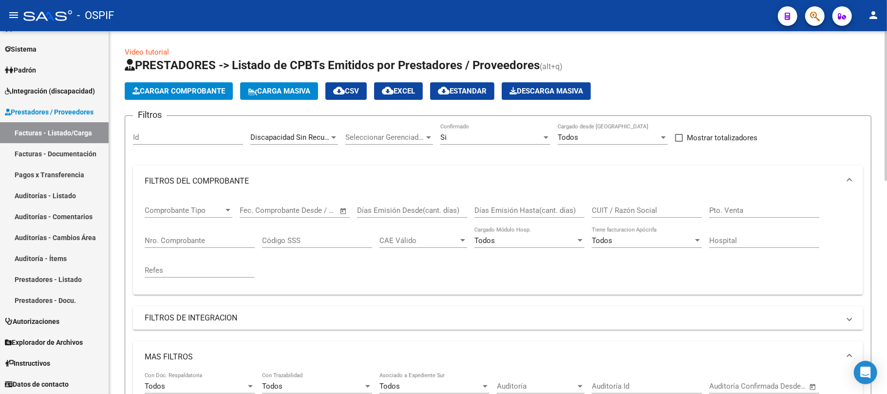
click at [542, 88] on span "Descarga Masiva" at bounding box center [547, 91] width 74 height 9
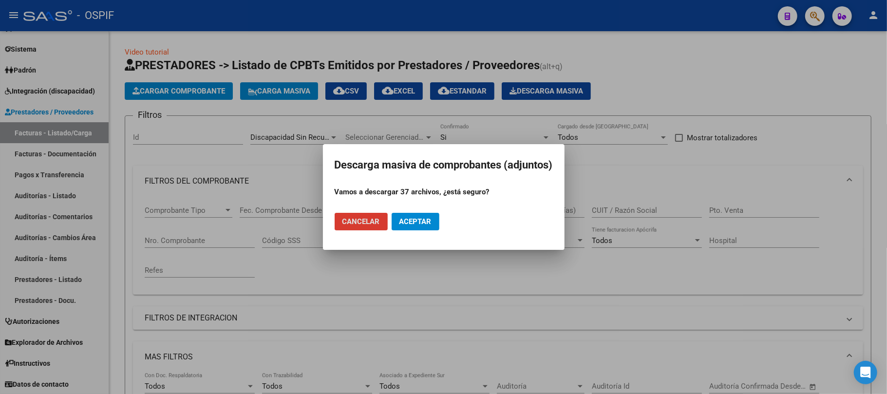
click at [411, 225] on span "Aceptar" at bounding box center [415, 221] width 32 height 9
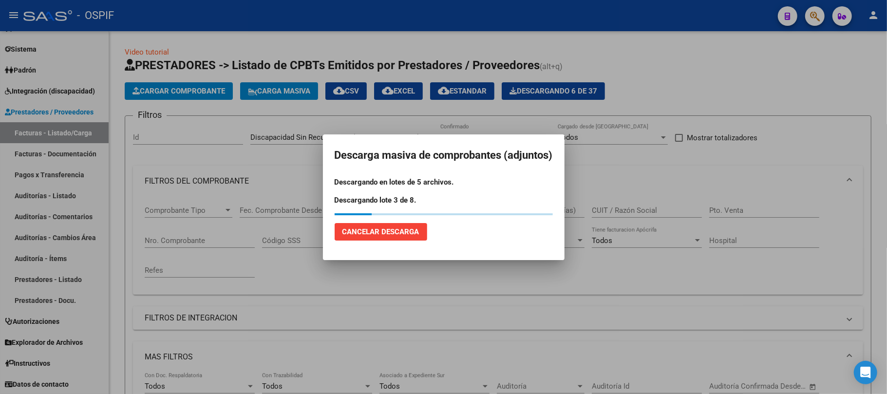
drag, startPoint x: 406, startPoint y: 230, endPoint x: 506, endPoint y: 171, distance: 115.5
click at [406, 230] on span "Cancelar Descarga" at bounding box center [380, 231] width 77 height 9
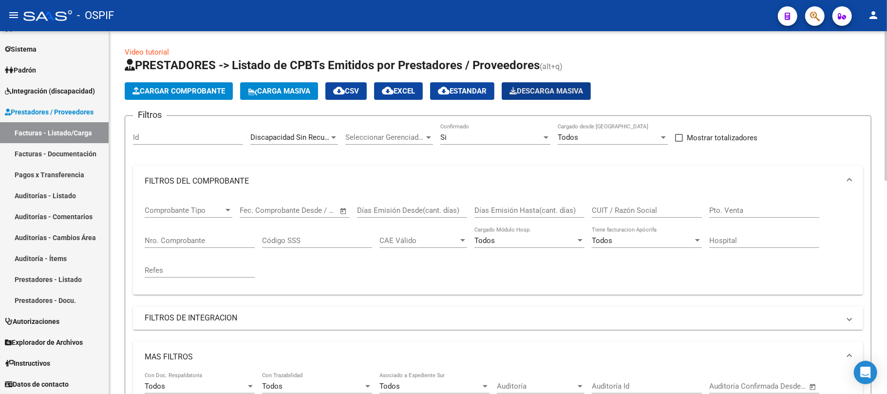
scroll to position [516, 0]
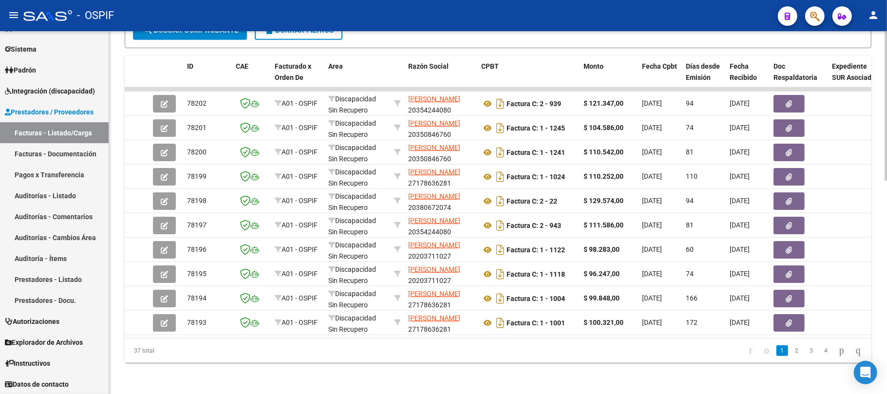
click at [791, 352] on link "2" at bounding box center [797, 350] width 12 height 11
click at [806, 356] on link "3" at bounding box center [812, 350] width 12 height 11
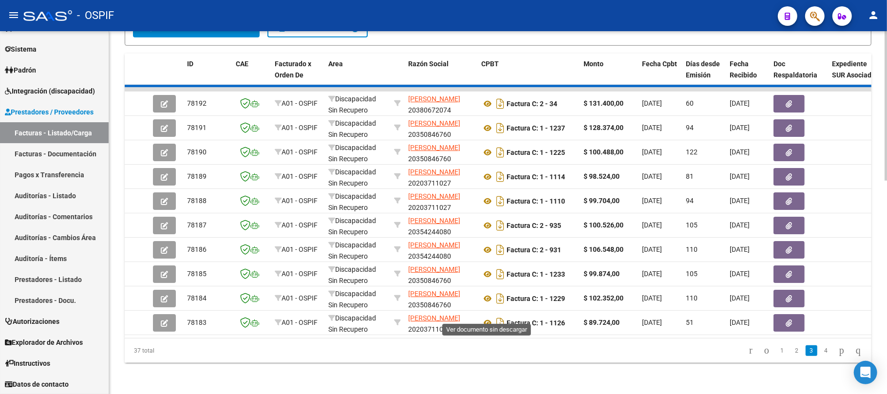
click at [805, 354] on div "37 total 1 2 3 4" at bounding box center [498, 351] width 747 height 24
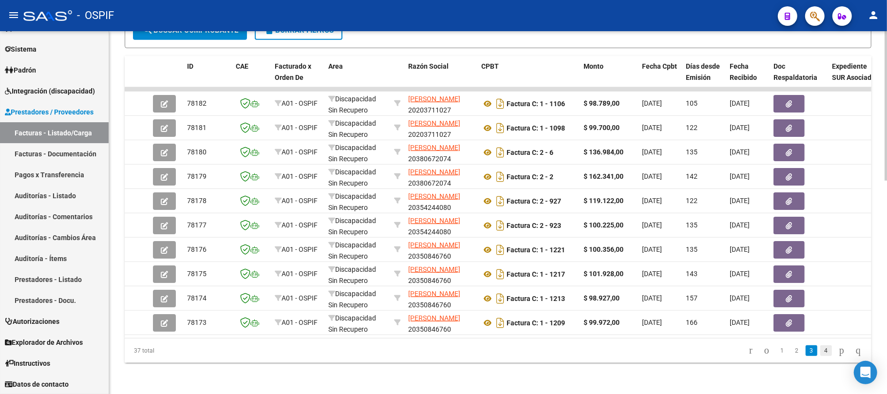
click at [822, 348] on link "4" at bounding box center [826, 350] width 12 height 11
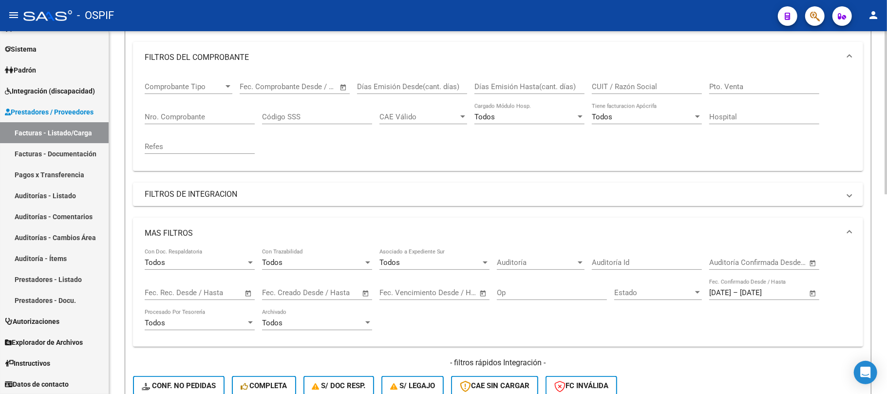
scroll to position [0, 0]
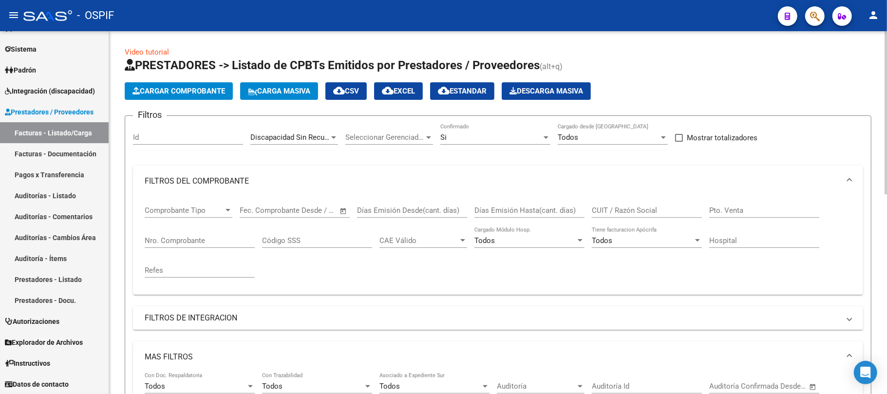
click at [408, 94] on span "cloud_download EXCEL" at bounding box center [398, 91] width 33 height 9
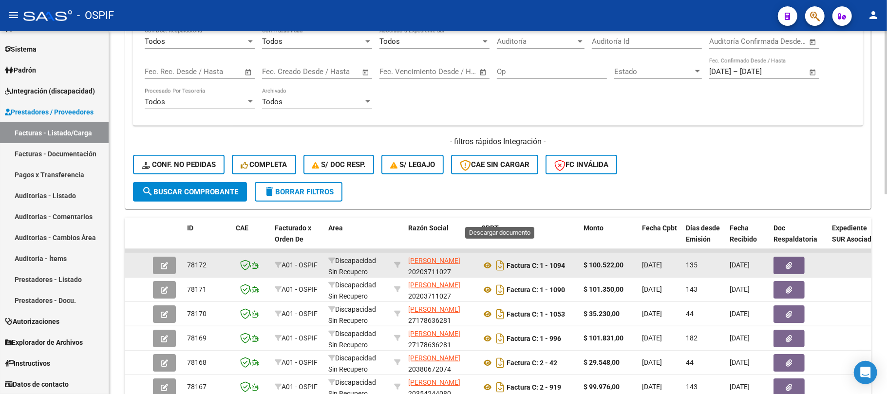
scroll to position [443, 0]
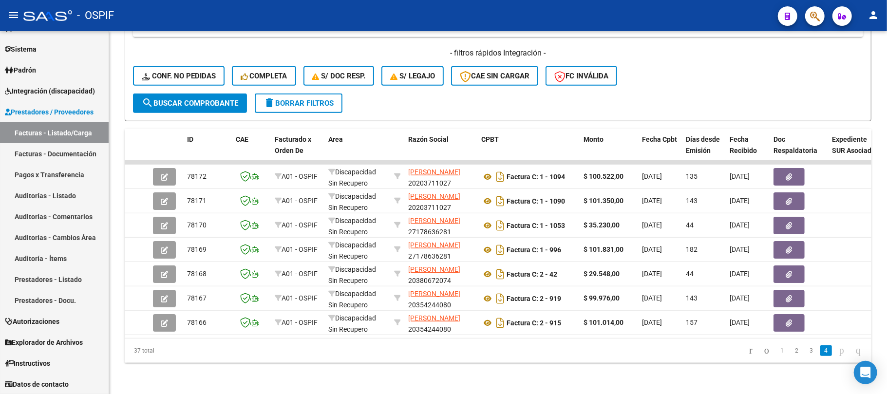
click at [310, 99] on span "delete Borrar Filtros" at bounding box center [299, 103] width 70 height 9
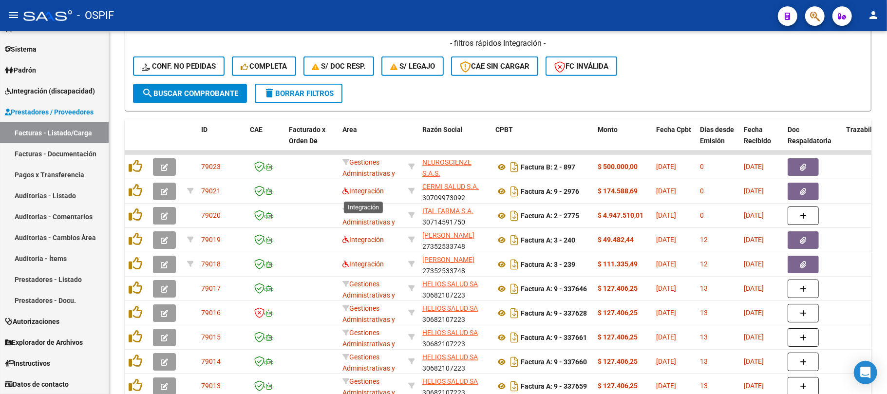
scroll to position [314, 0]
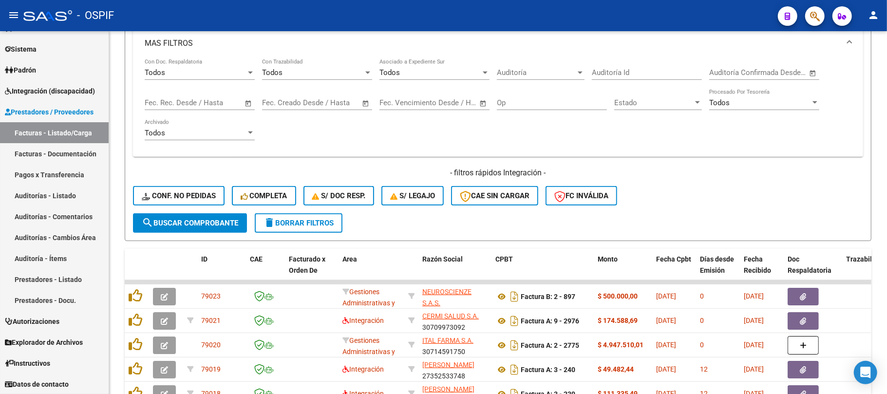
click at [312, 213] on button "delete Borrar Filtros" at bounding box center [299, 222] width 88 height 19
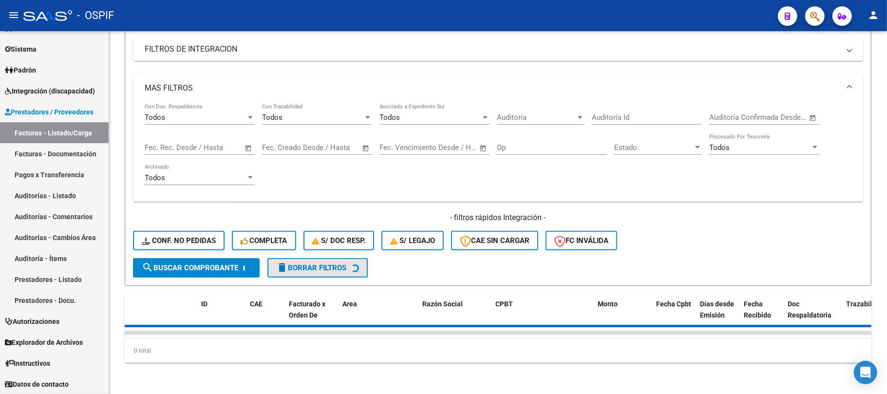
scroll to position [279, 0]
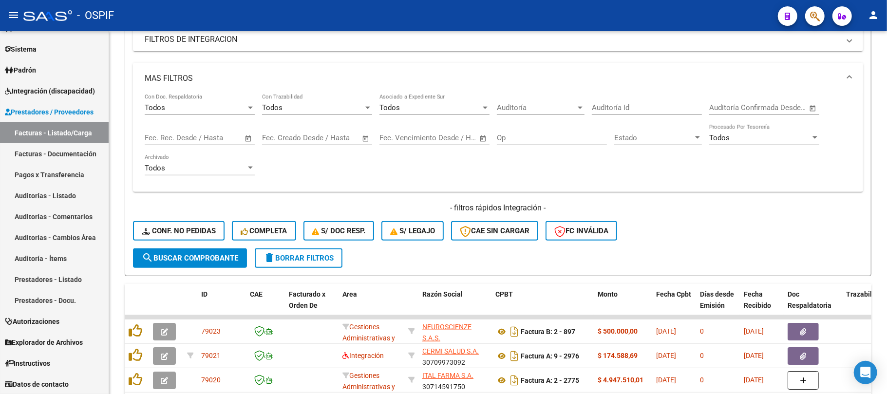
click at [207, 84] on mat-panel-title "MAS FILTROS" at bounding box center [492, 78] width 695 height 11
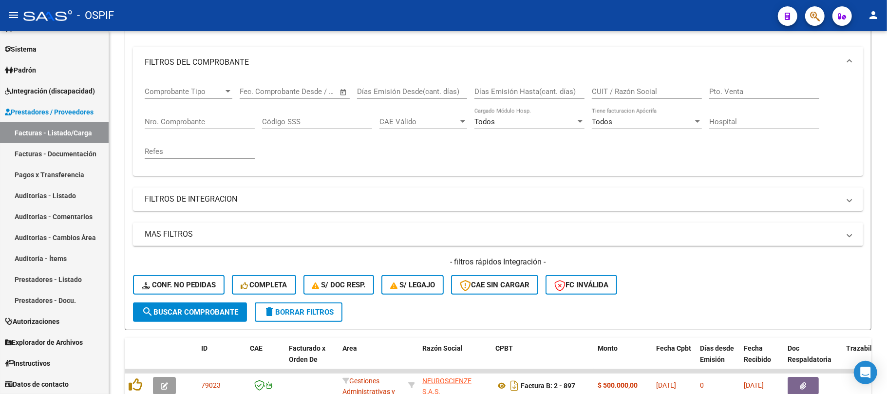
scroll to position [54, 0]
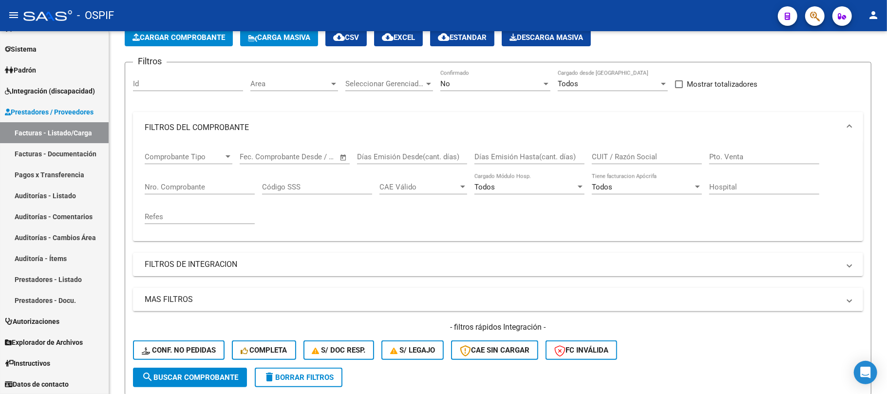
click at [259, 128] on mat-panel-title "FILTROS DEL COMPROBANTE" at bounding box center [492, 127] width 695 height 11
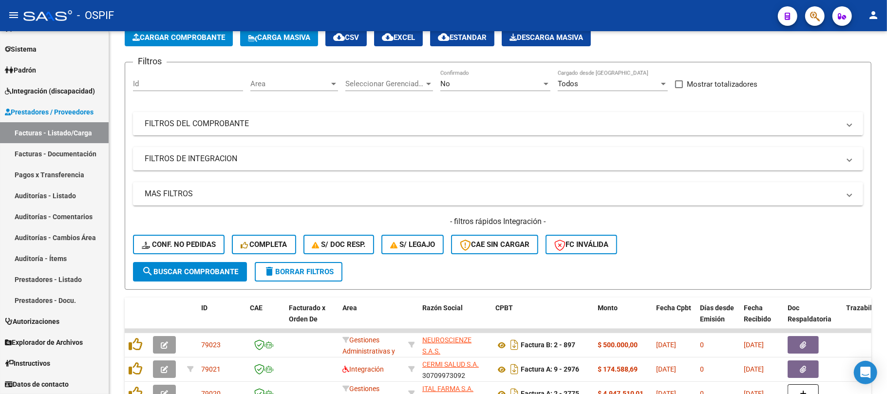
click at [261, 125] on mat-panel-title "FILTROS DEL COMPROBANTE" at bounding box center [492, 123] width 695 height 11
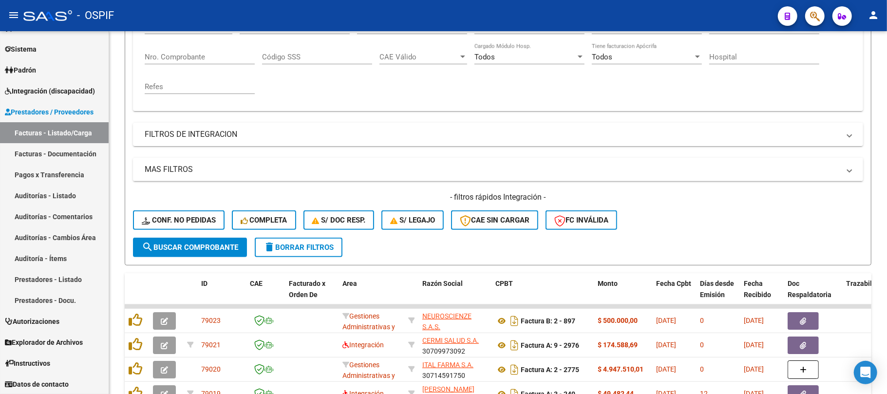
scroll to position [0, 0]
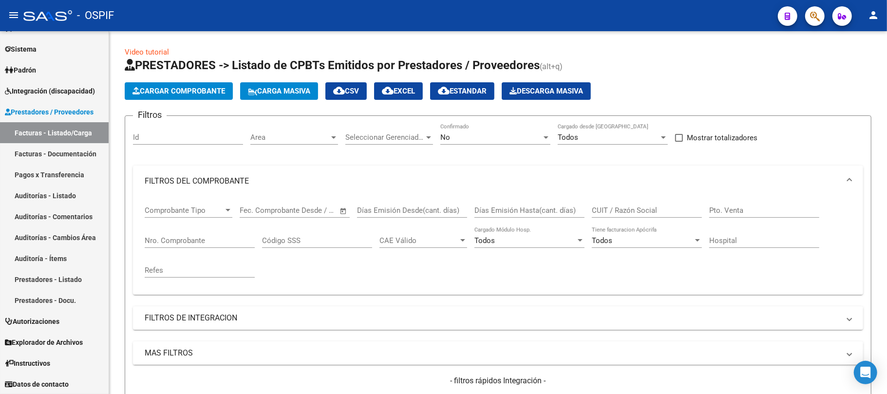
click at [454, 145] on div "No Confirmado" at bounding box center [495, 139] width 110 height 30
click at [461, 139] on div "No" at bounding box center [490, 137] width 101 height 9
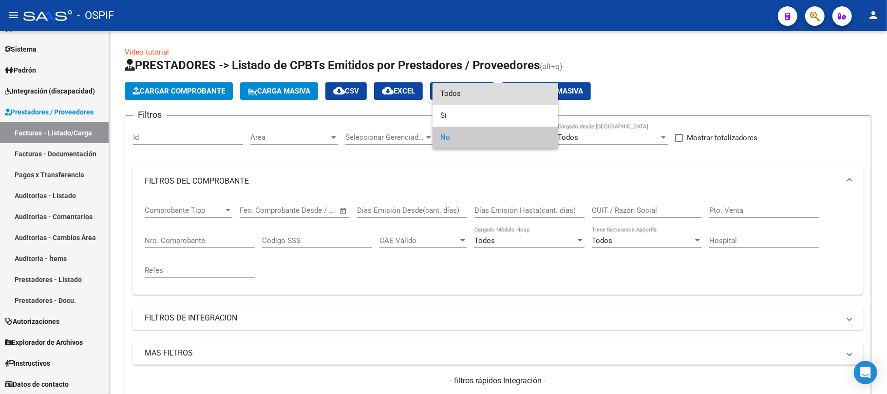
click at [488, 98] on span "Todos" at bounding box center [495, 94] width 110 height 22
